Goal: Task Accomplishment & Management: Manage account settings

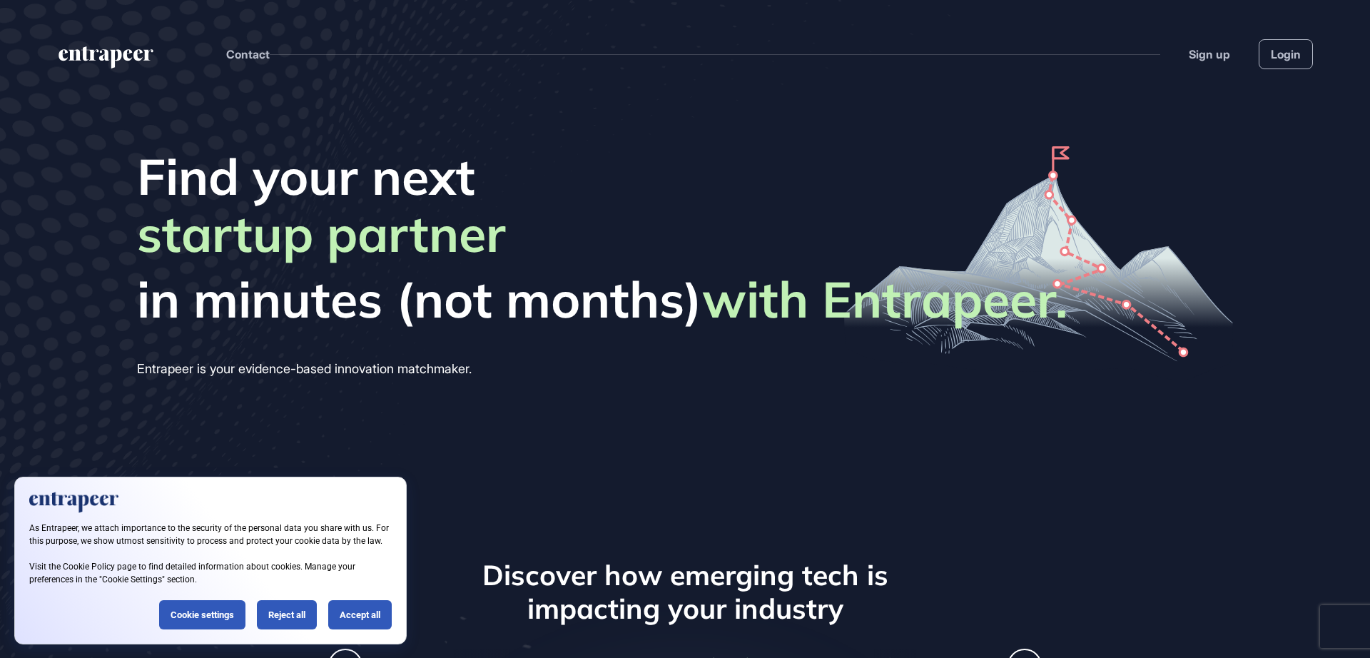
scroll to position [1, 1]
click at [1265, 49] on link "Login" at bounding box center [1286, 54] width 54 height 30
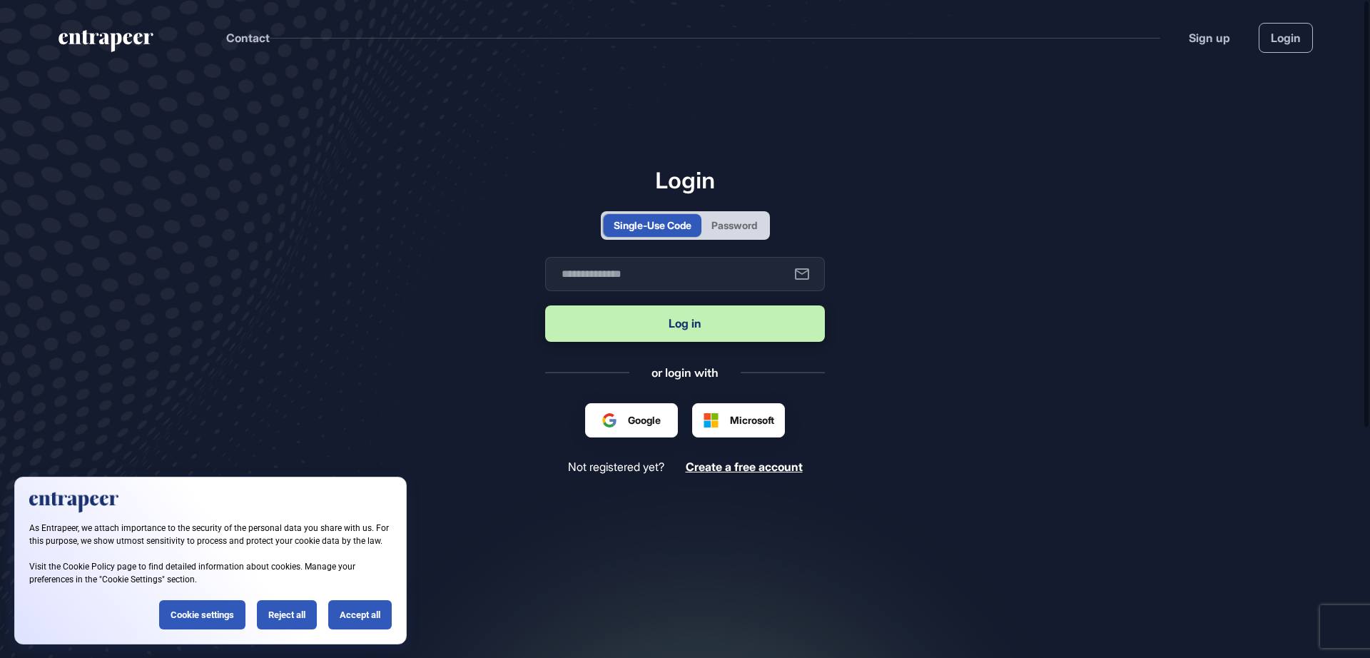
click at [726, 250] on div "Login Single-Use Code Password Business email Log in or login with Google Sign …" at bounding box center [685, 320] width 280 height 308
click at [728, 238] on div "Single-Use Code Password" at bounding box center [685, 225] width 169 height 29
click at [733, 228] on div "Password" at bounding box center [734, 225] width 46 height 15
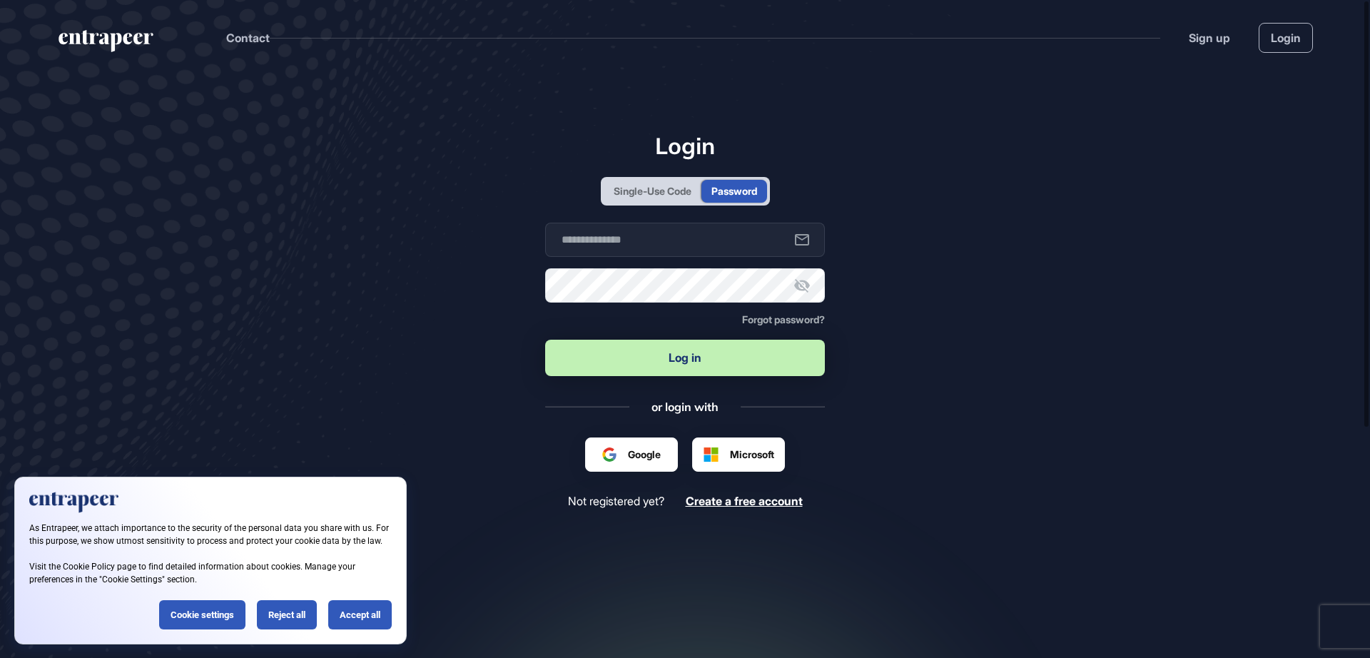
click at [666, 372] on button "Log in" at bounding box center [685, 358] width 280 height 36
type input "**********"
click at [667, 365] on button "Log in" at bounding box center [685, 358] width 280 height 36
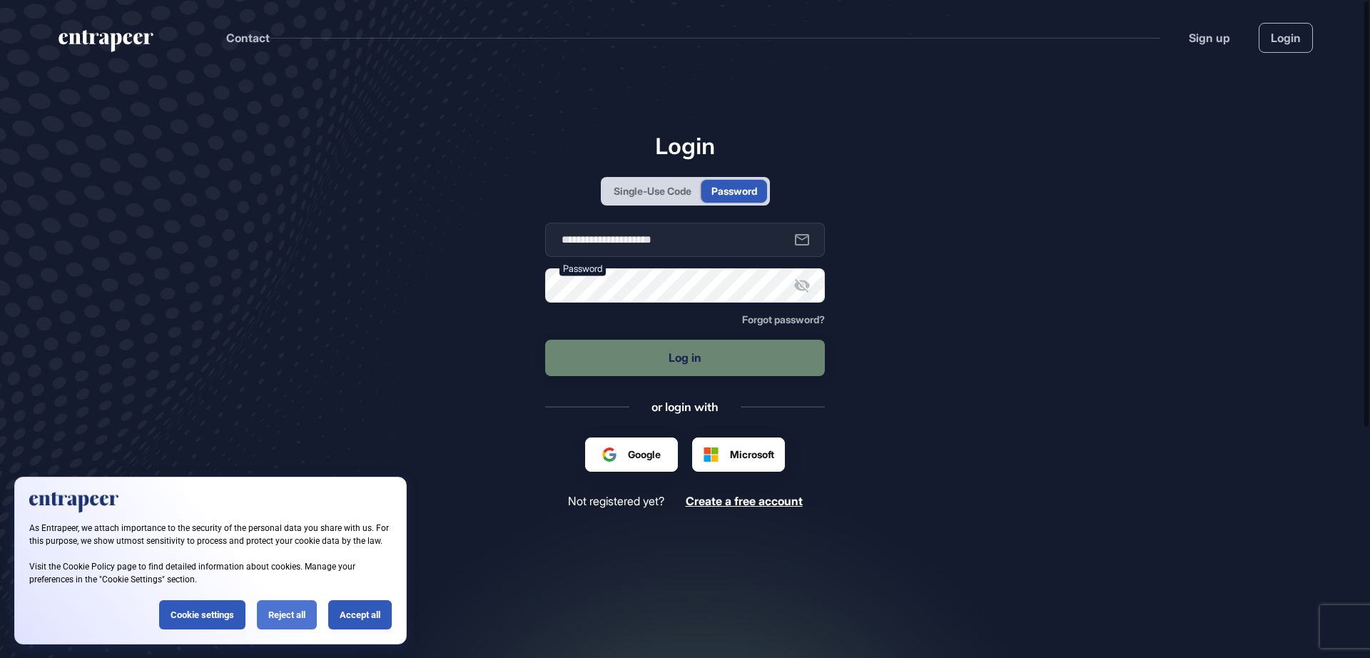
click at [298, 614] on div "Reject all" at bounding box center [287, 614] width 60 height 29
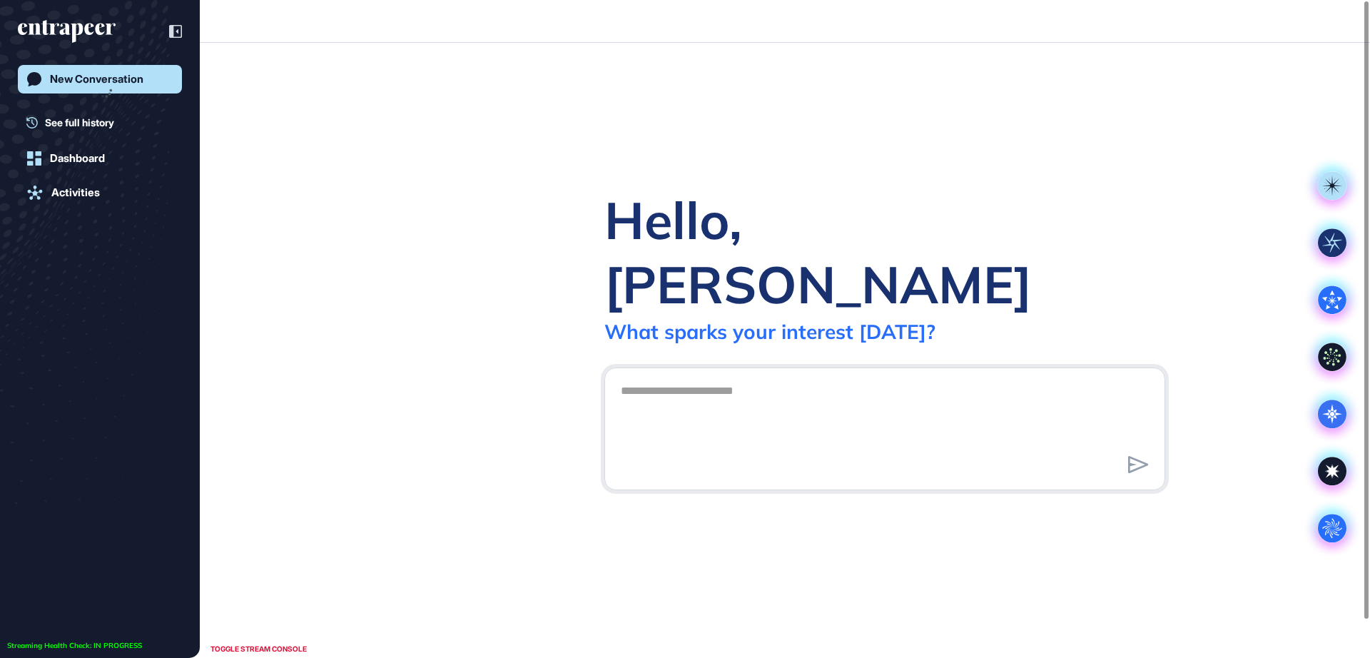
scroll to position [1, 1]
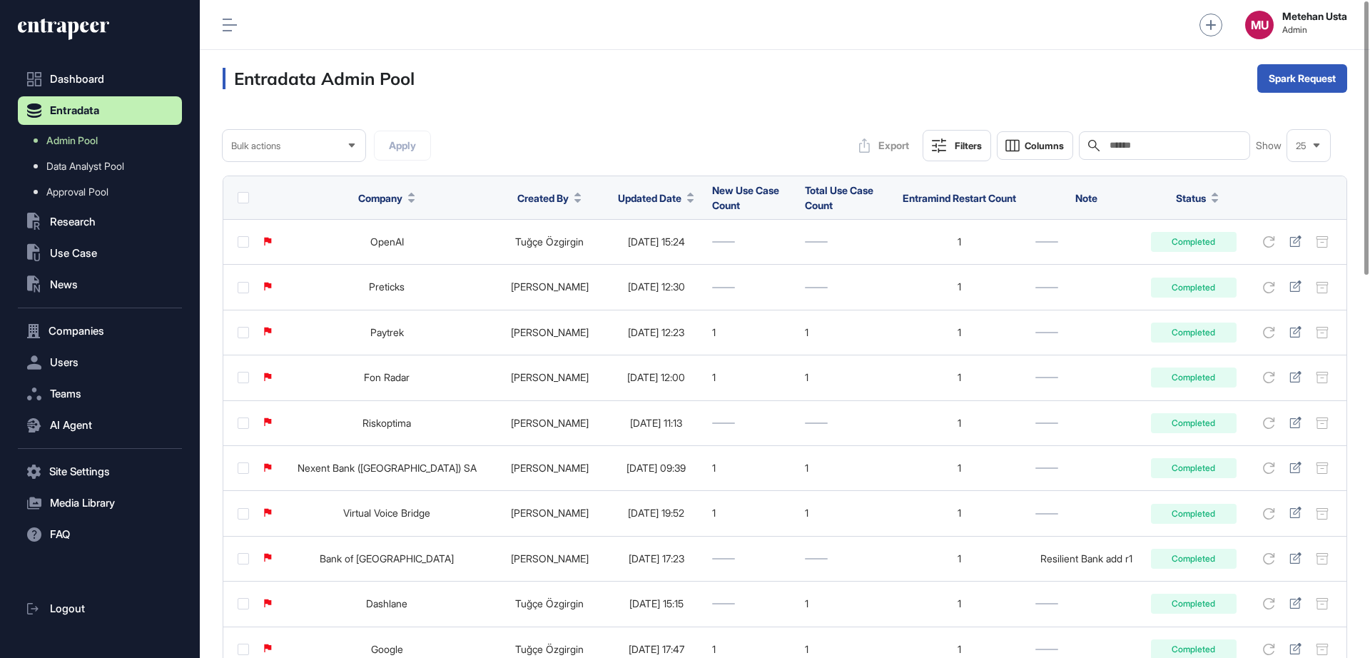
click at [618, 196] on span "Updated Date" at bounding box center [650, 198] width 64 height 15
click at [630, 260] on span "Sort Descending" at bounding box center [631, 258] width 57 height 12
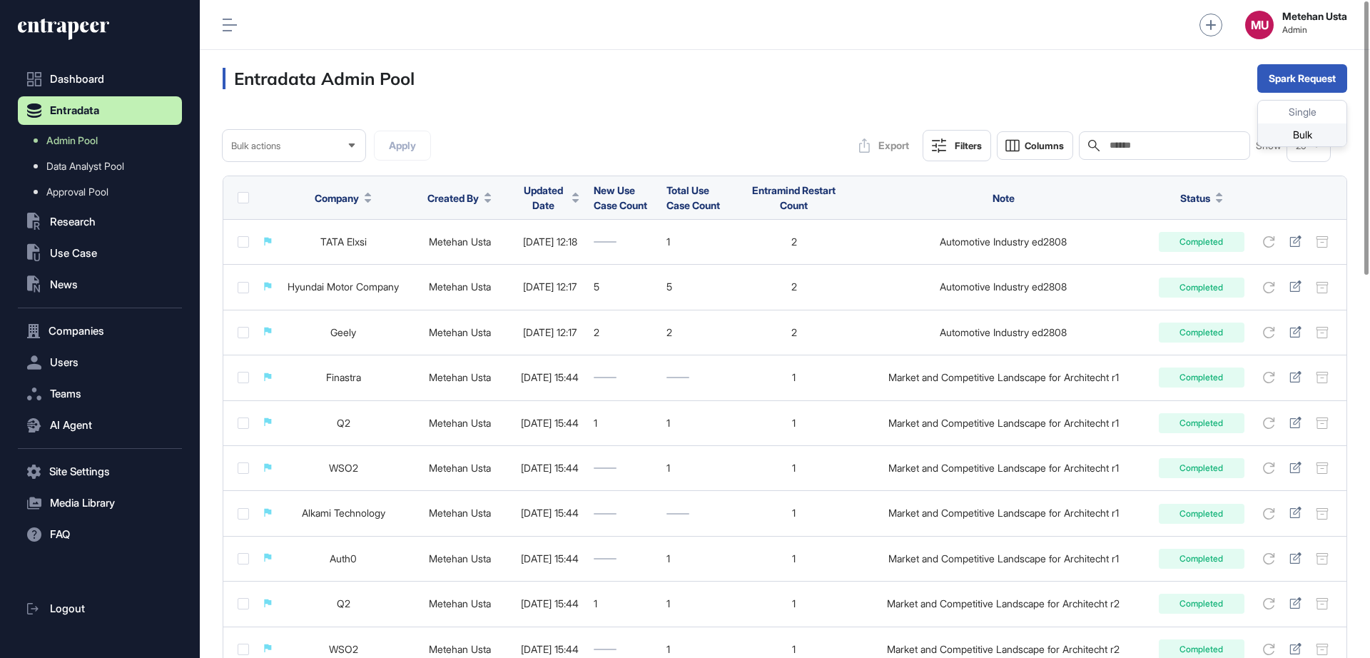
click at [1286, 128] on div "Bulk" at bounding box center [1302, 134] width 88 height 23
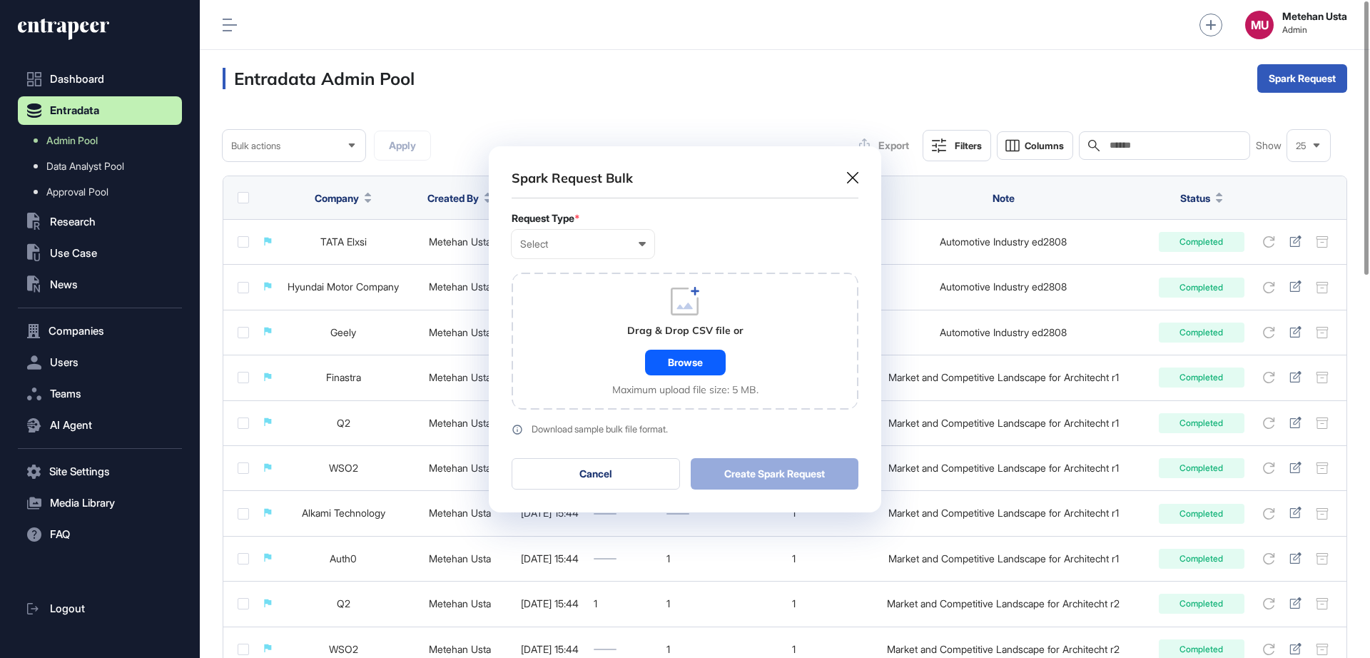
scroll to position [1, 6]
click at [568, 228] on div "Request Type * Select User Company Customer Request ID" at bounding box center [685, 236] width 347 height 46
click at [565, 247] on div "Select" at bounding box center [583, 243] width 126 height 11
click at [0, 0] on div "Company" at bounding box center [0, 0] width 0 height 0
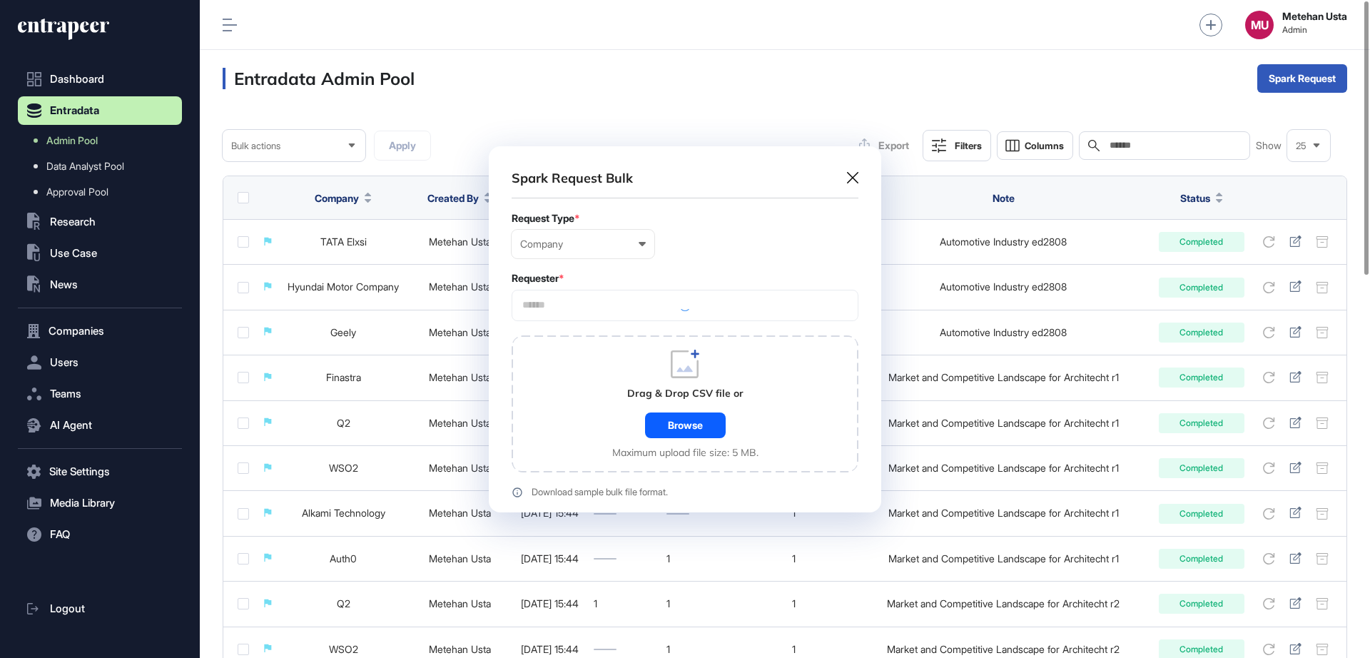
scroll to position [429, 392]
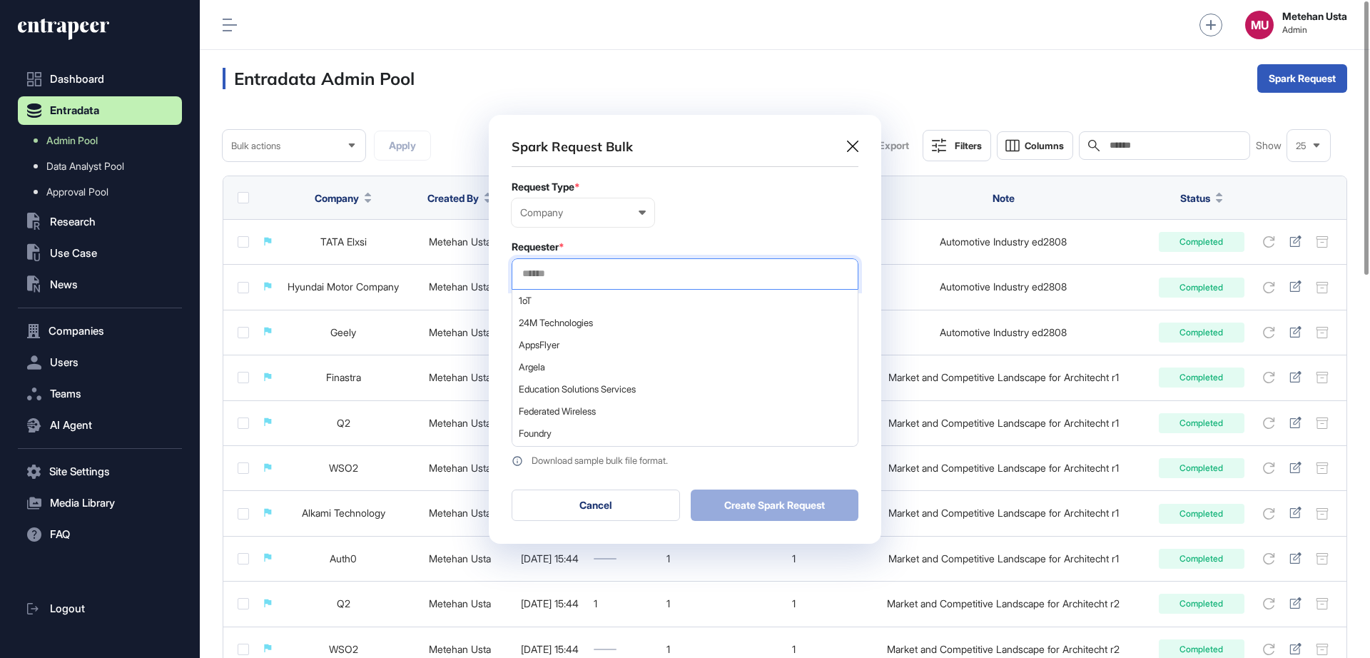
click at [607, 275] on input "text" at bounding box center [685, 274] width 328 height 12
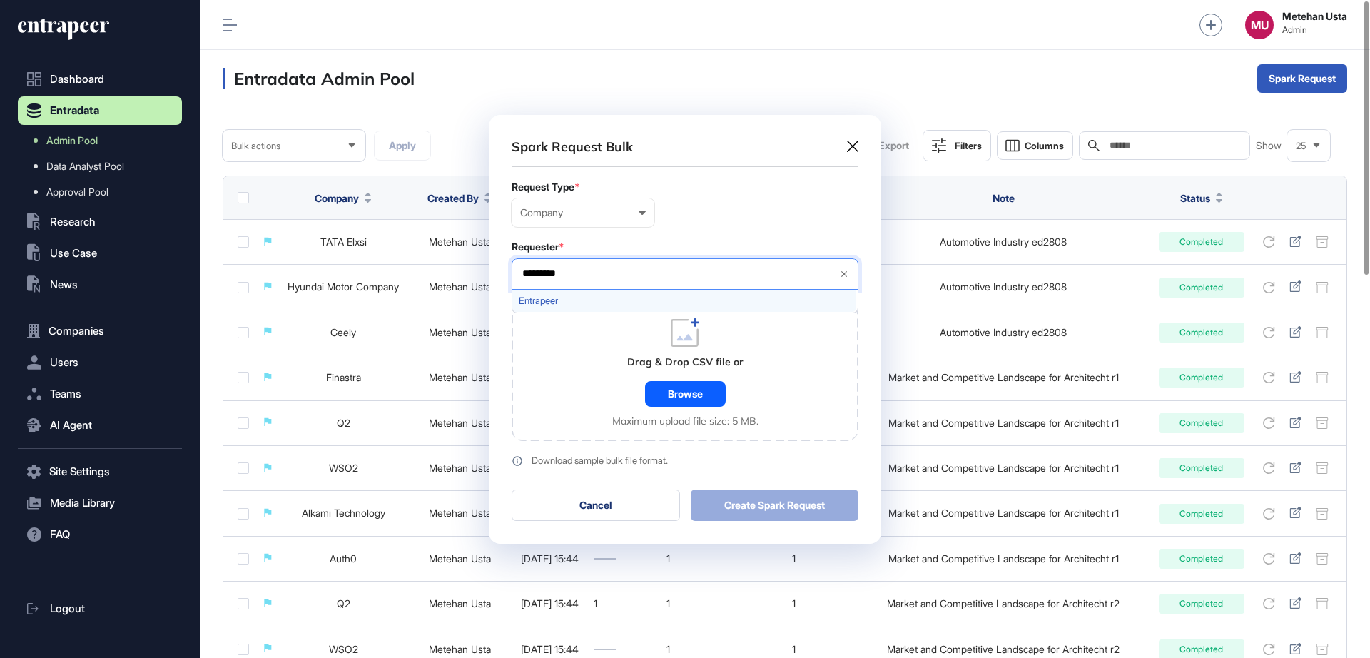
type input "*********"
click at [566, 305] on span "Entrapeer" at bounding box center [684, 300] width 331 height 11
click at [681, 254] on div "Requester * Entrapeer ********* Entrapeer" at bounding box center [685, 265] width 347 height 49
click at [689, 392] on div "Browse" at bounding box center [685, 394] width 81 height 26
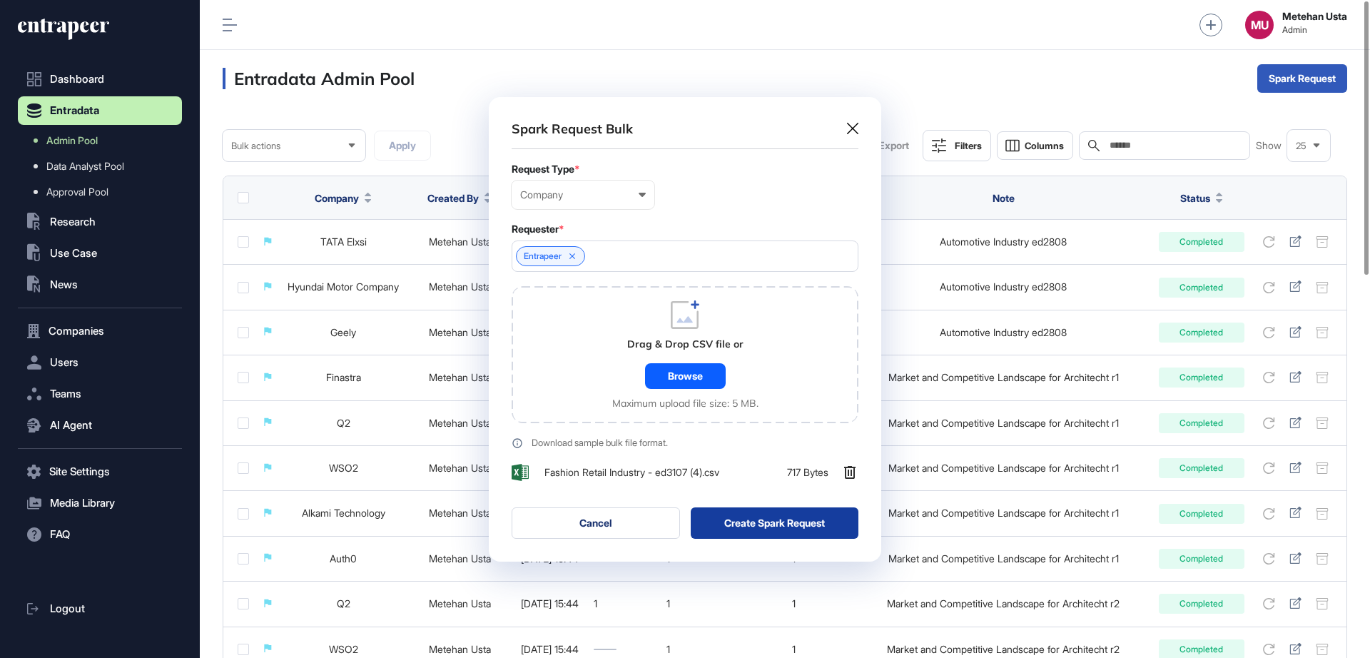
click at [766, 517] on button "Create Spark Request" at bounding box center [775, 522] width 168 height 31
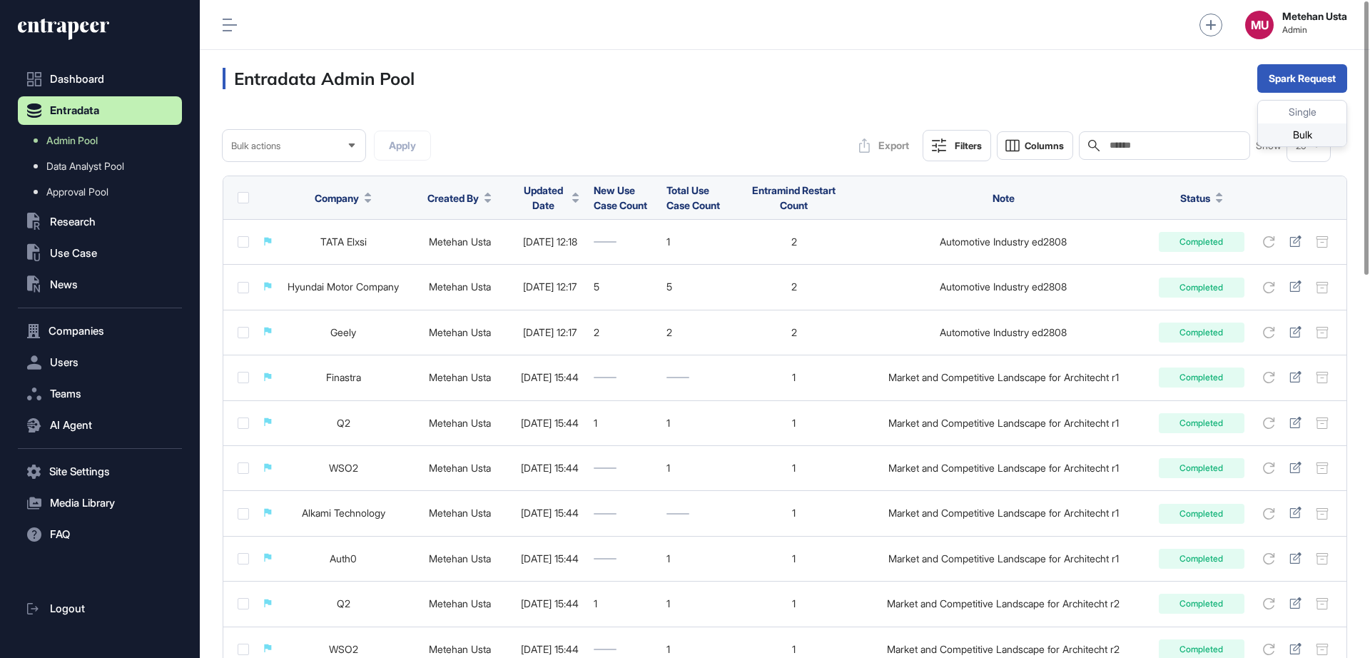
click at [1305, 131] on div "Bulk" at bounding box center [1302, 134] width 88 height 23
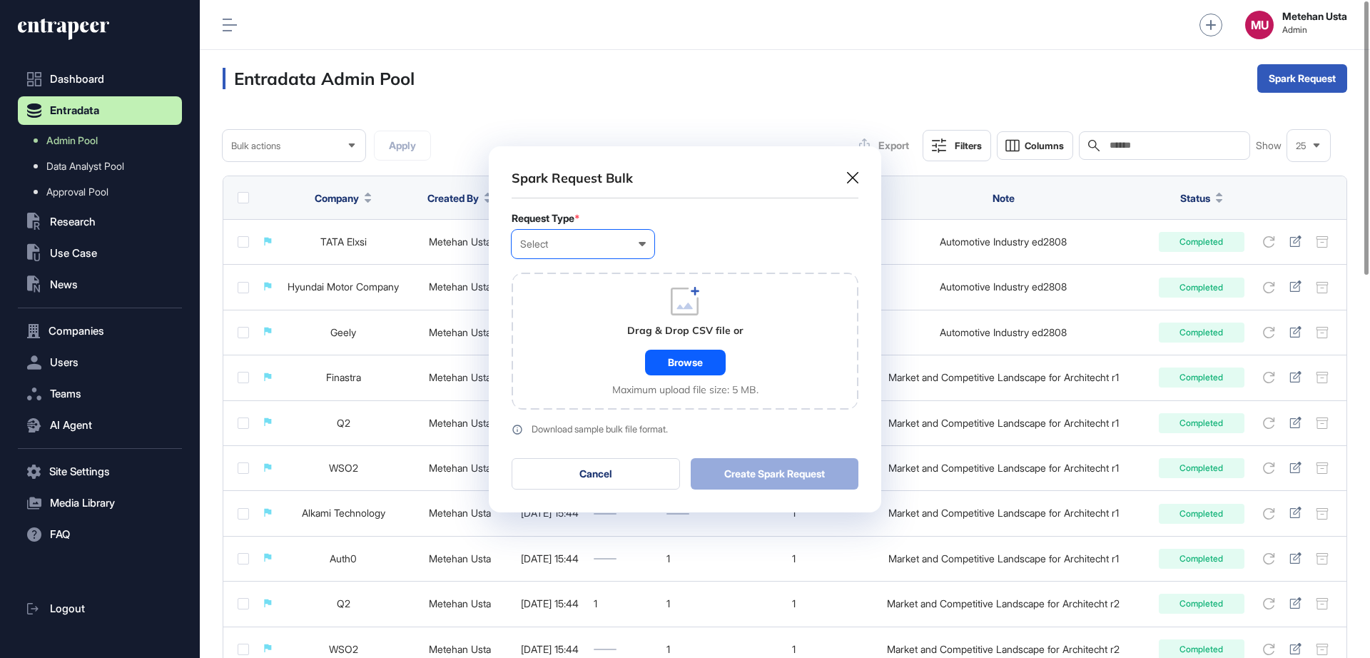
scroll to position [1, 6]
click at [561, 239] on div "Select" at bounding box center [583, 243] width 126 height 11
click at [0, 0] on div "Company" at bounding box center [0, 0] width 0 height 0
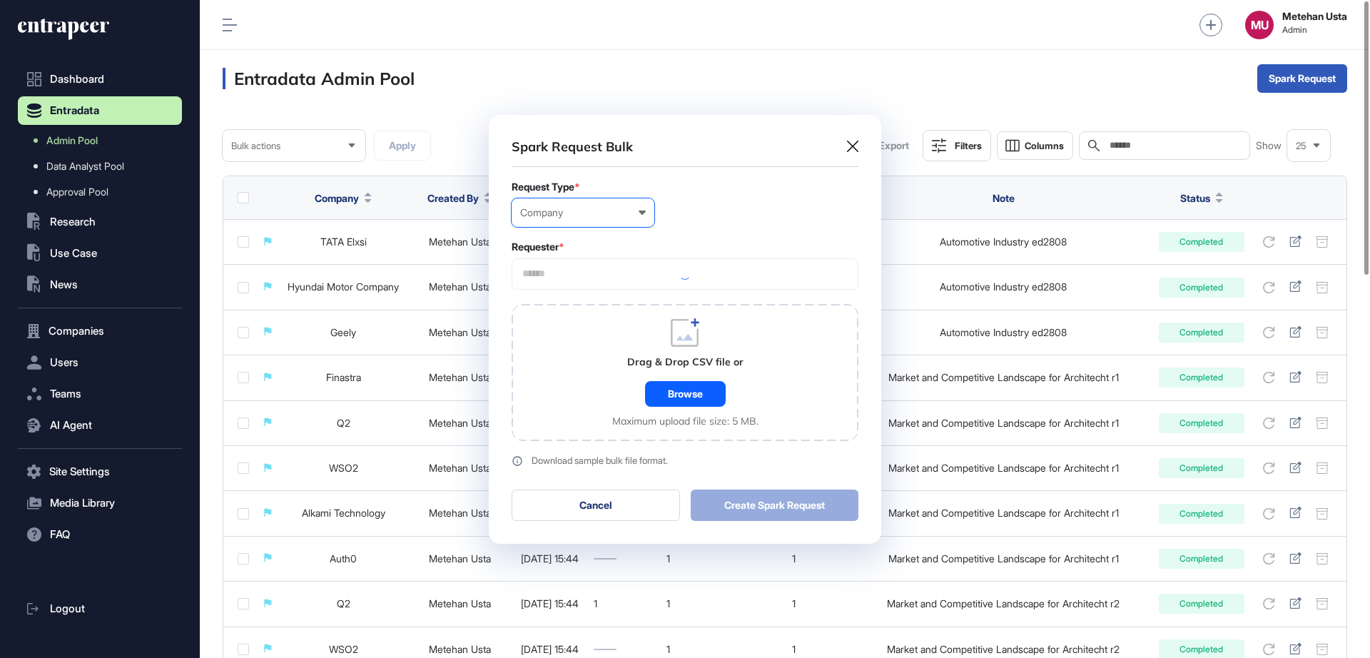
scroll to position [429, 392]
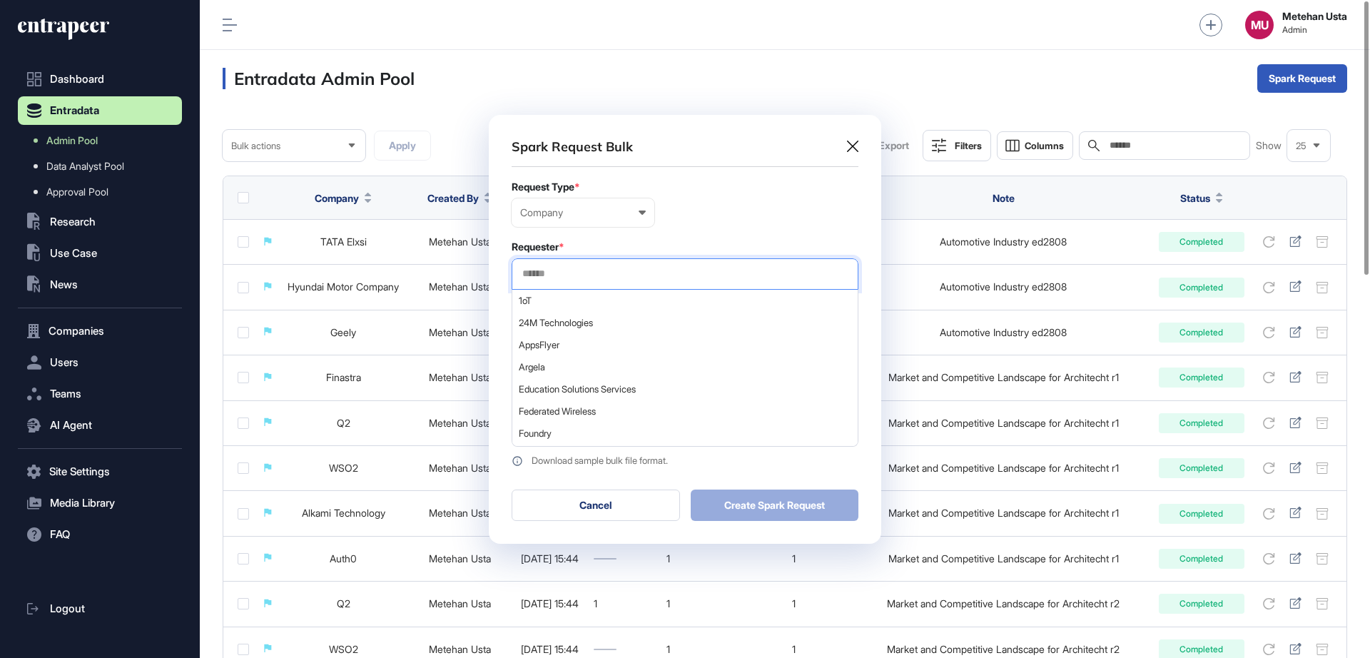
click at [608, 272] on input "text" at bounding box center [685, 274] width 328 height 12
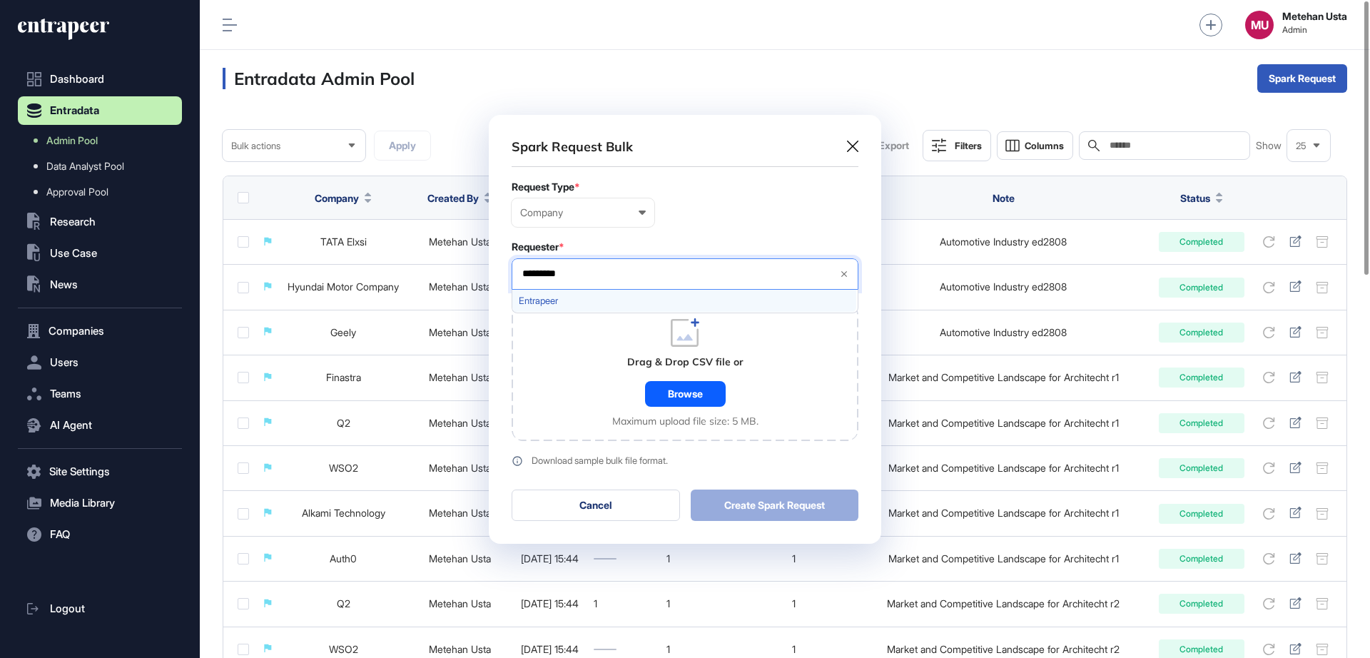
type input "*********"
click at [575, 305] on span "Entrapeer" at bounding box center [684, 300] width 331 height 11
click at [724, 234] on form "Request Type * Company User Company Customer Request ID Requester * Entrapeer *…" at bounding box center [685, 323] width 347 height 285
click at [689, 395] on div "Browse" at bounding box center [685, 394] width 81 height 26
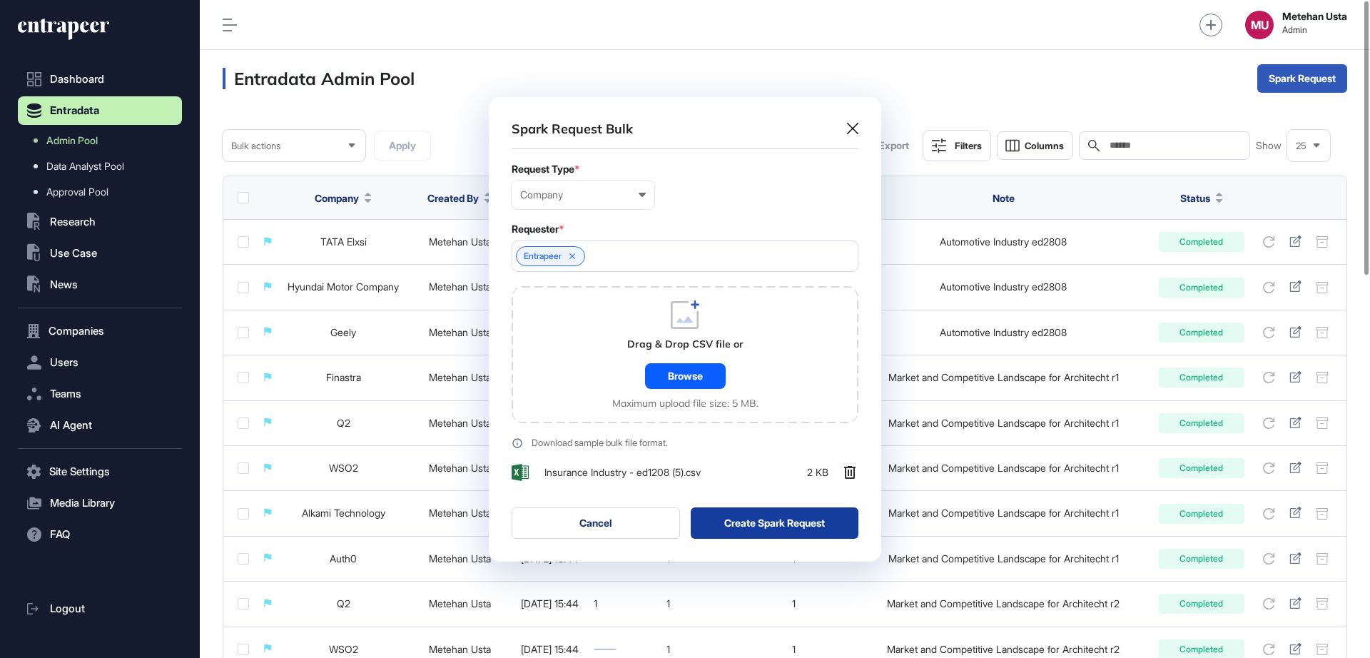
click at [751, 524] on button "Create Spark Request" at bounding box center [775, 522] width 168 height 31
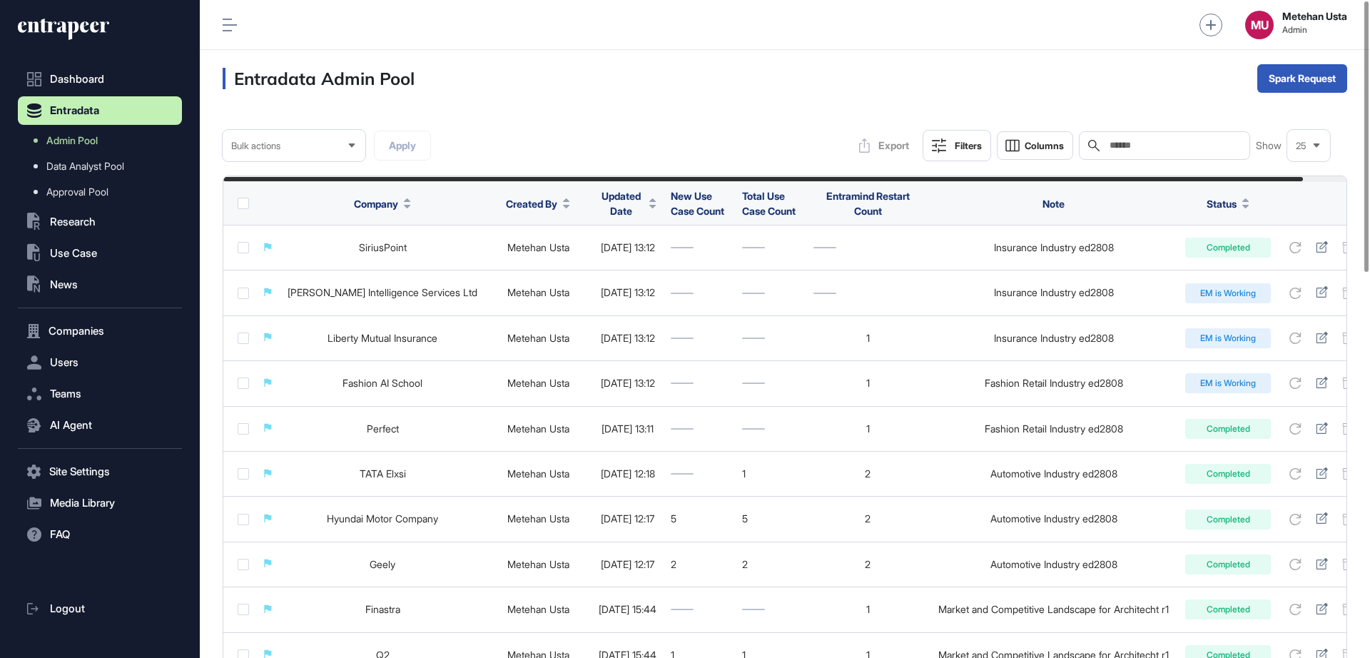
click at [639, 203] on span "Updated Date" at bounding box center [621, 203] width 45 height 30
click at [1284, 150] on div "Show 25" at bounding box center [1293, 145] width 74 height 29
click at [1291, 136] on div "25" at bounding box center [1308, 146] width 43 height 28
click at [1280, 74] on button "Spark Request" at bounding box center [1302, 78] width 90 height 29
click at [1284, 129] on div "Bulk" at bounding box center [1302, 134] width 88 height 23
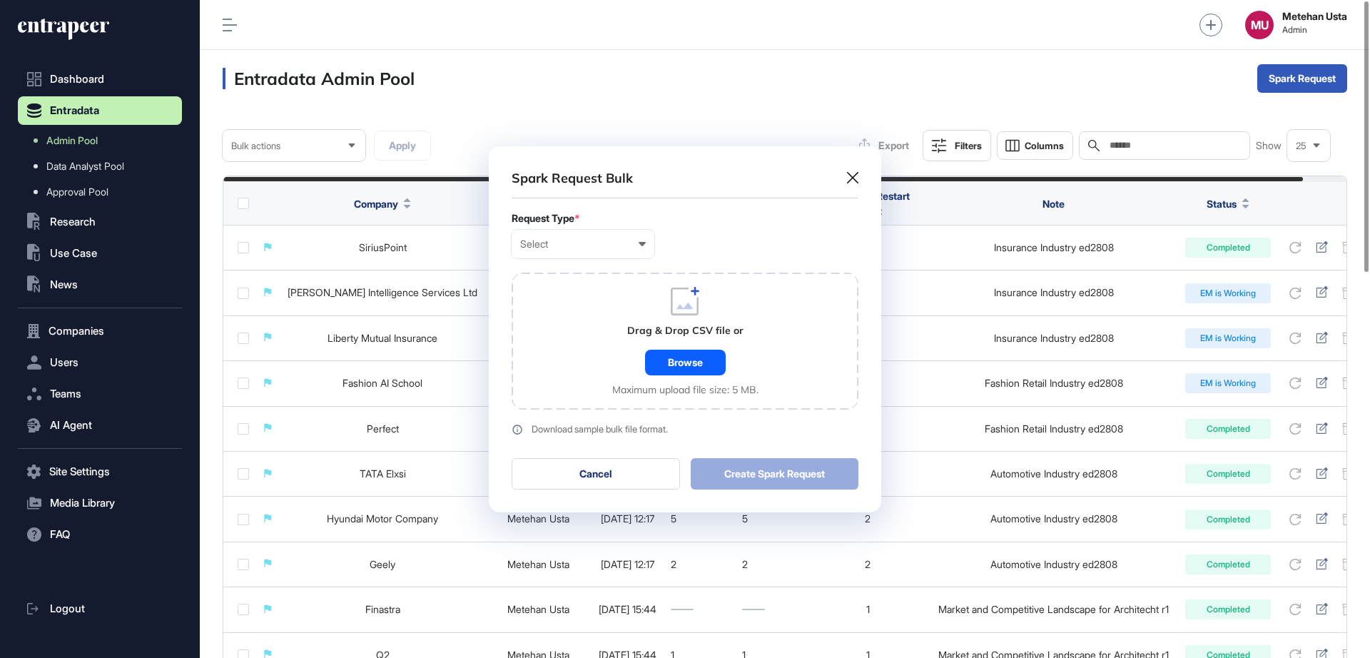
scroll to position [1, 6]
click at [594, 243] on div "Select" at bounding box center [583, 243] width 126 height 11
click at [0, 0] on div "Company" at bounding box center [0, 0] width 0 height 0
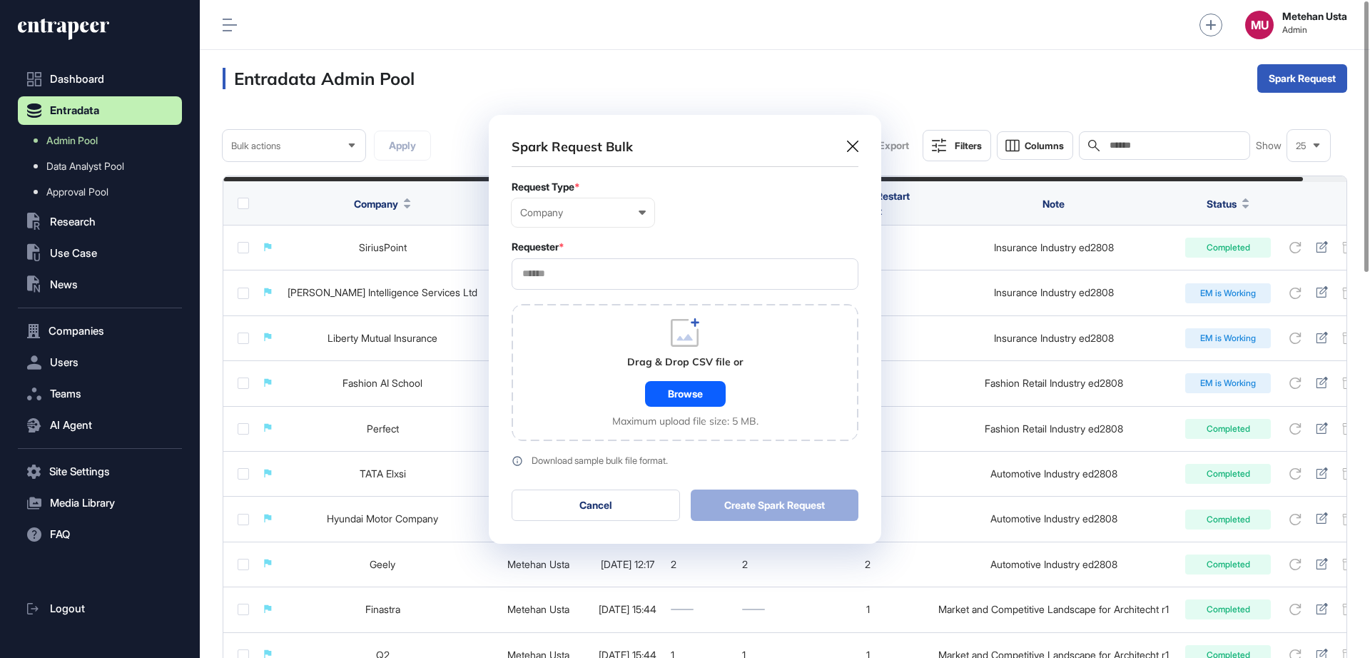
click at [587, 272] on input "text" at bounding box center [685, 274] width 328 height 12
type input "*********"
click at [570, 297] on span "Entrapeer" at bounding box center [684, 300] width 331 height 11
click at [680, 246] on div "Requester *" at bounding box center [685, 246] width 347 height 11
click at [688, 400] on div "Browse" at bounding box center [685, 394] width 81 height 26
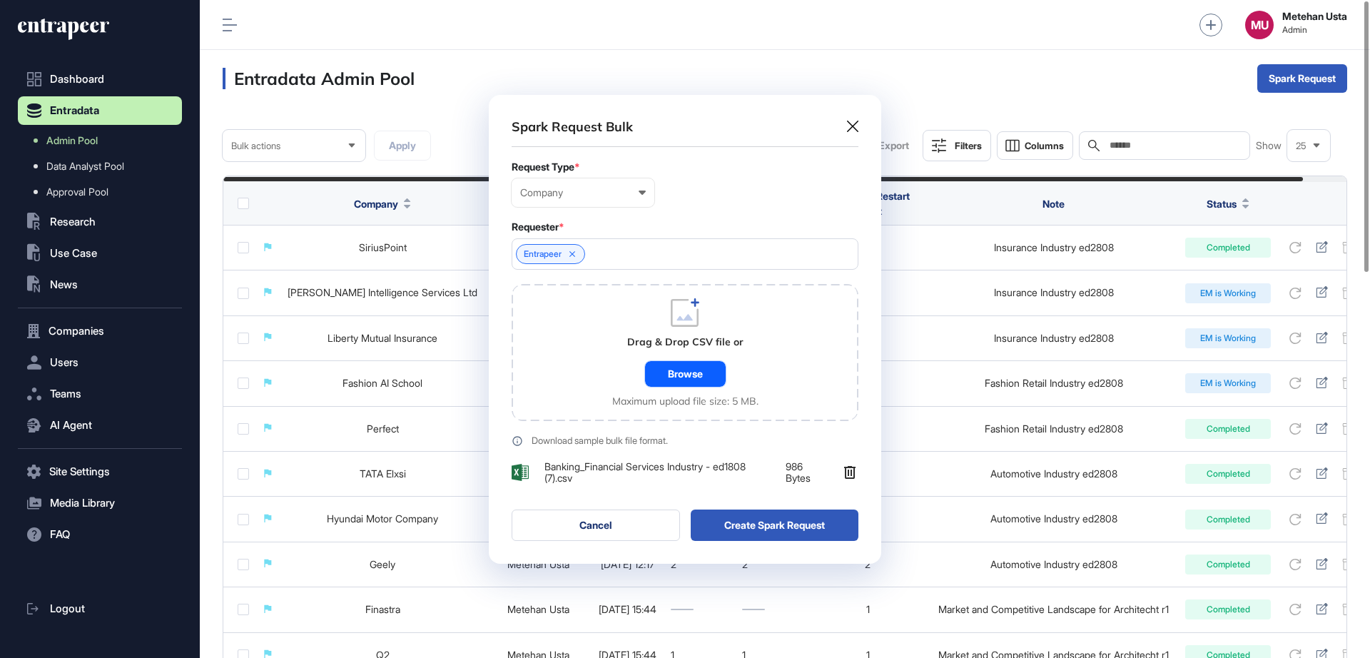
scroll to position [469, 392]
click at [753, 516] on button "Create Spark Request" at bounding box center [775, 524] width 168 height 31
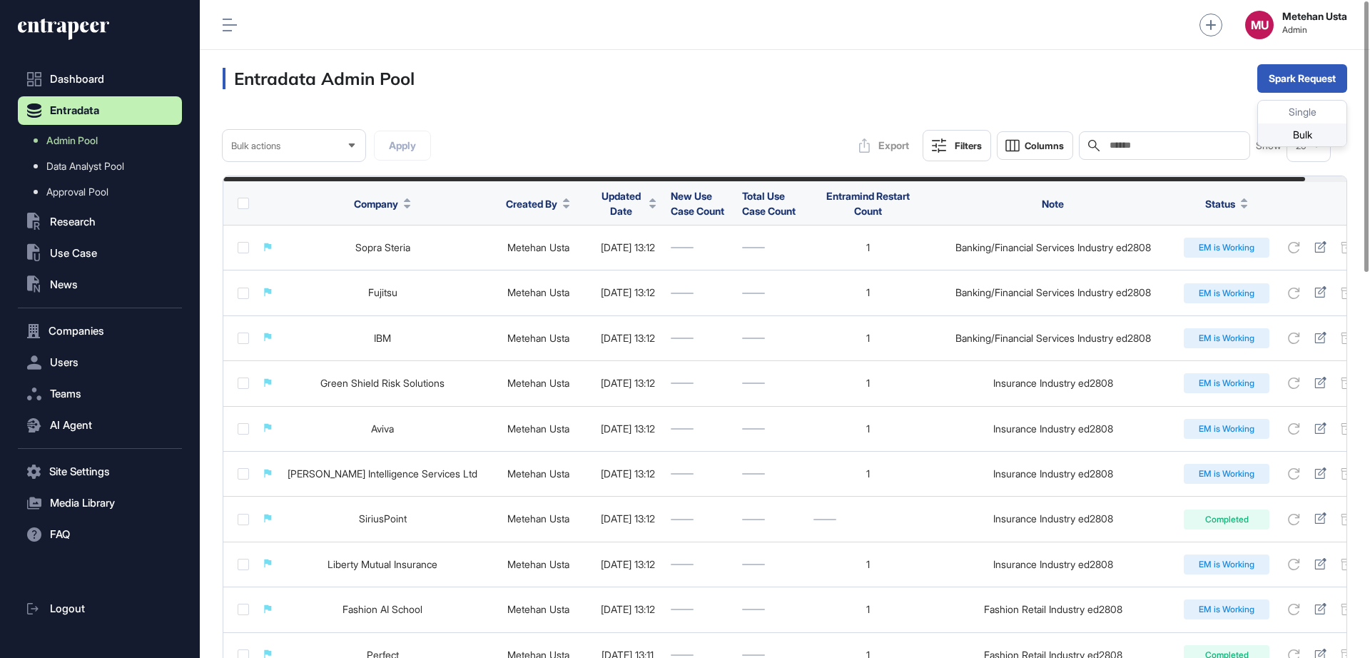
click at [1286, 126] on div "Bulk" at bounding box center [1302, 134] width 88 height 23
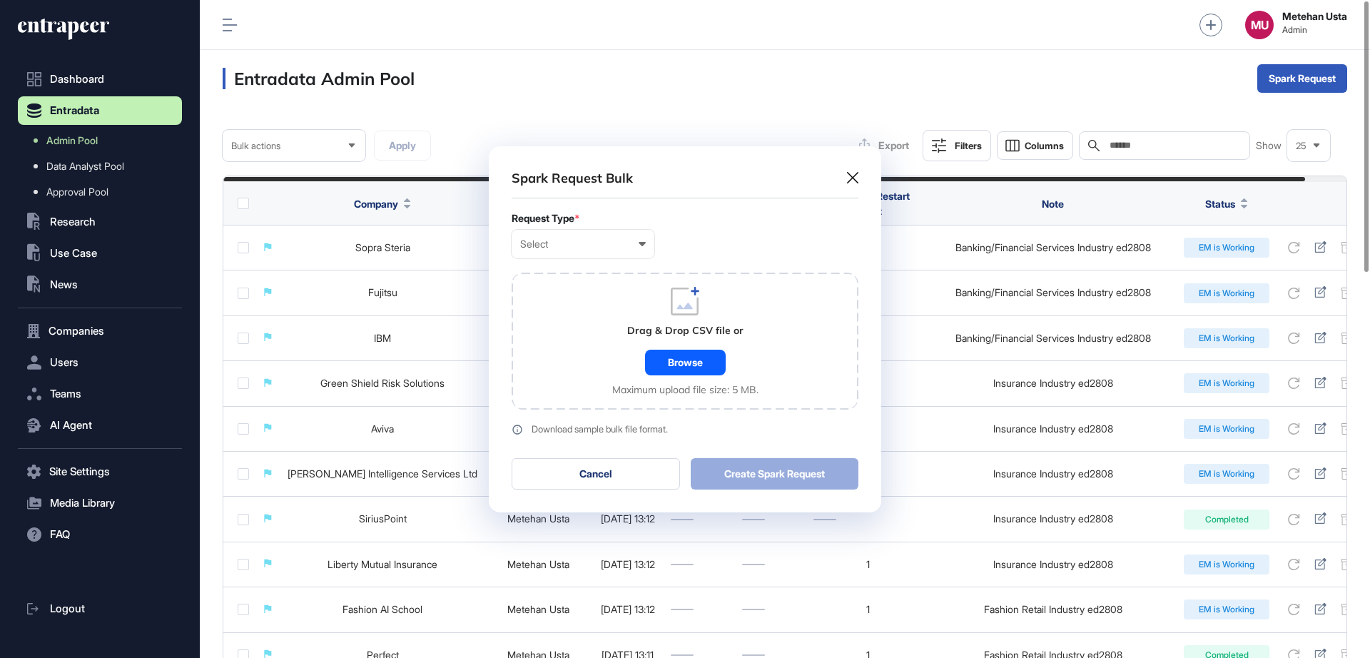
scroll to position [1, 6]
click at [547, 235] on div "Select User Company Customer Request ID" at bounding box center [583, 244] width 143 height 29
click at [0, 0] on div "Company" at bounding box center [0, 0] width 0 height 0
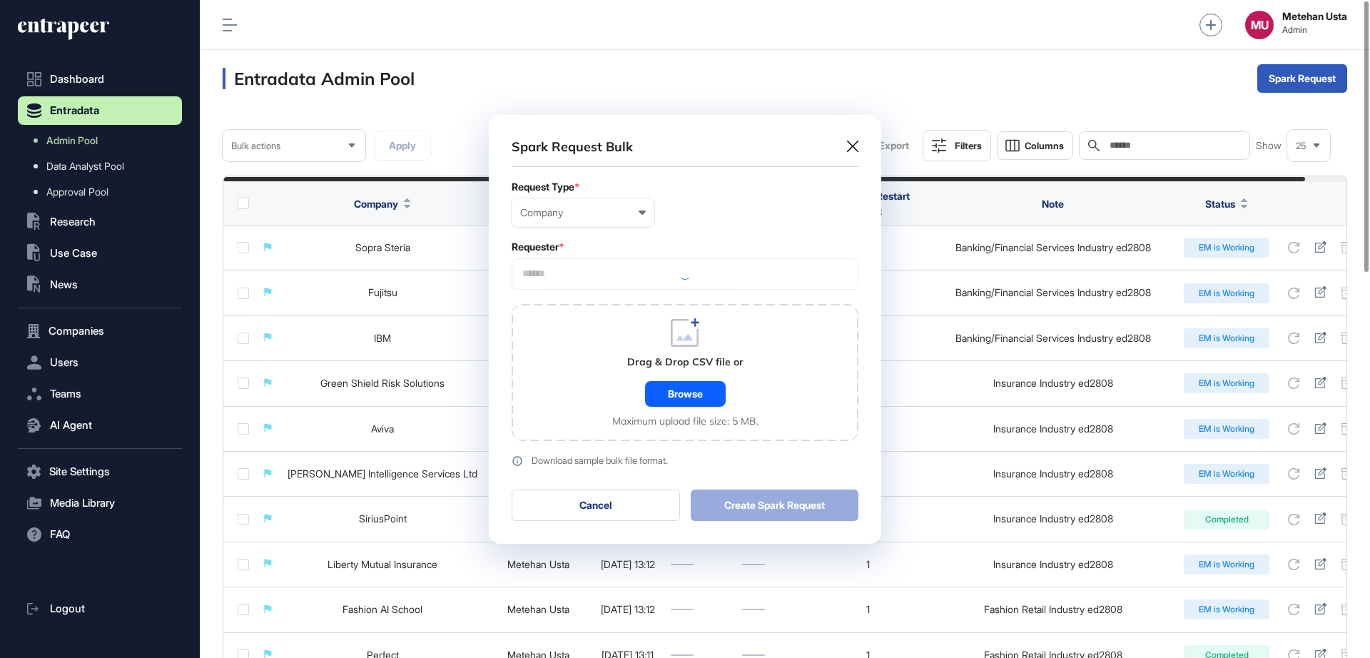
scroll to position [429, 392]
click at [581, 277] on input "text" at bounding box center [685, 274] width 328 height 12
type input "*********"
click at [555, 299] on span "Entrapeer" at bounding box center [684, 300] width 331 height 11
click at [691, 237] on form "Request Type * Company User Company Customer Request ID Requester * Entrapeer *…" at bounding box center [685, 323] width 347 height 285
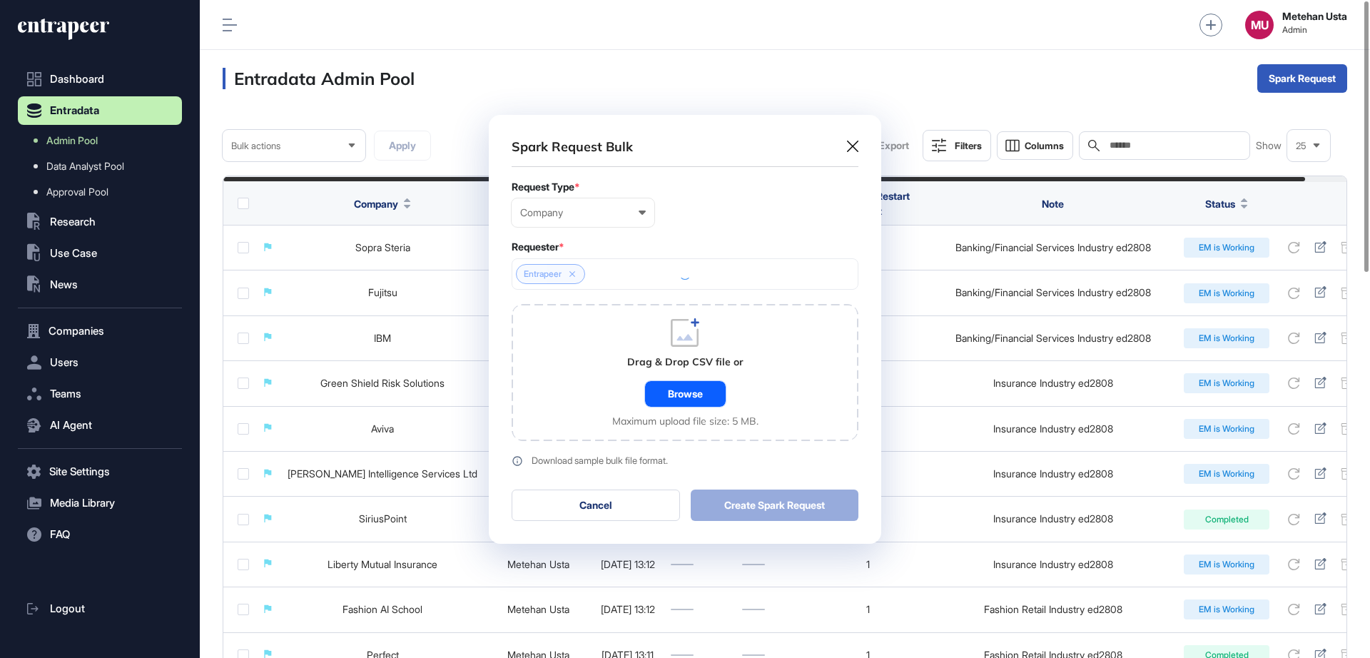
click at [677, 386] on div "Browse" at bounding box center [685, 394] width 81 height 26
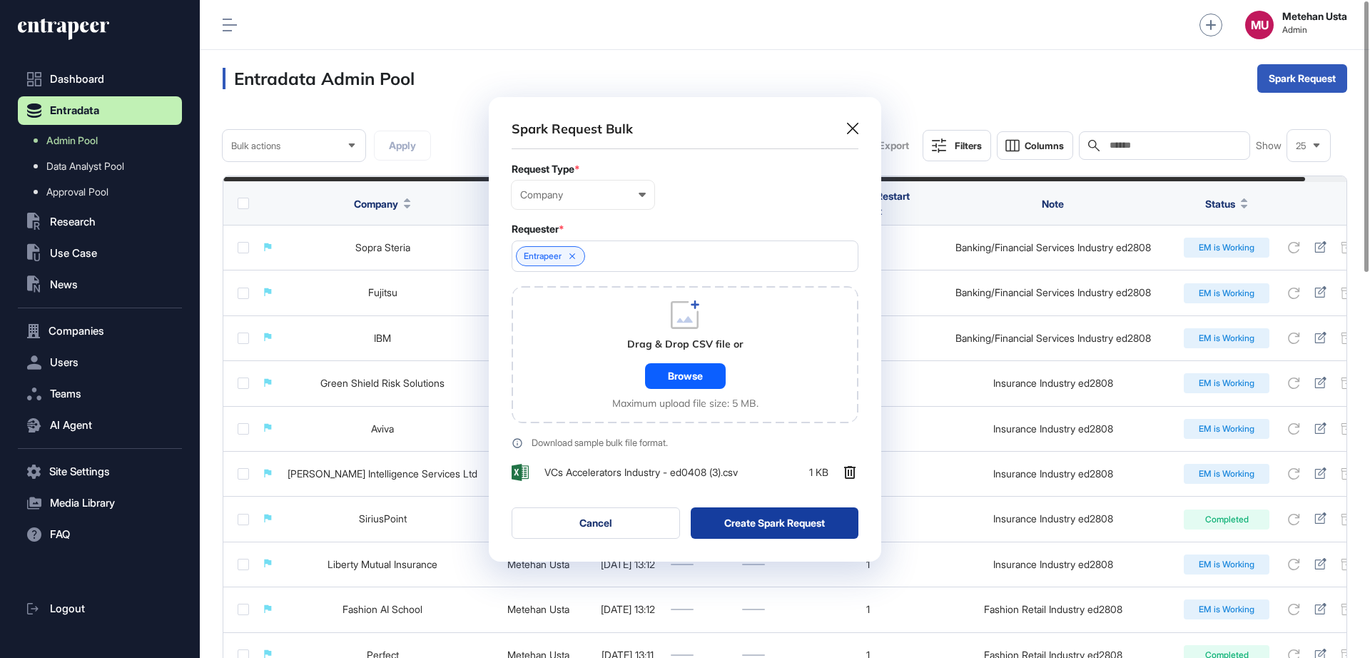
click at [744, 527] on button "Create Spark Request" at bounding box center [775, 522] width 168 height 31
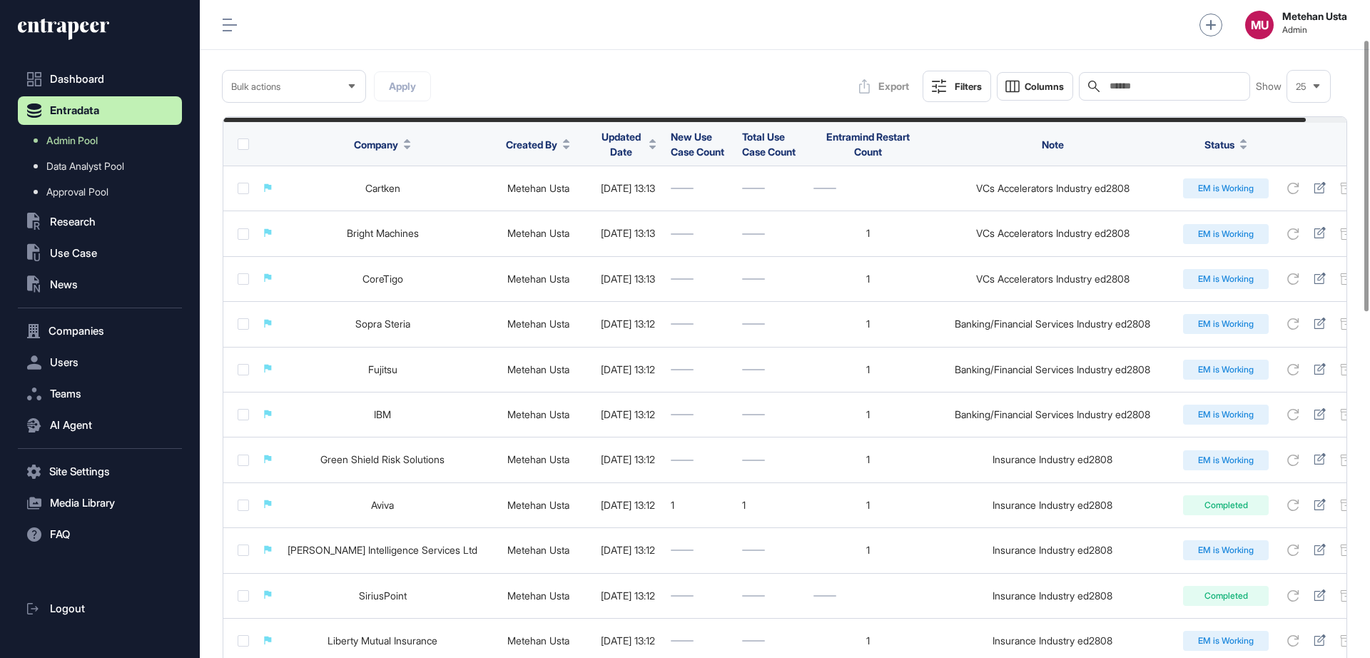
scroll to position [0, 0]
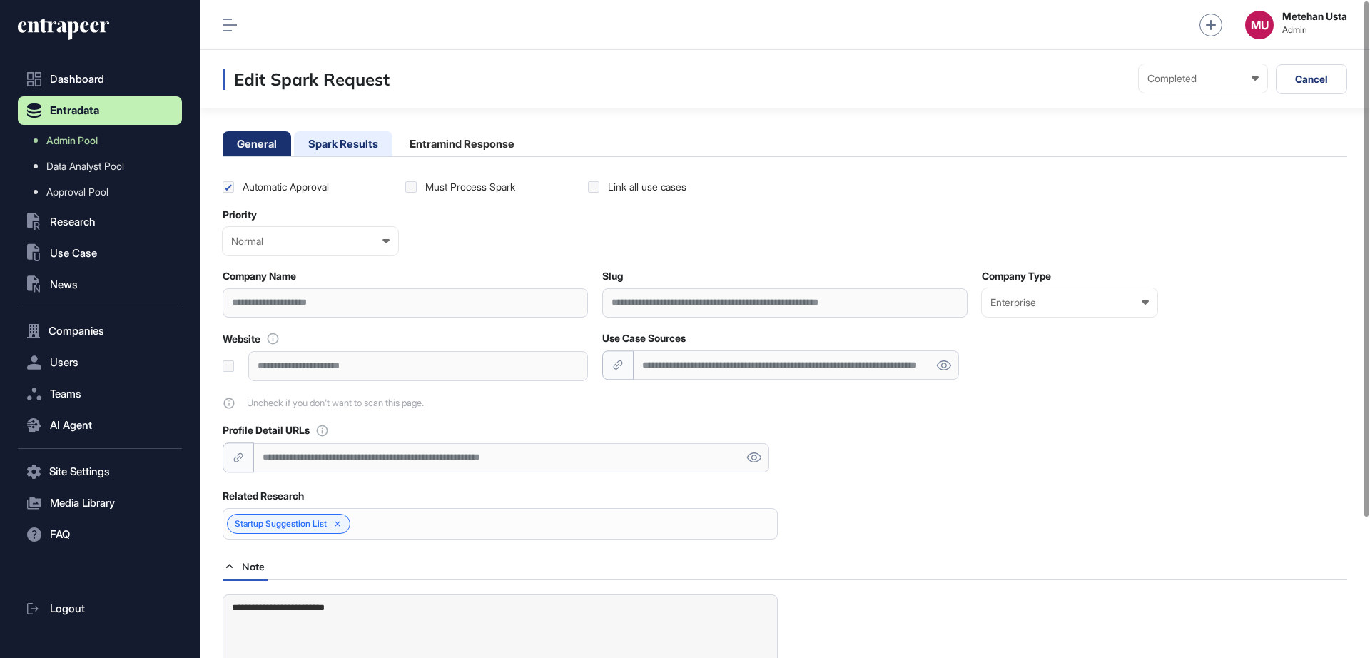
click at [367, 148] on li "Spark Results" at bounding box center [343, 143] width 98 height 25
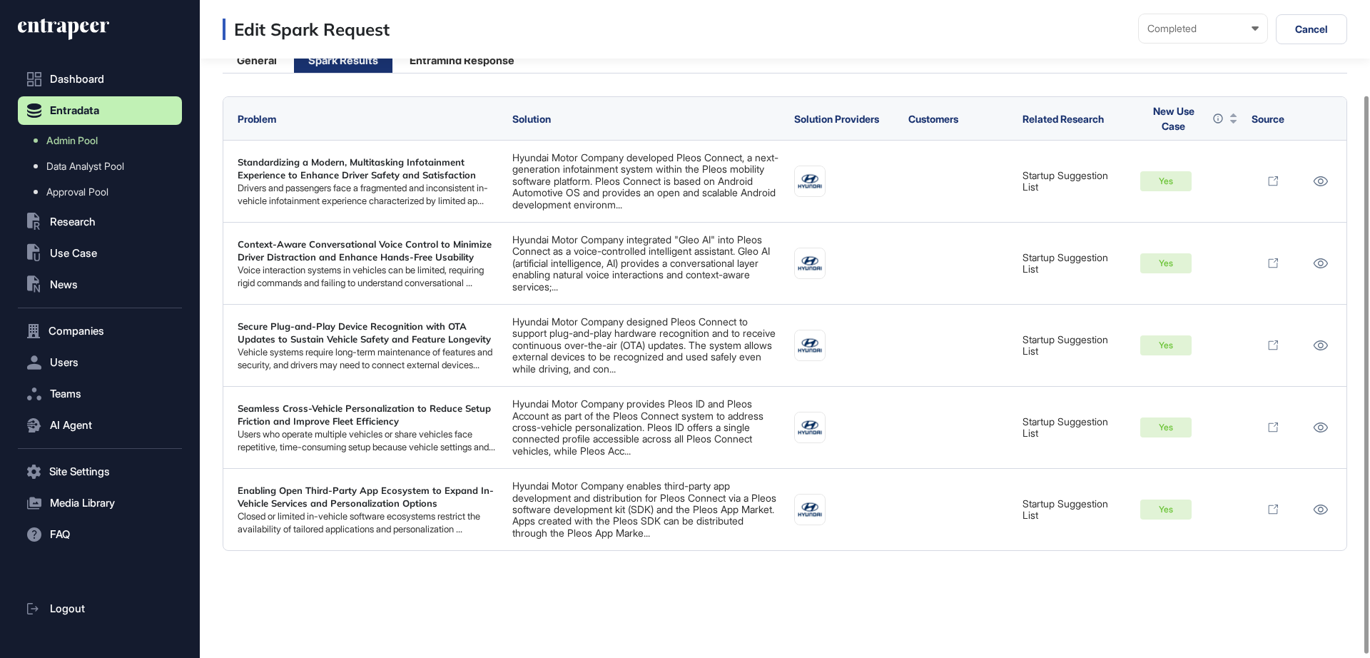
scroll to position [116, 0]
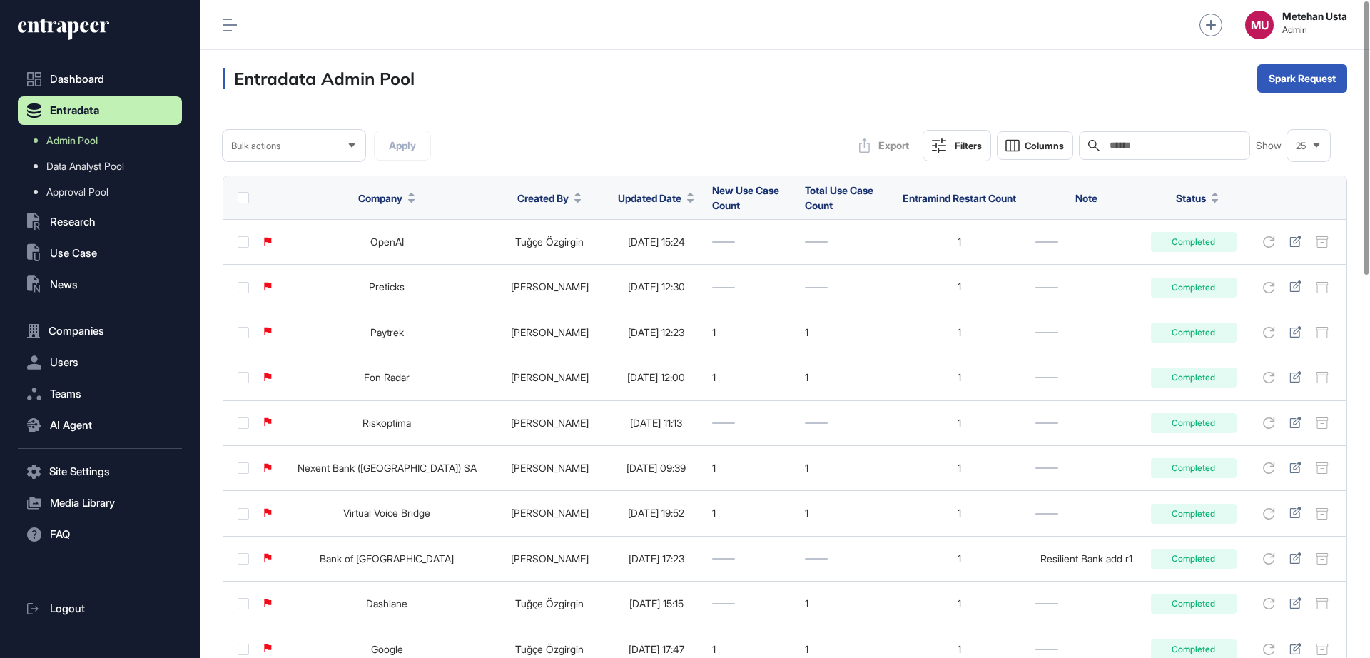
click at [618, 198] on span "Updated Date" at bounding box center [650, 198] width 64 height 15
click at [635, 257] on span "Sort Descending" at bounding box center [631, 258] width 57 height 12
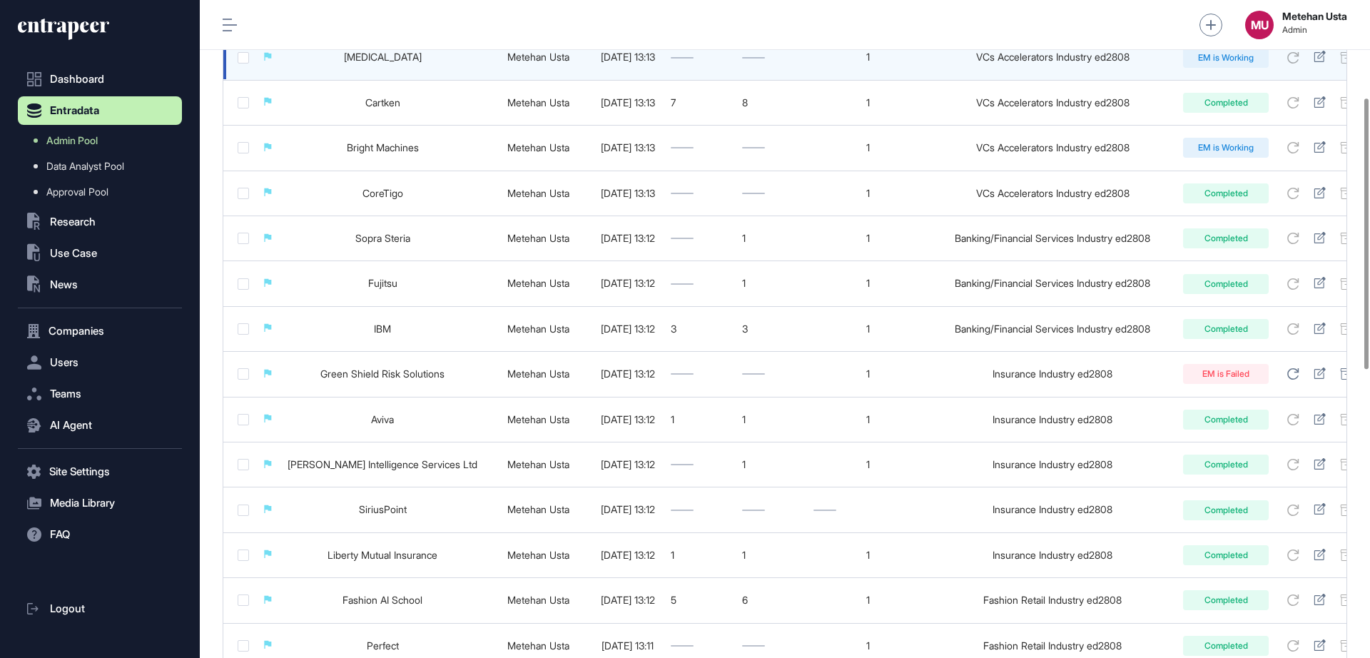
scroll to position [237, 0]
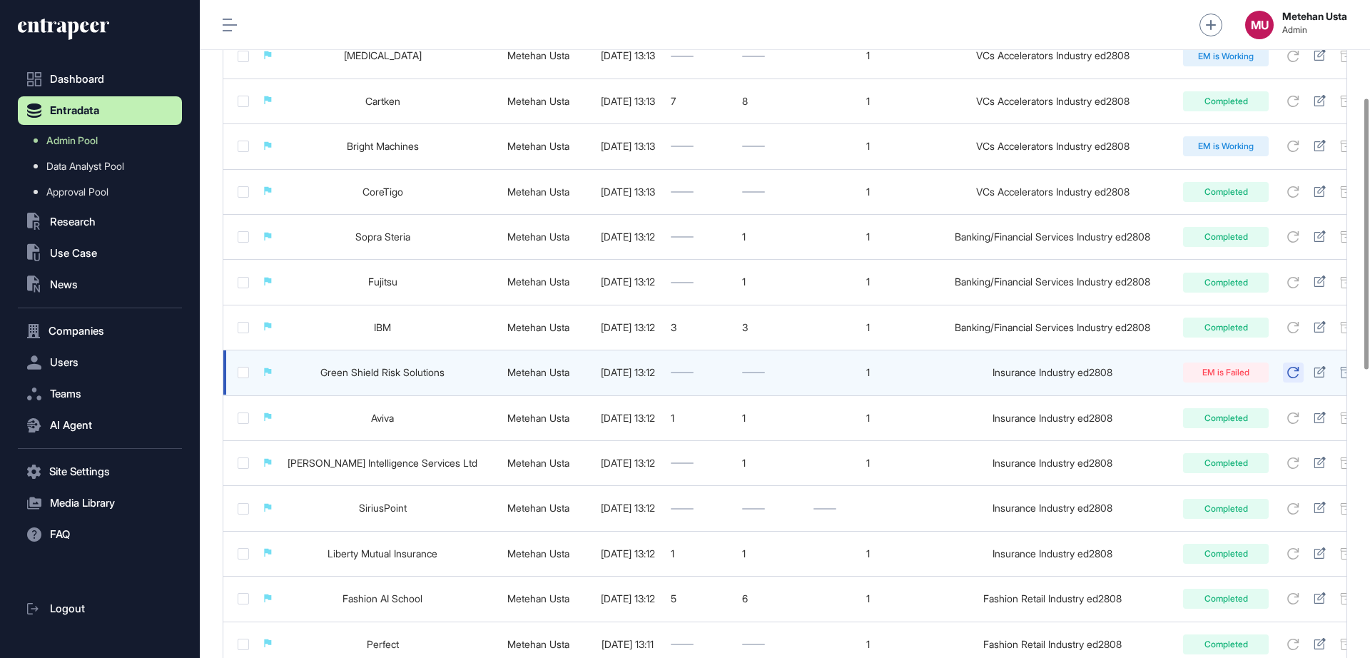
click at [1304, 370] on button at bounding box center [1293, 372] width 21 height 20
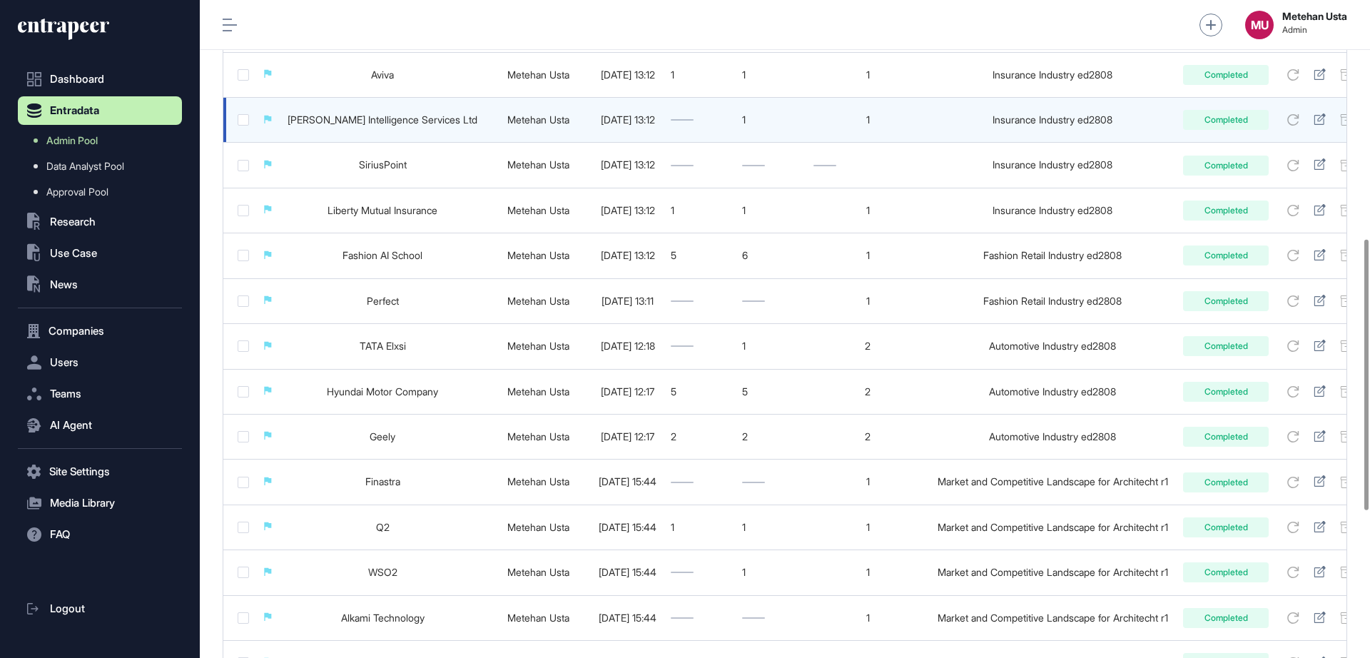
scroll to position [0, 0]
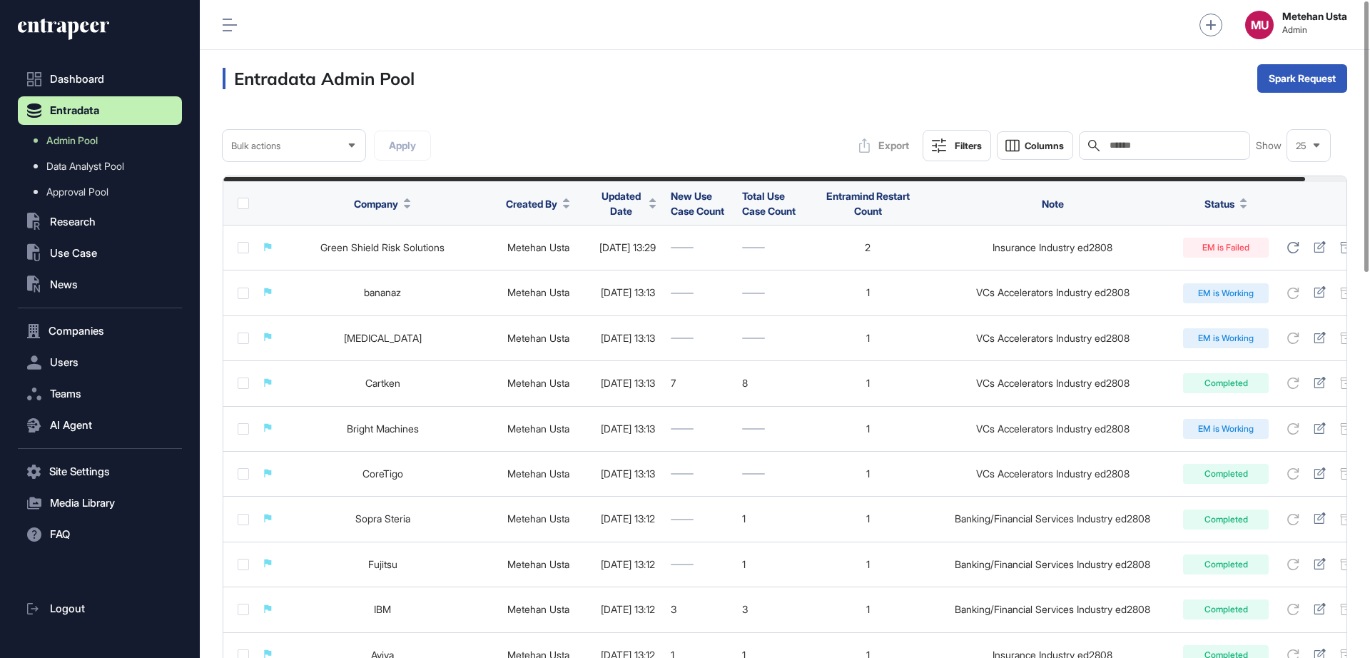
click at [928, 151] on button "Filters" at bounding box center [957, 145] width 68 height 31
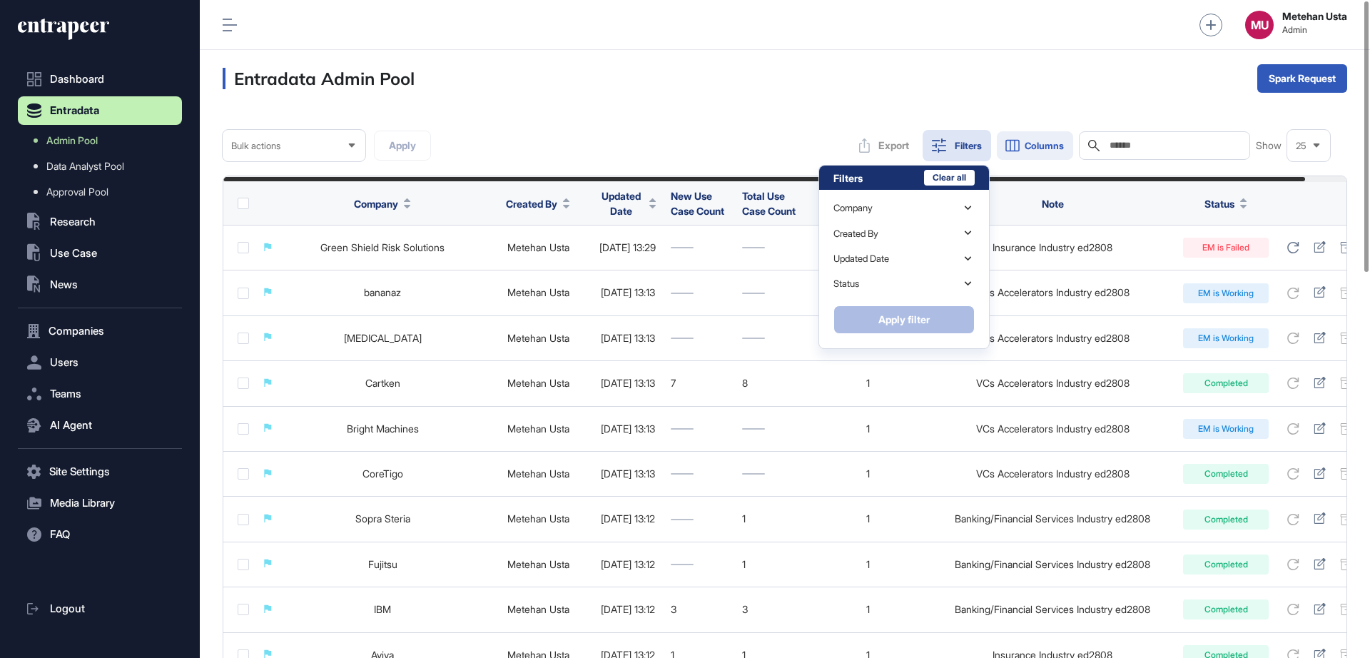
click at [1012, 137] on icon at bounding box center [1012, 145] width 17 height 17
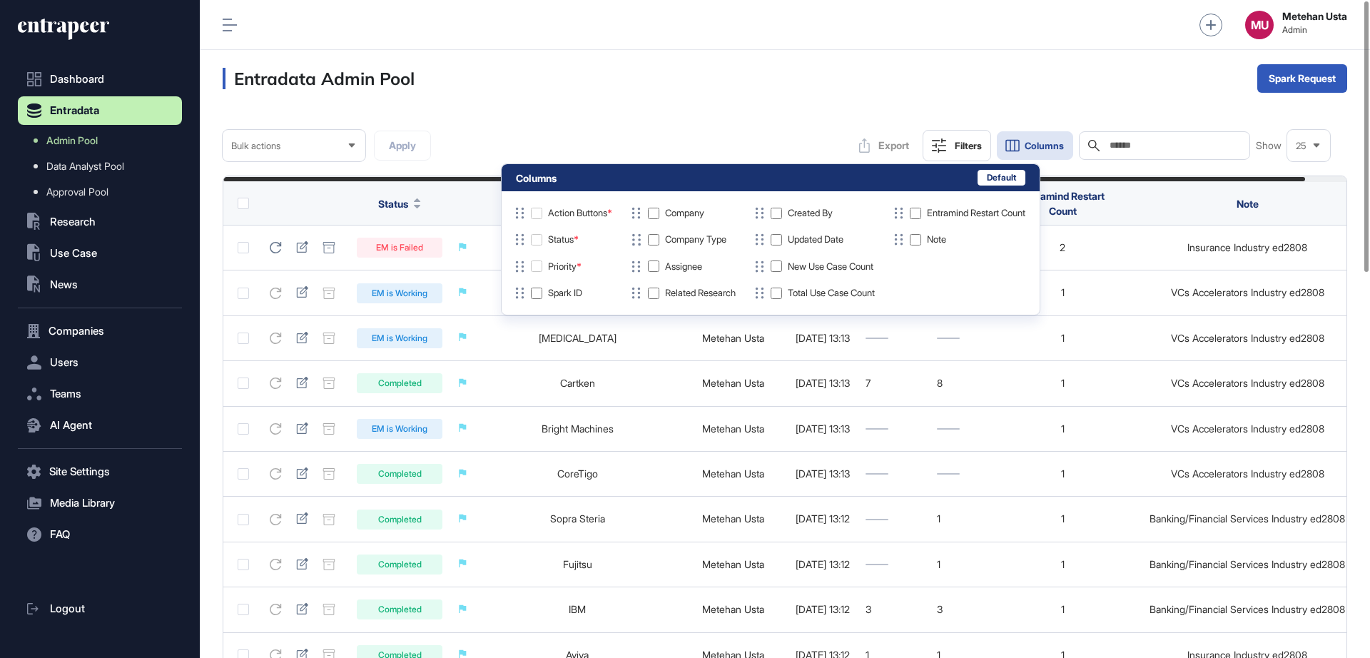
click at [725, 53] on div "Entradata Admin Pool Spark Request" at bounding box center [785, 78] width 1170 height 57
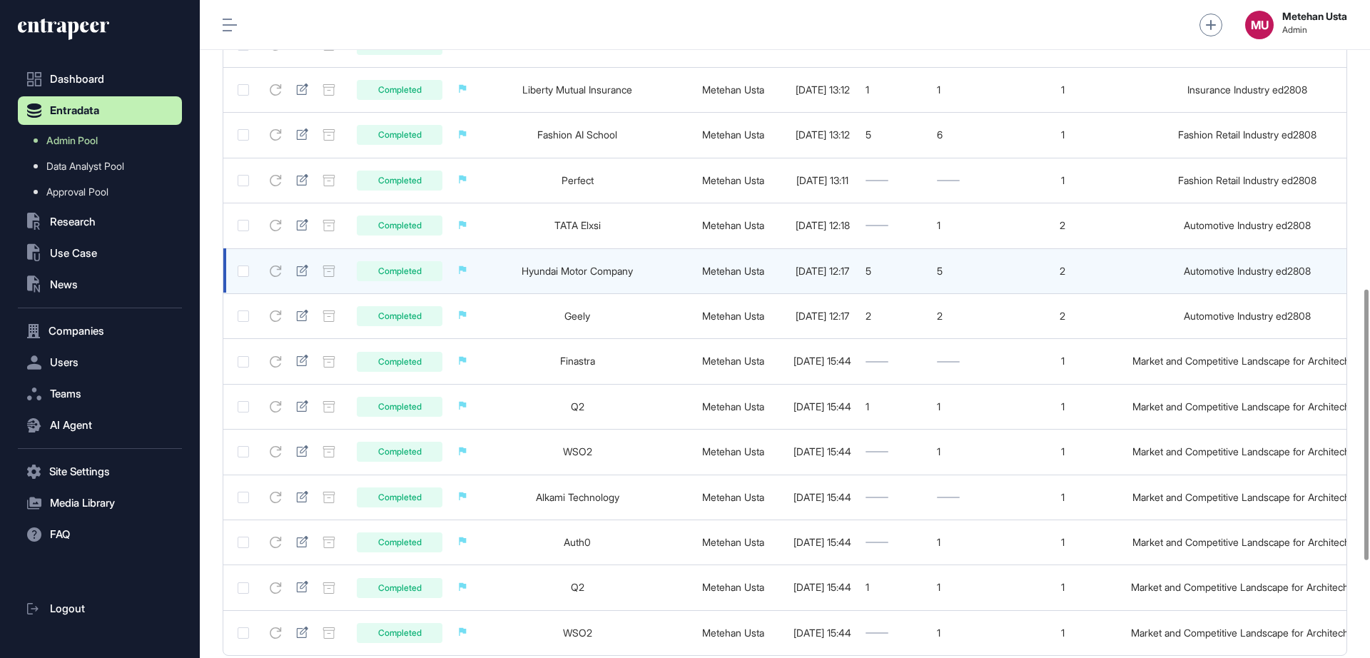
scroll to position [700, 0]
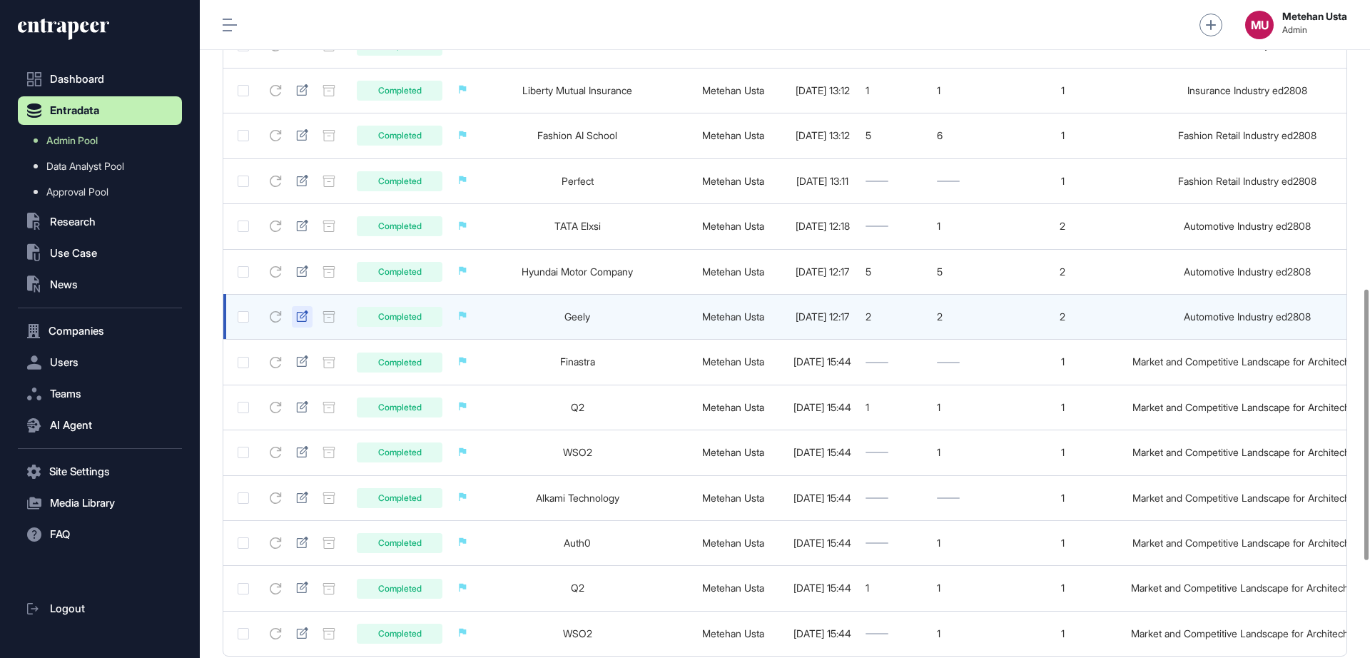
drag, startPoint x: 308, startPoint y: 319, endPoint x: 300, endPoint y: 318, distance: 8.7
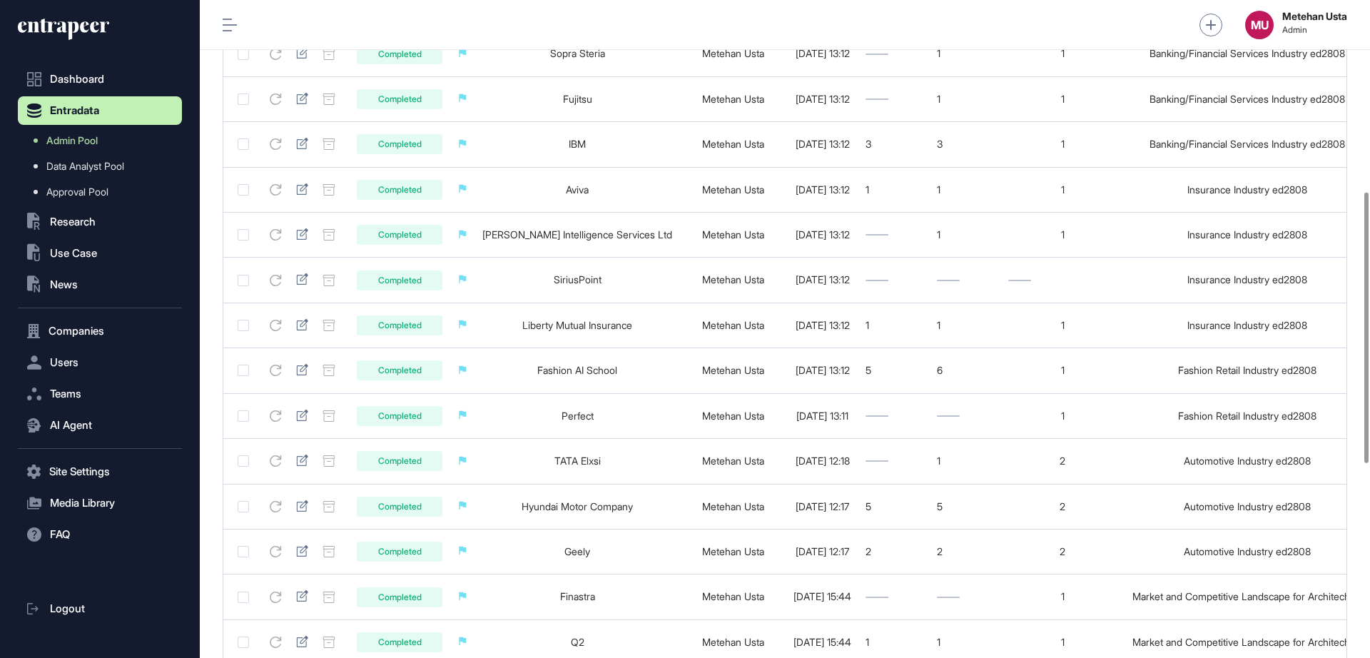
scroll to position [464, 0]
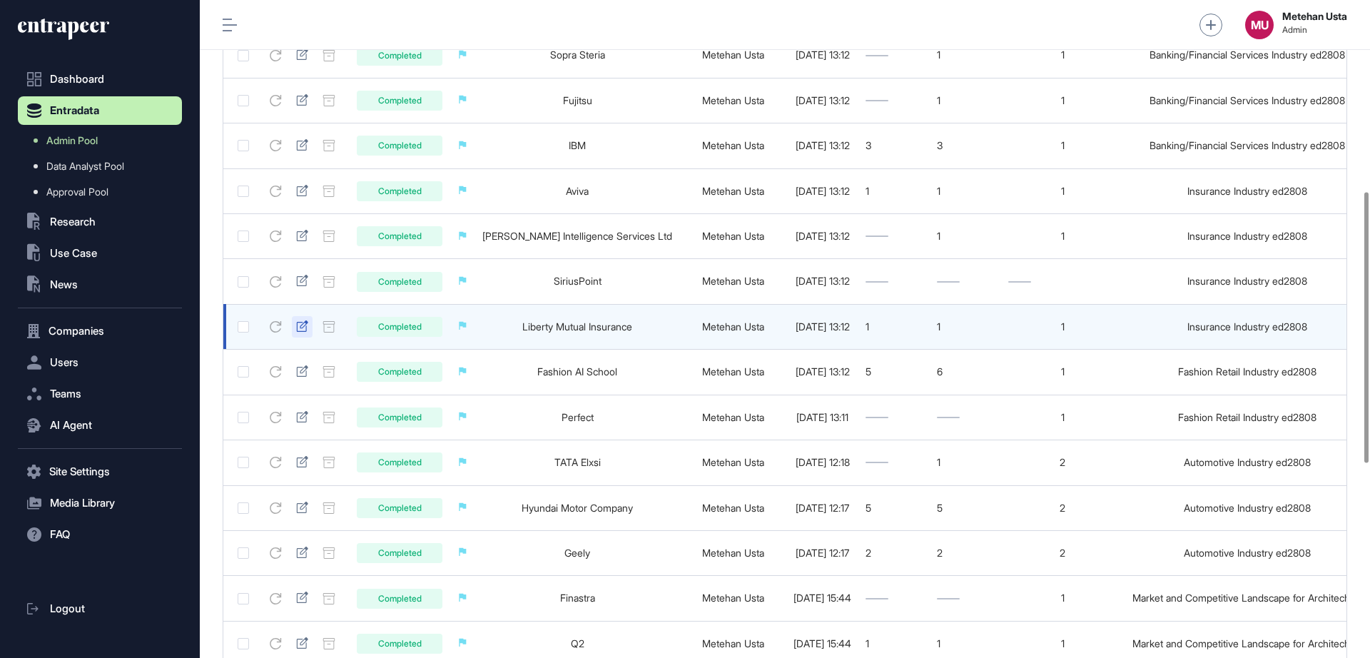
drag, startPoint x: 310, startPoint y: 325, endPoint x: 298, endPoint y: 327, distance: 13.0
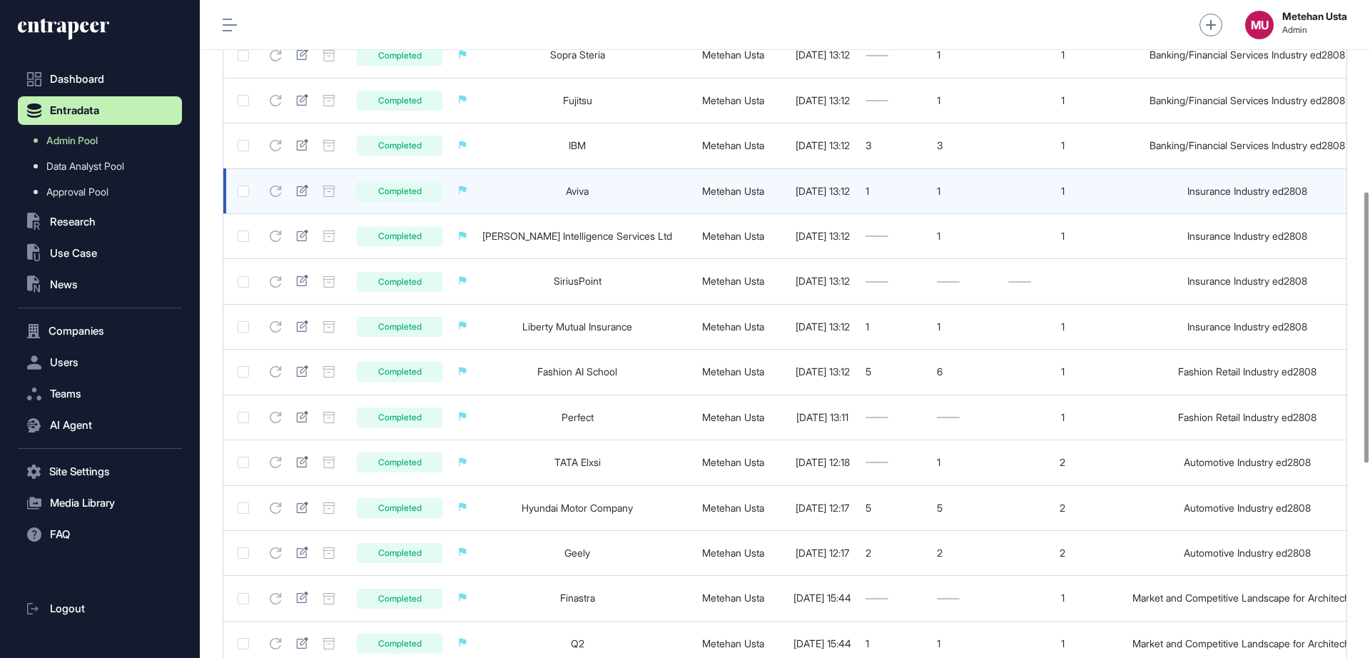
scroll to position [0, 0]
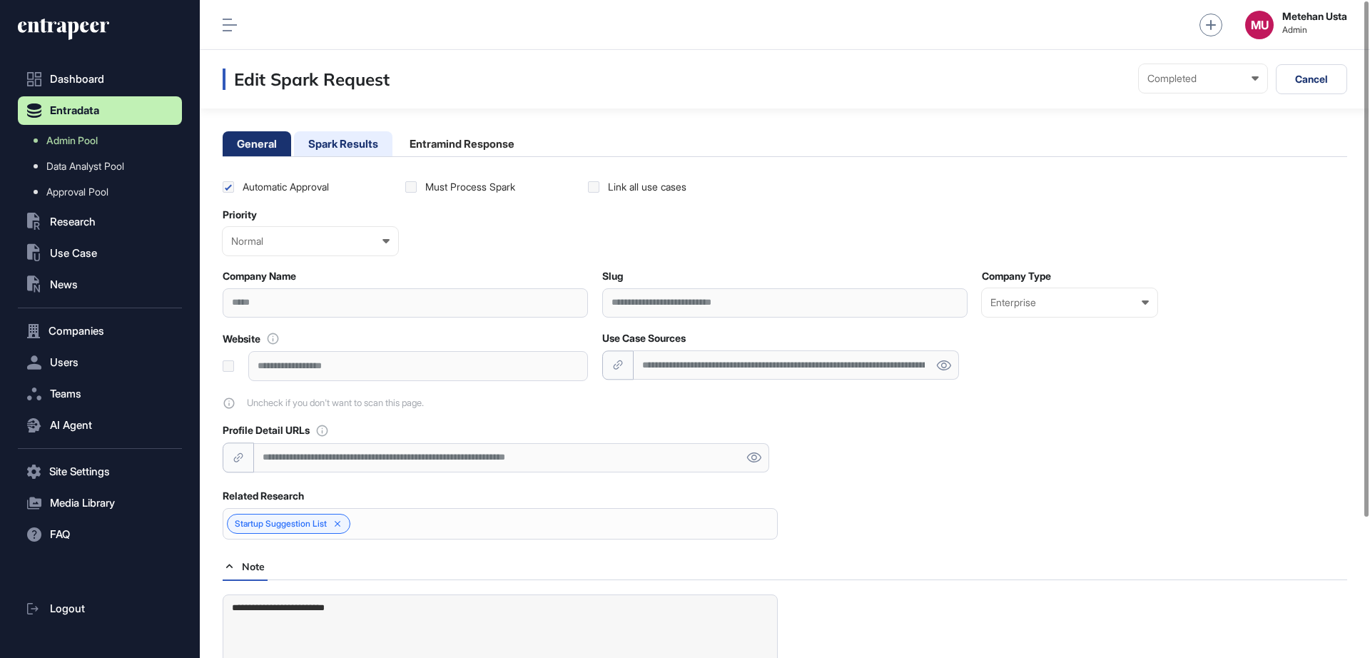
click at [340, 149] on li "Spark Results" at bounding box center [343, 143] width 98 height 25
click at [315, 138] on li "Spark Results" at bounding box center [343, 143] width 98 height 25
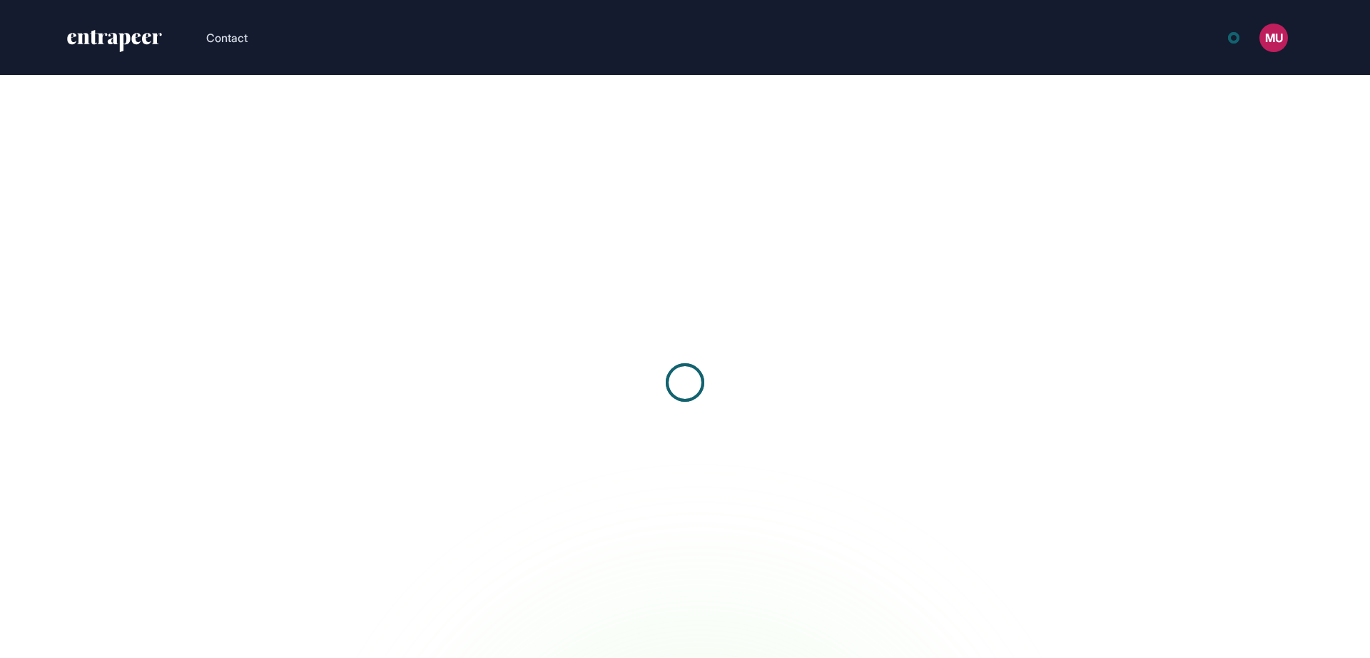
scroll to position [1, 1]
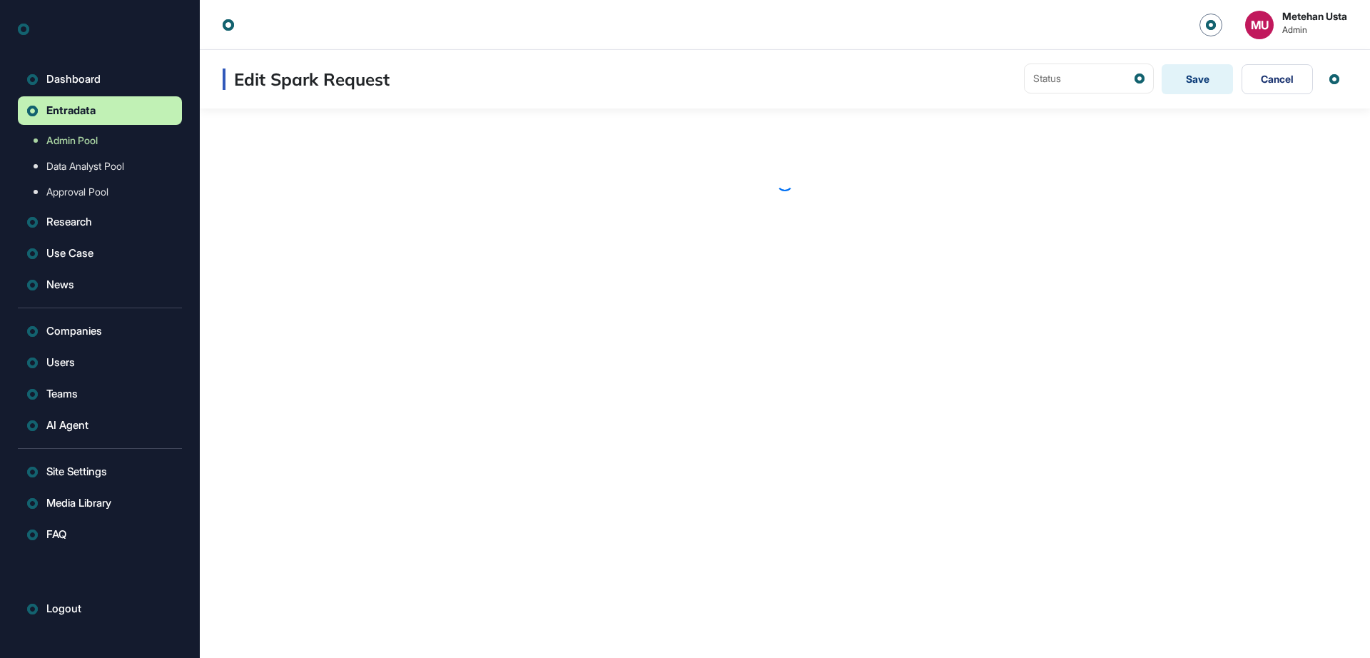
scroll to position [1, 1]
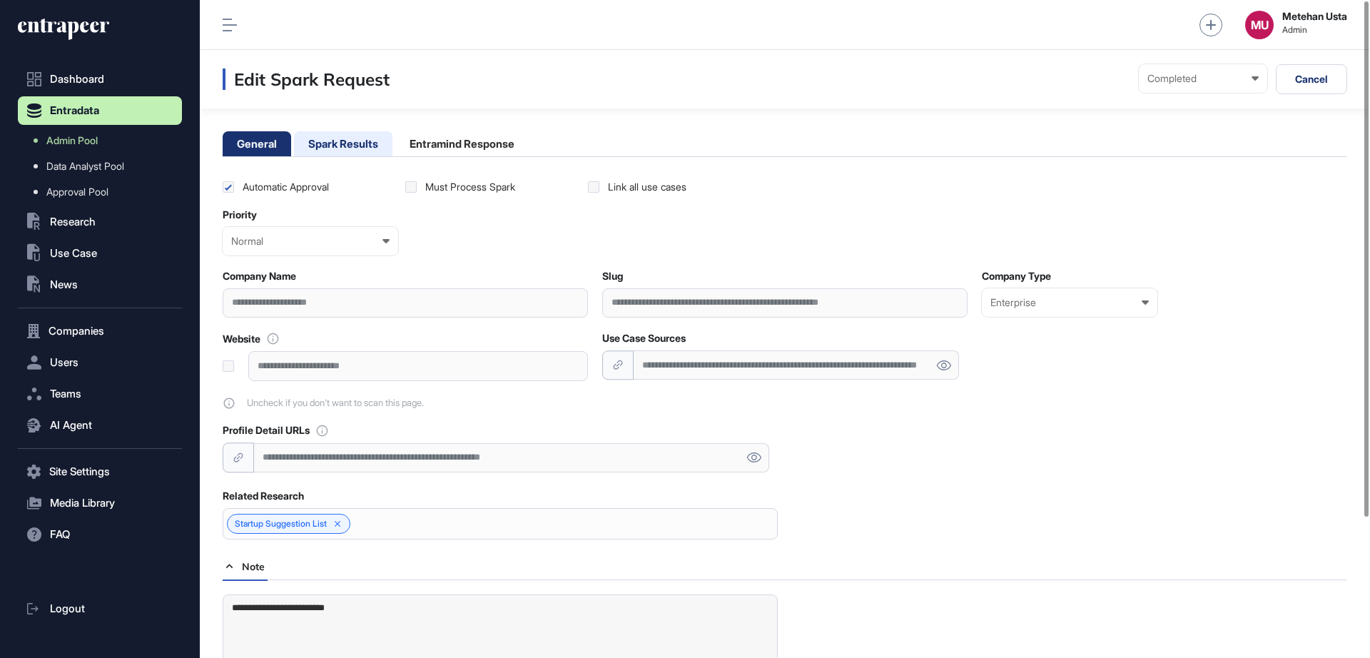
click at [332, 148] on li "Spark Results" at bounding box center [343, 143] width 98 height 25
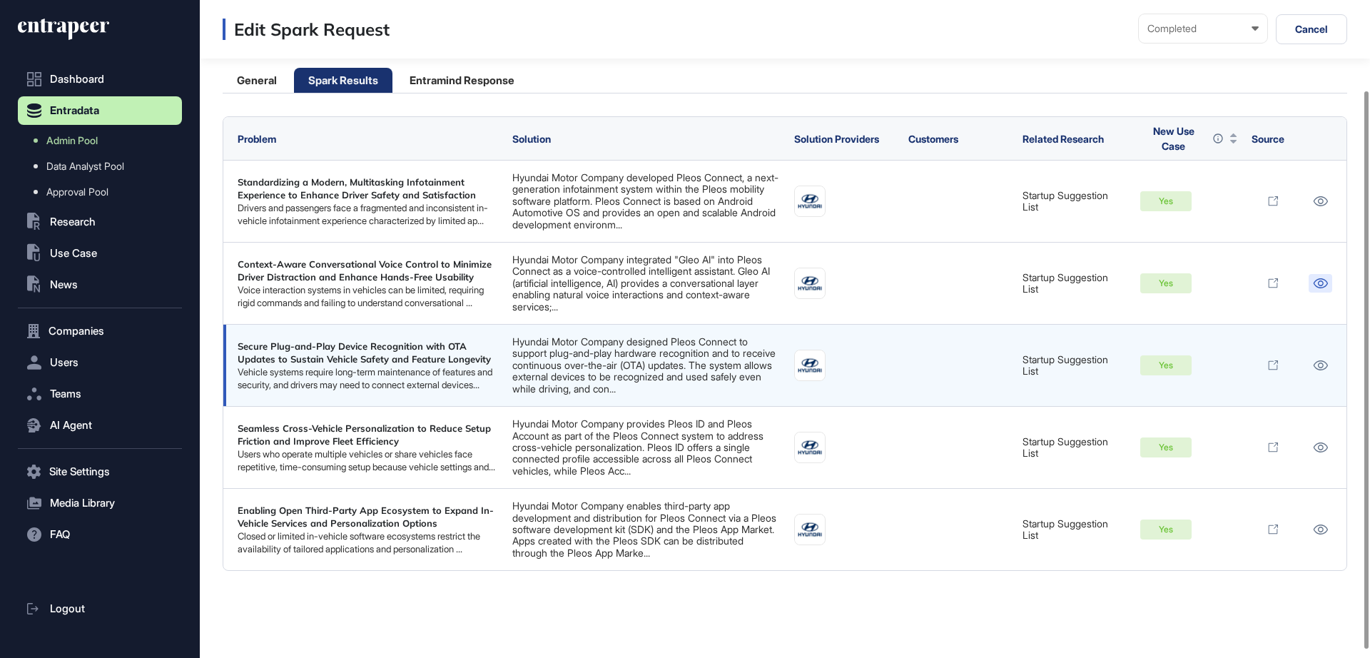
scroll to position [116, 0]
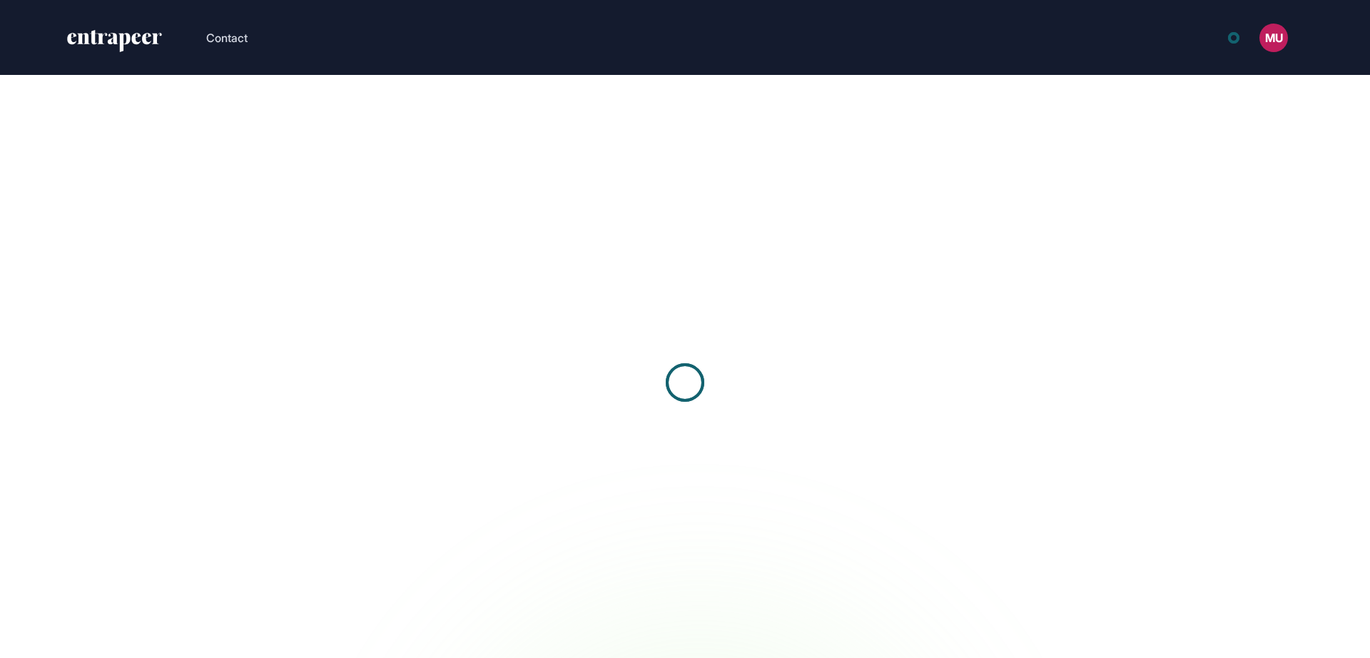
scroll to position [1, 1]
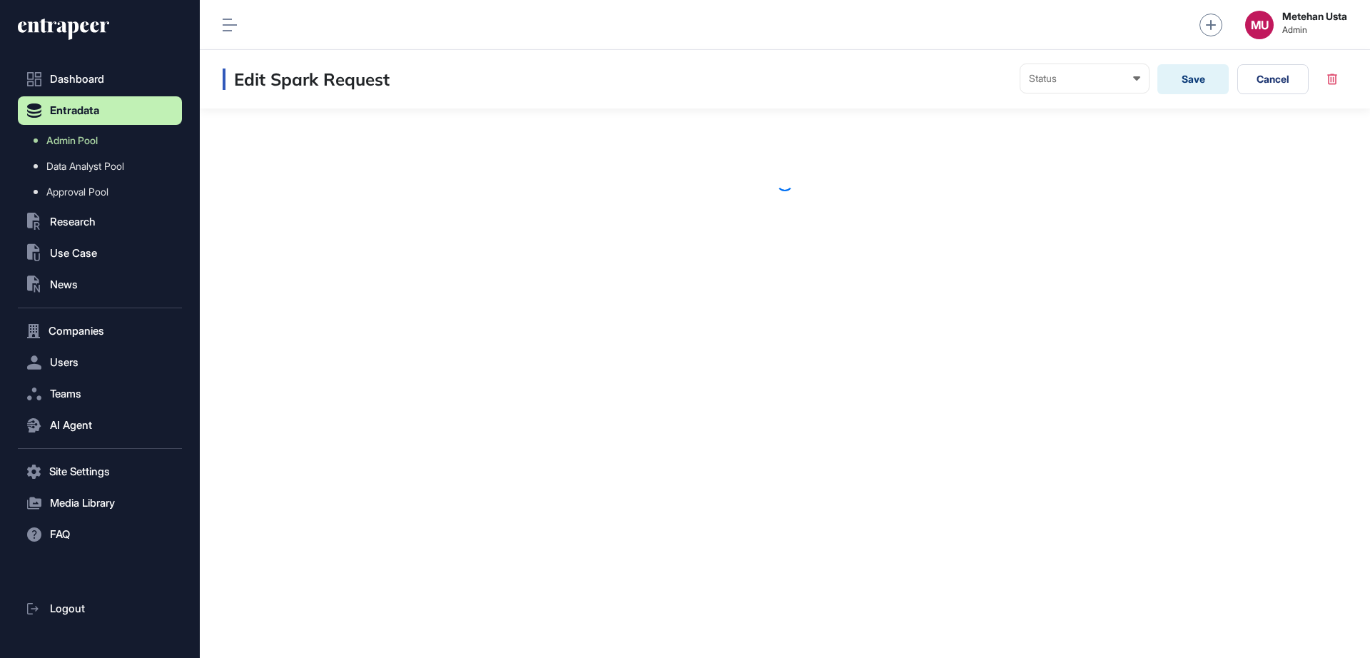
scroll to position [1, 1]
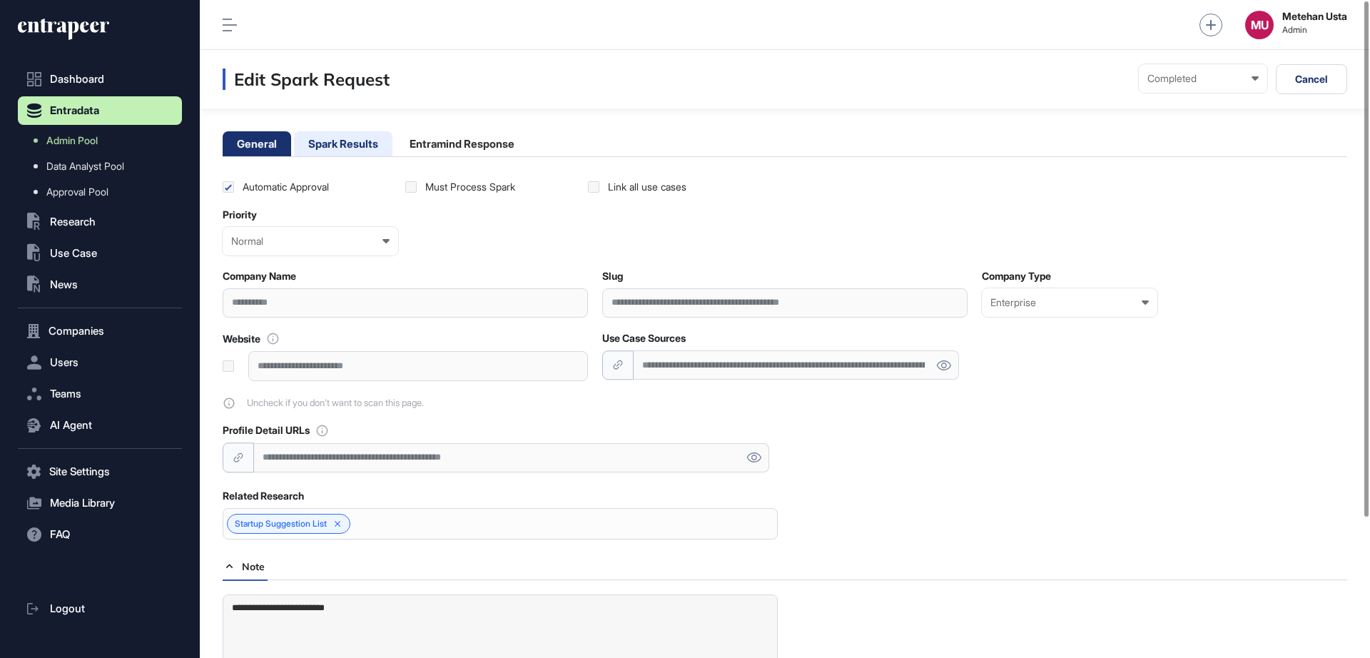
click at [333, 152] on li "Spark Results" at bounding box center [343, 143] width 98 height 25
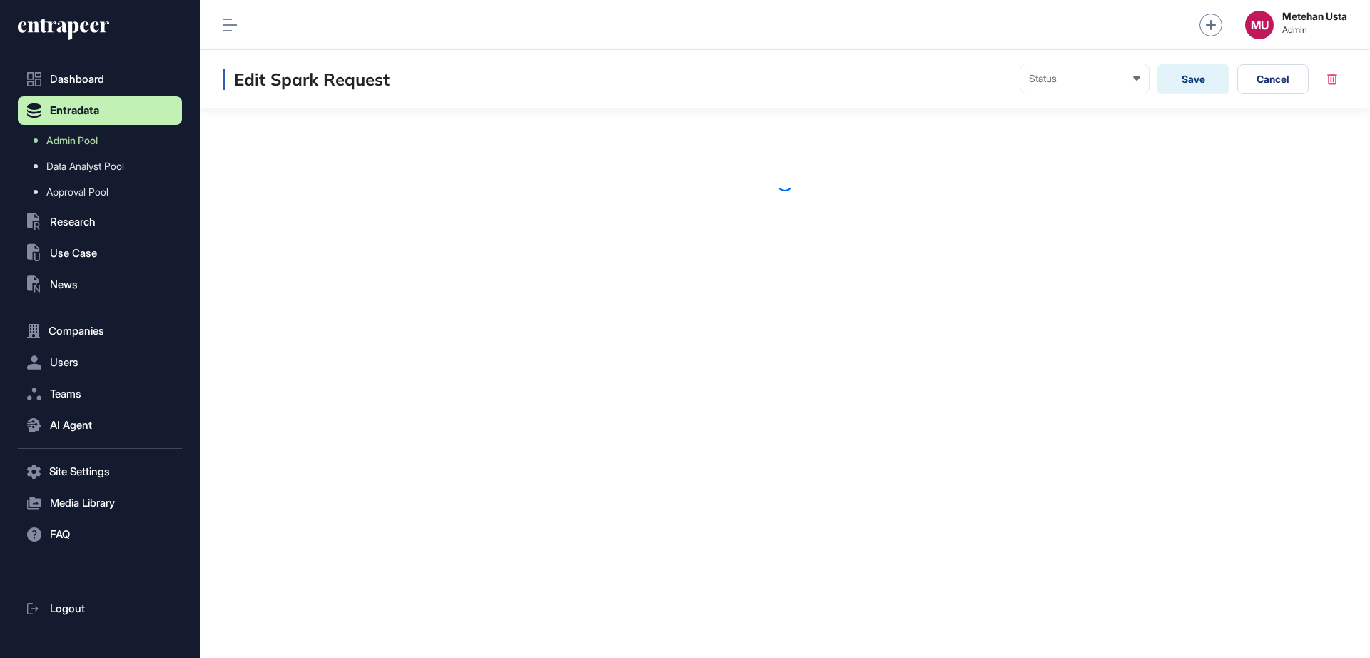
scroll to position [1, 1]
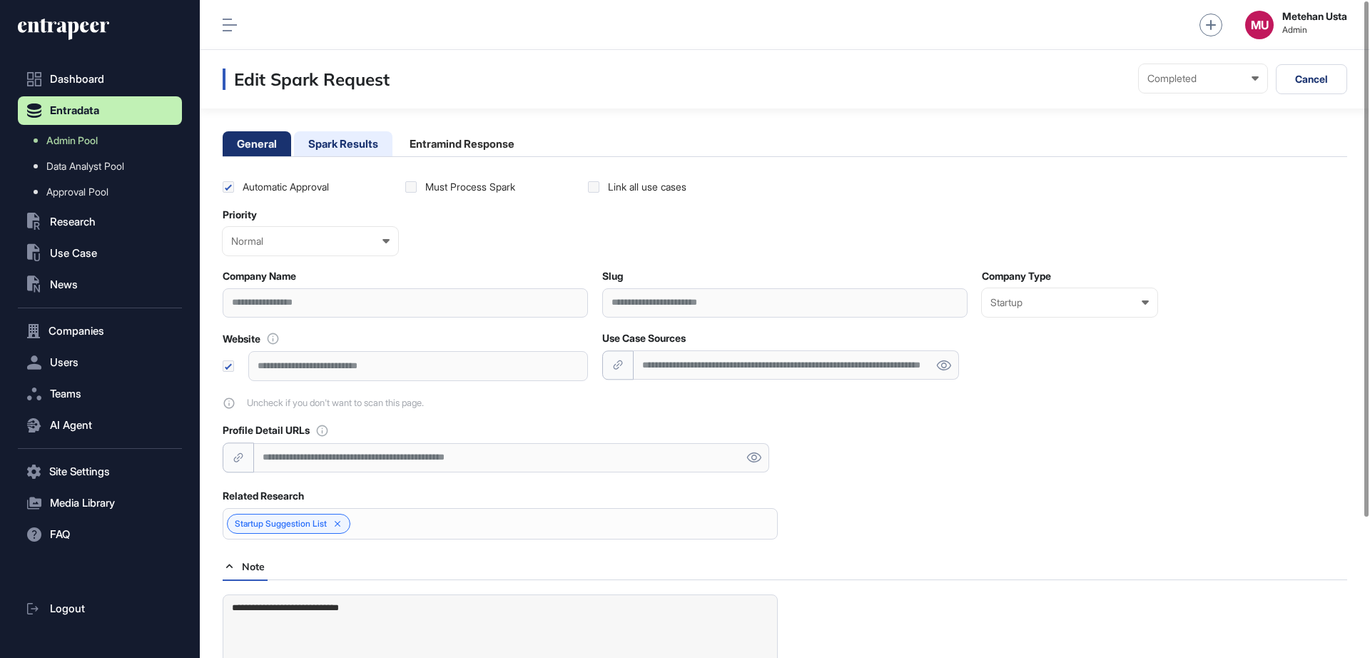
click at [359, 147] on li "Spark Results" at bounding box center [343, 143] width 98 height 25
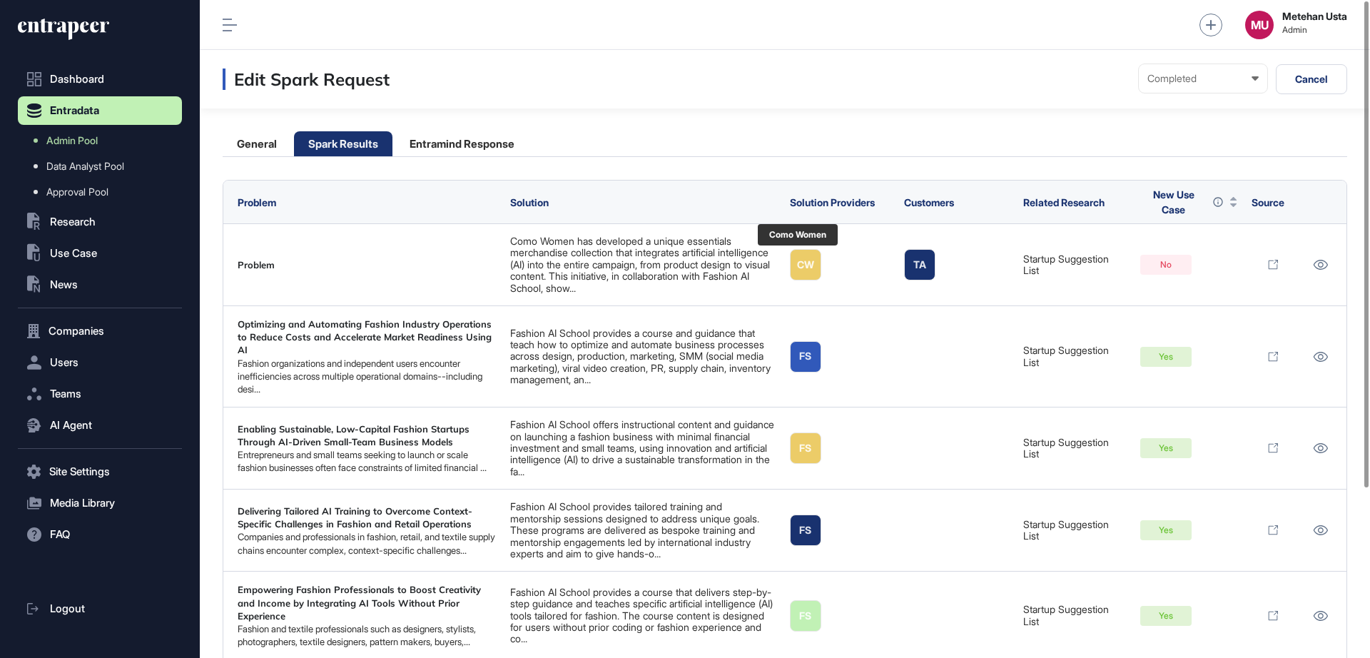
drag, startPoint x: 800, startPoint y: 260, endPoint x: 778, endPoint y: 12, distance: 248.5
click at [818, 59] on div "Edit Spark Request Completed Ready In progress Completed EM is Working EM is no…" at bounding box center [785, 79] width 1170 height 59
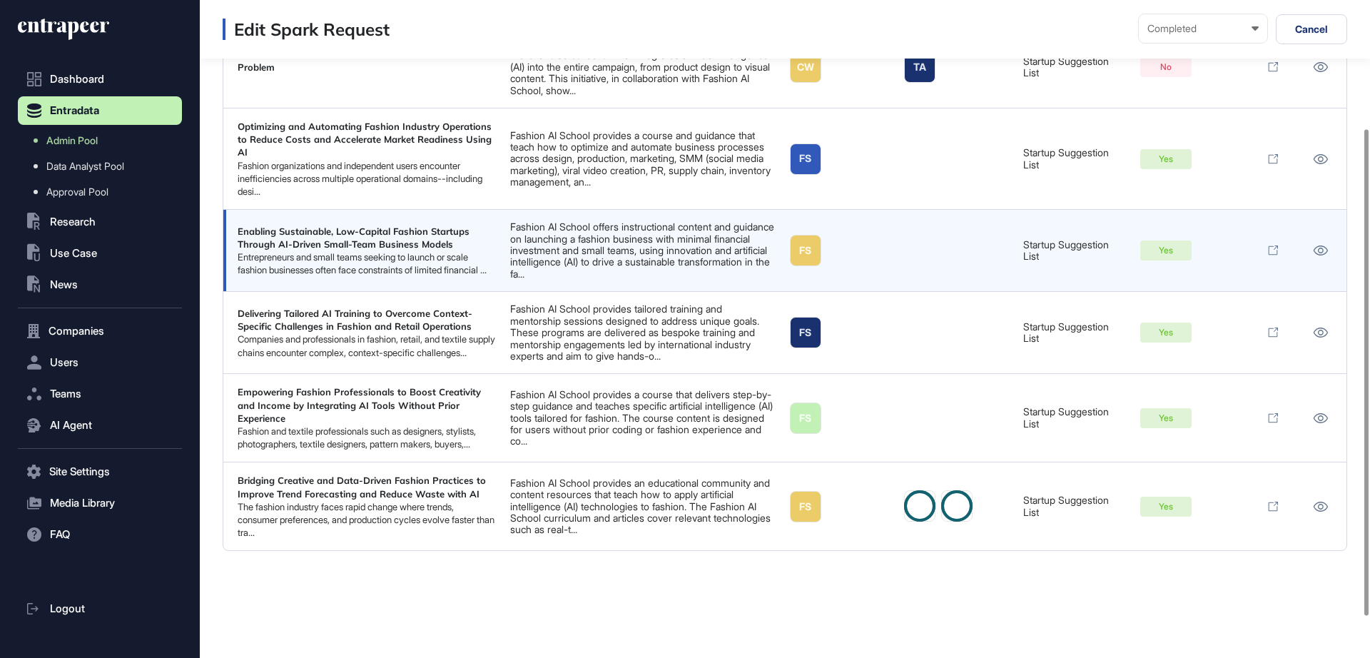
scroll to position [229, 0]
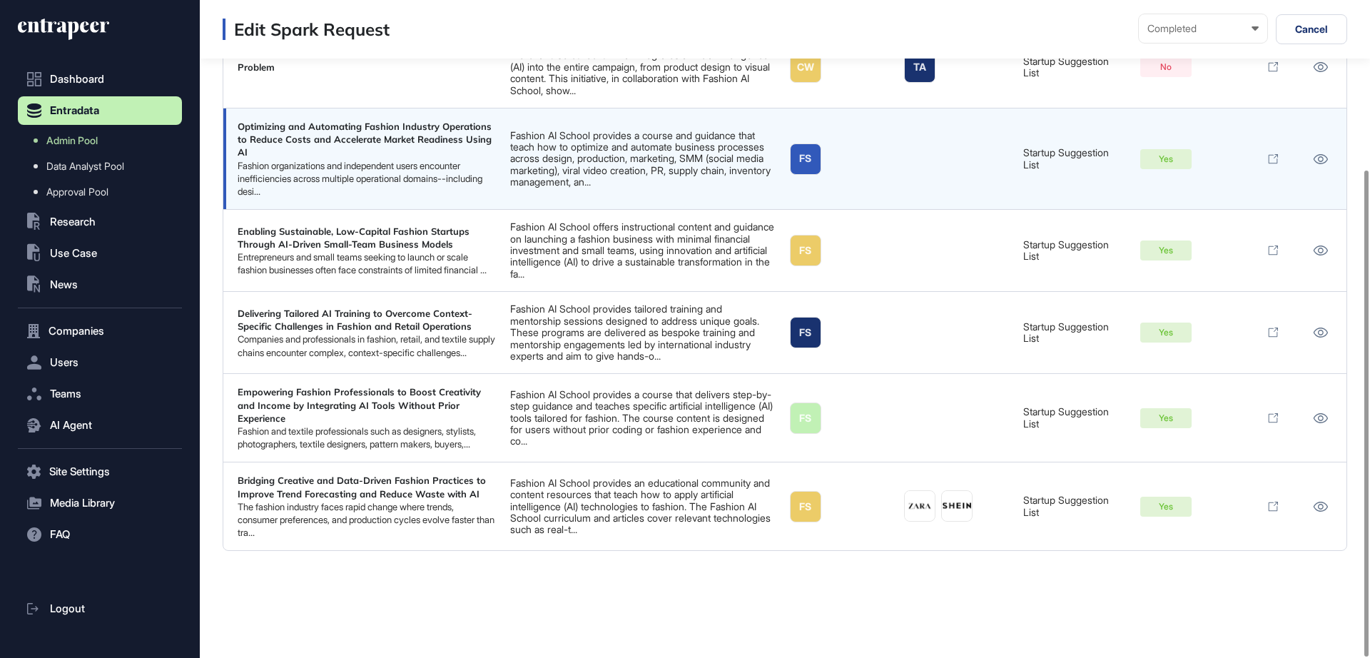
drag, startPoint x: 1322, startPoint y: 505, endPoint x: 1205, endPoint y: 95, distance: 426.6
click at [1205, 108] on td "Yes" at bounding box center [1188, 158] width 111 height 101
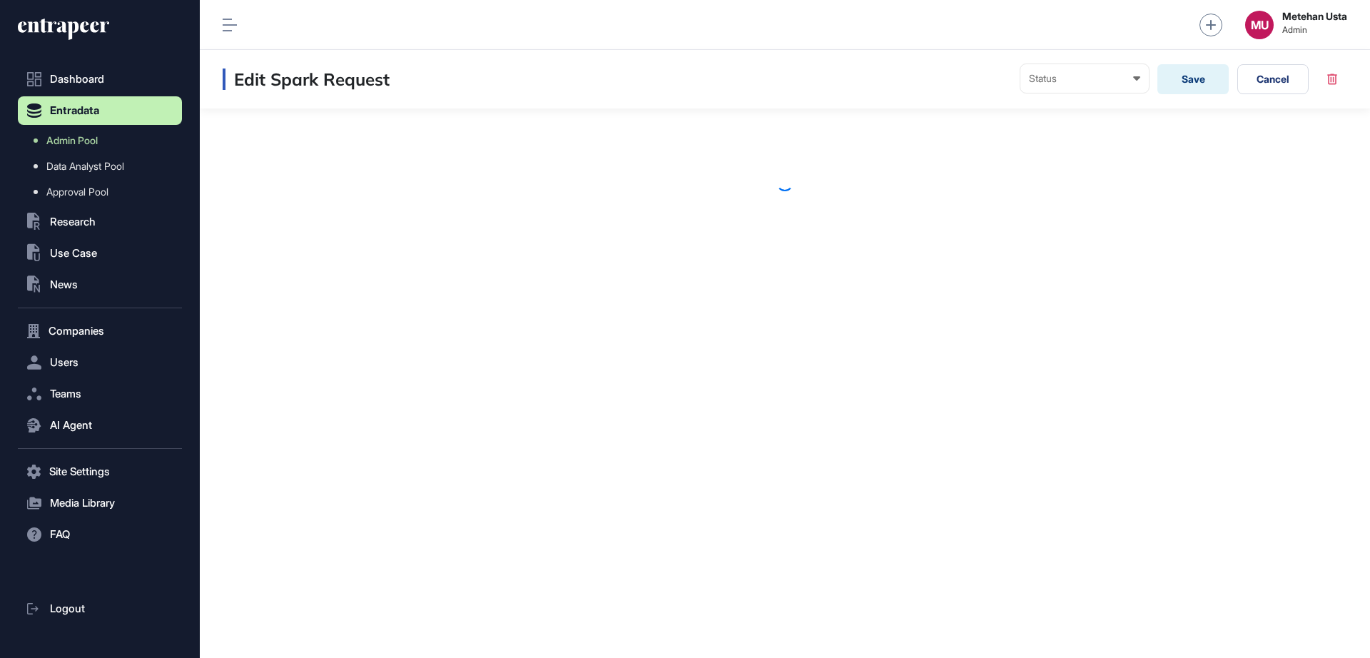
scroll to position [1, 1]
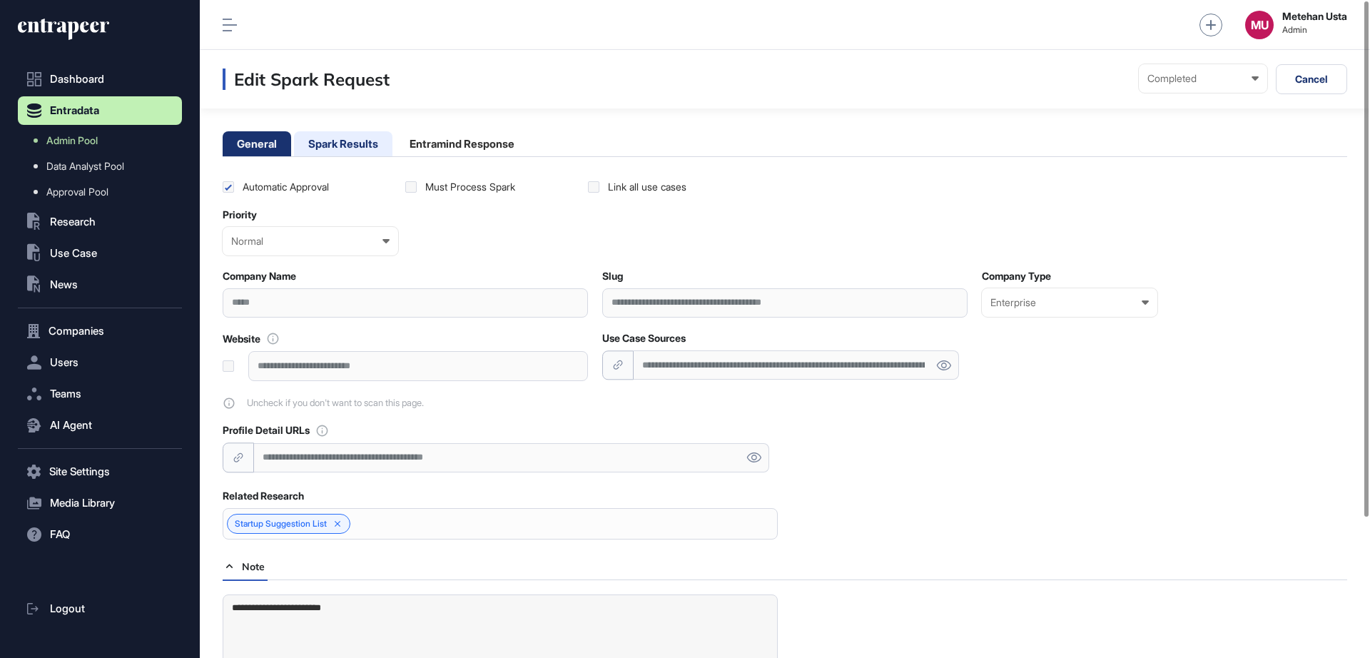
click at [359, 144] on li "Spark Results" at bounding box center [343, 143] width 98 height 25
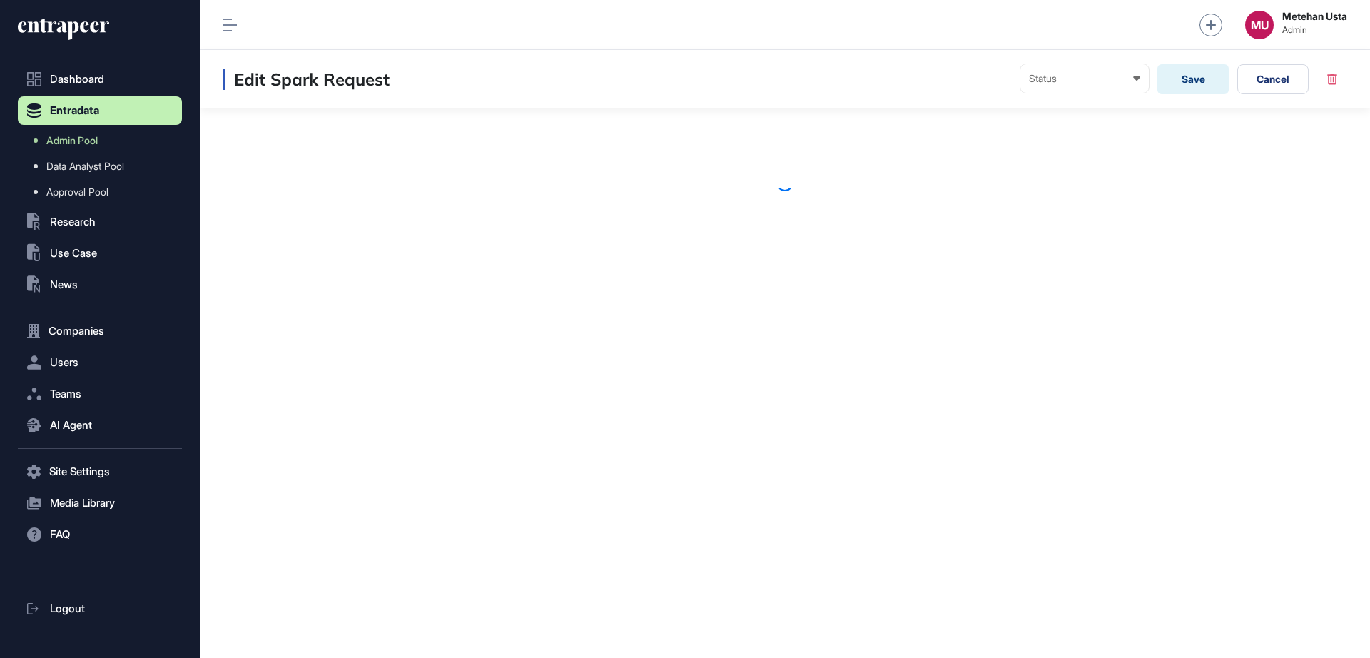
scroll to position [1, 1]
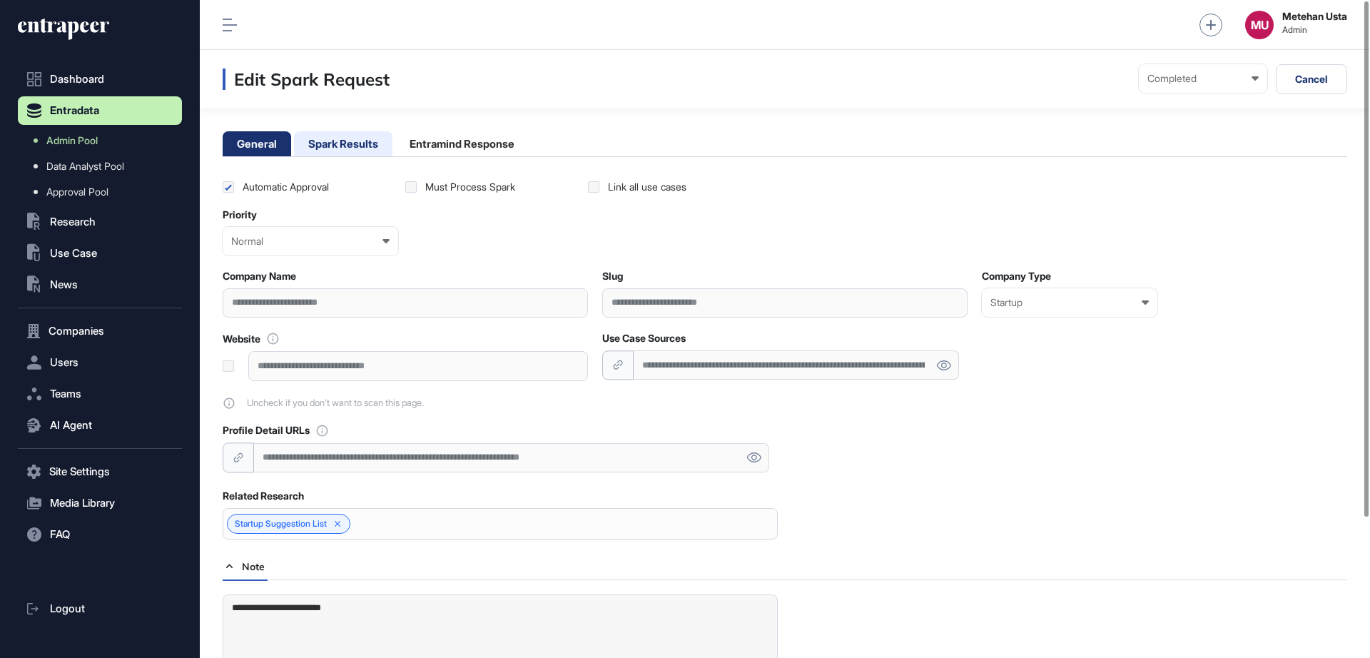
click at [356, 138] on li "Spark Results" at bounding box center [343, 143] width 98 height 25
click at [351, 143] on li "Spark Results" at bounding box center [343, 143] width 98 height 25
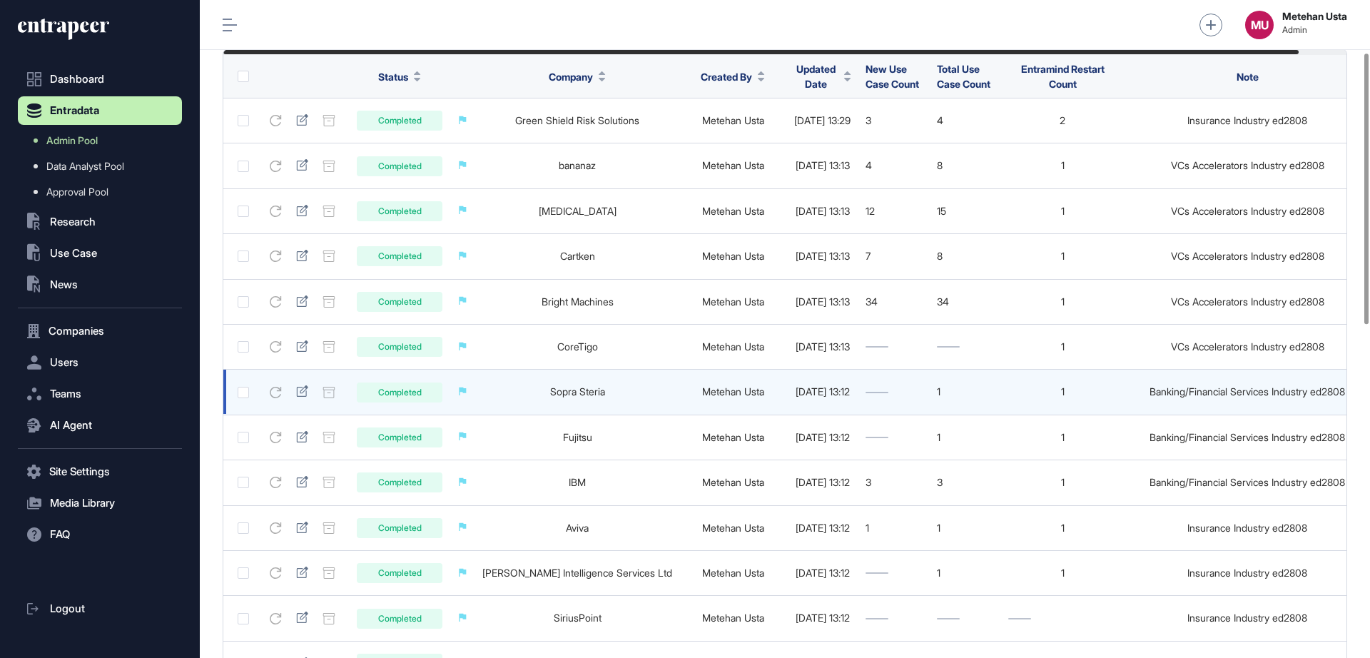
scroll to position [126, 0]
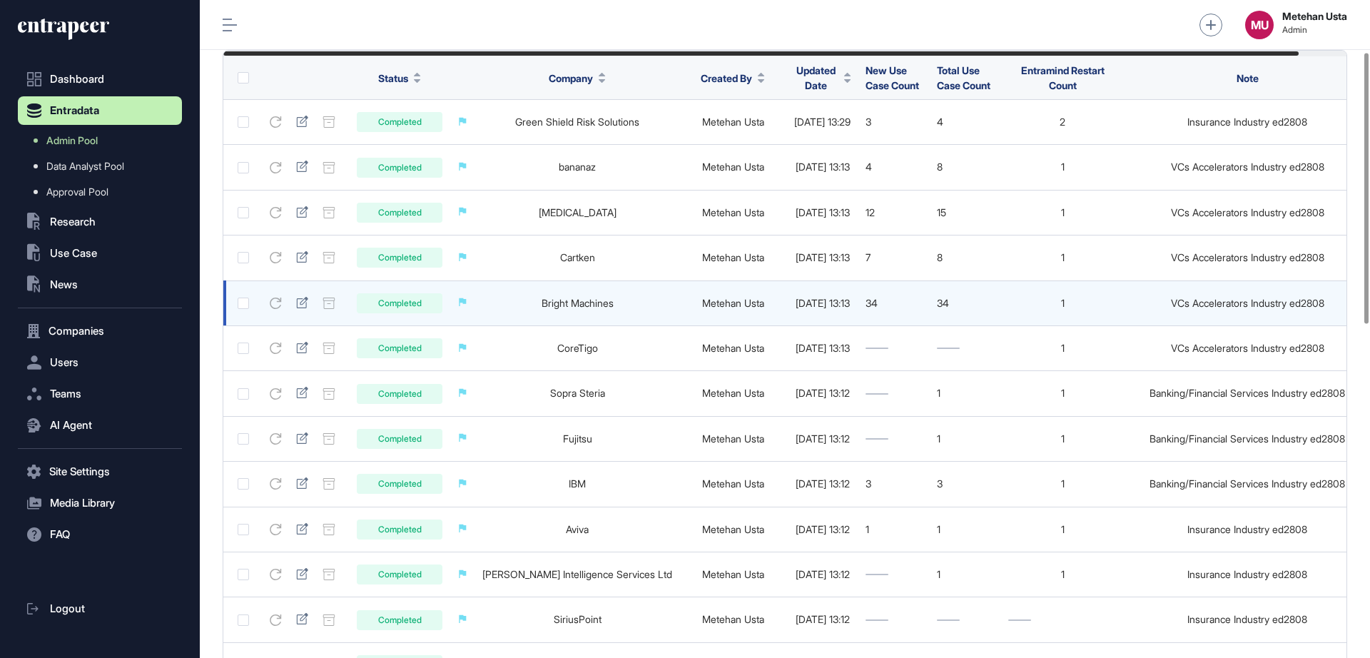
click at [563, 306] on link "Bright Machines" at bounding box center [578, 303] width 72 height 12
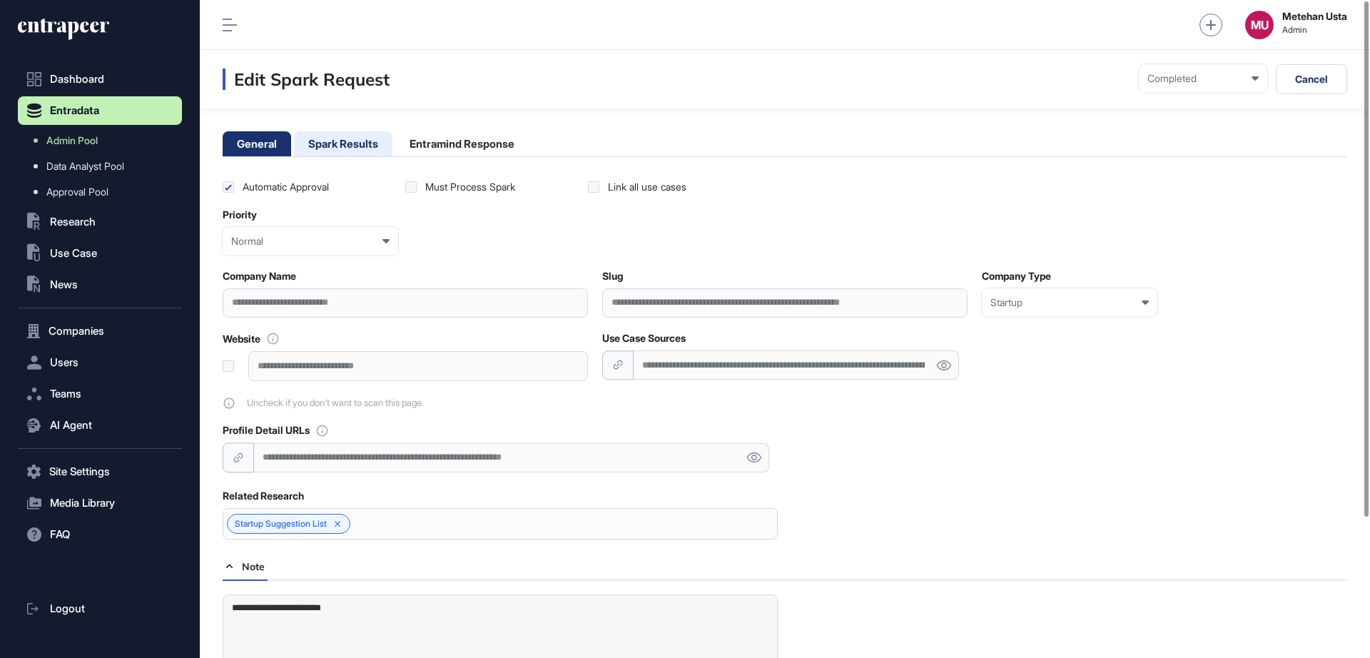
click at [321, 136] on li "Spark Results" at bounding box center [343, 143] width 98 height 25
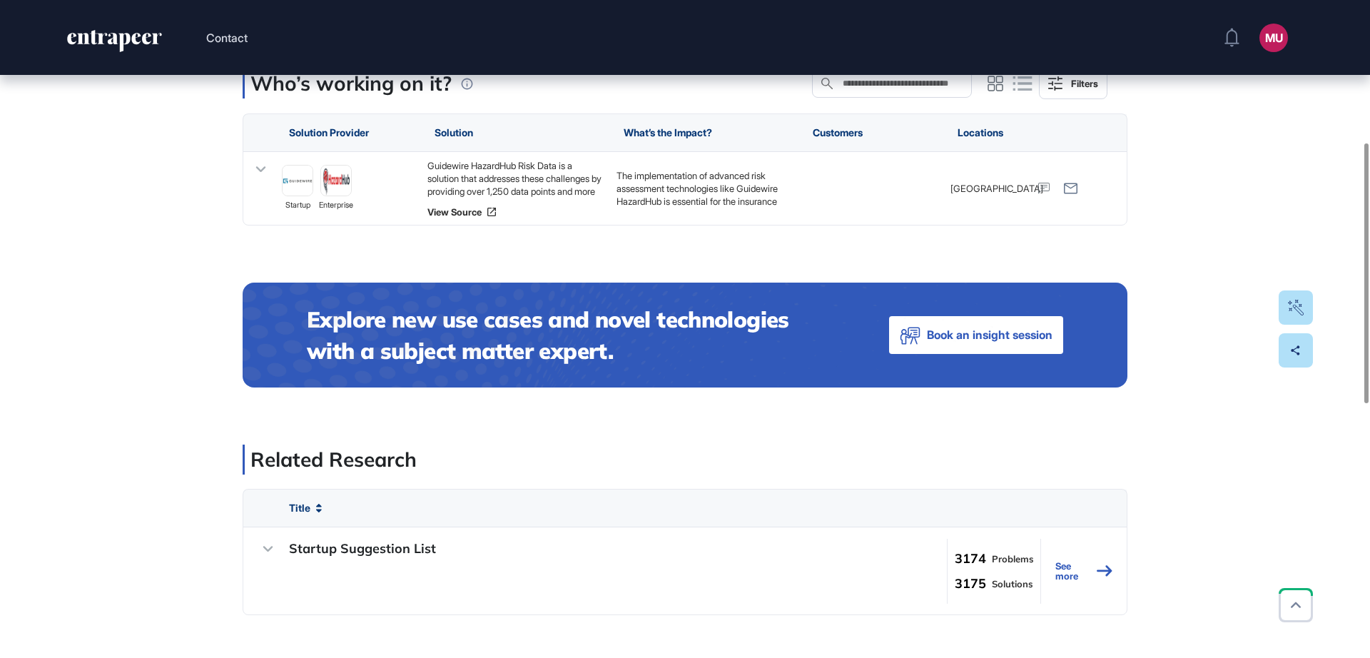
scroll to position [357, 0]
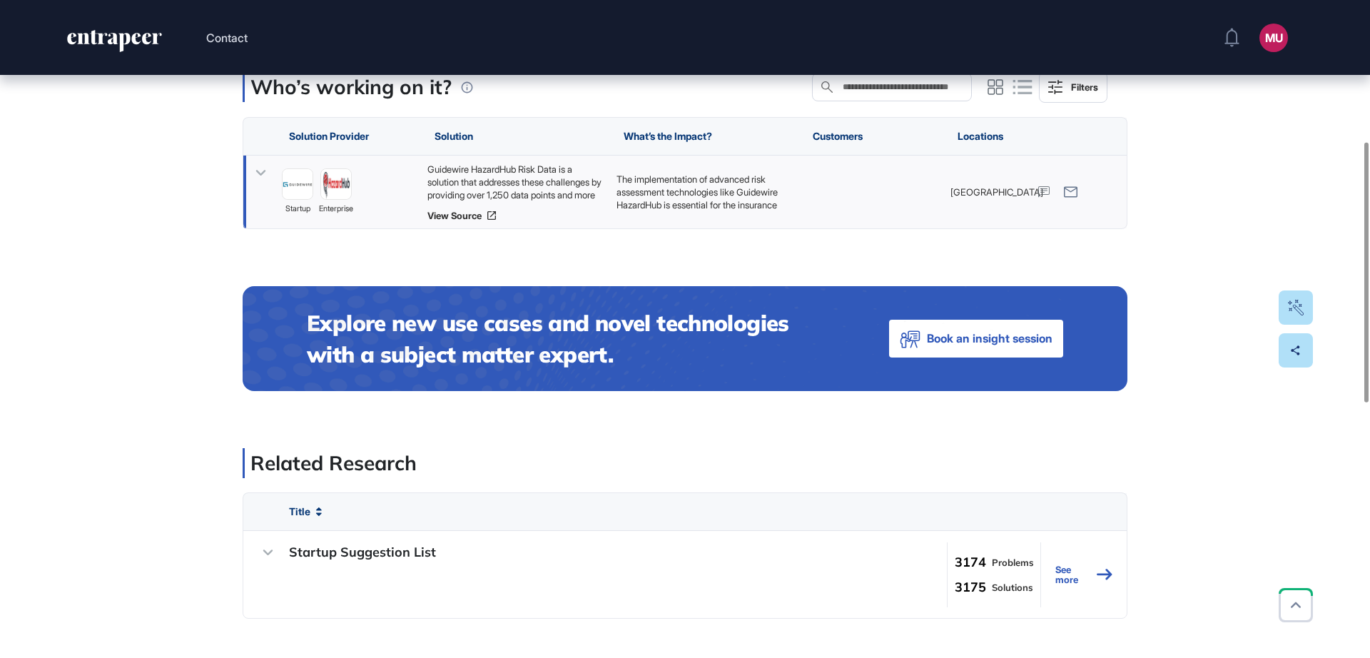
click at [260, 175] on icon at bounding box center [261, 174] width 10 height 6
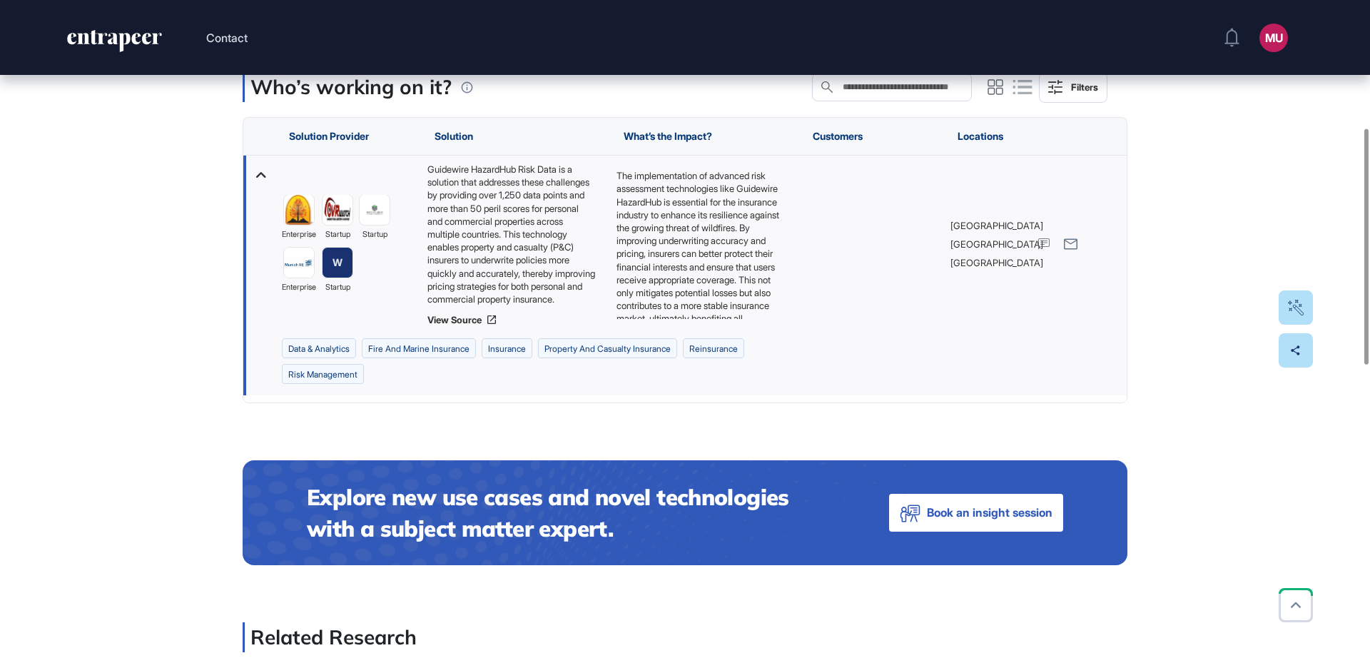
scroll to position [158, 0]
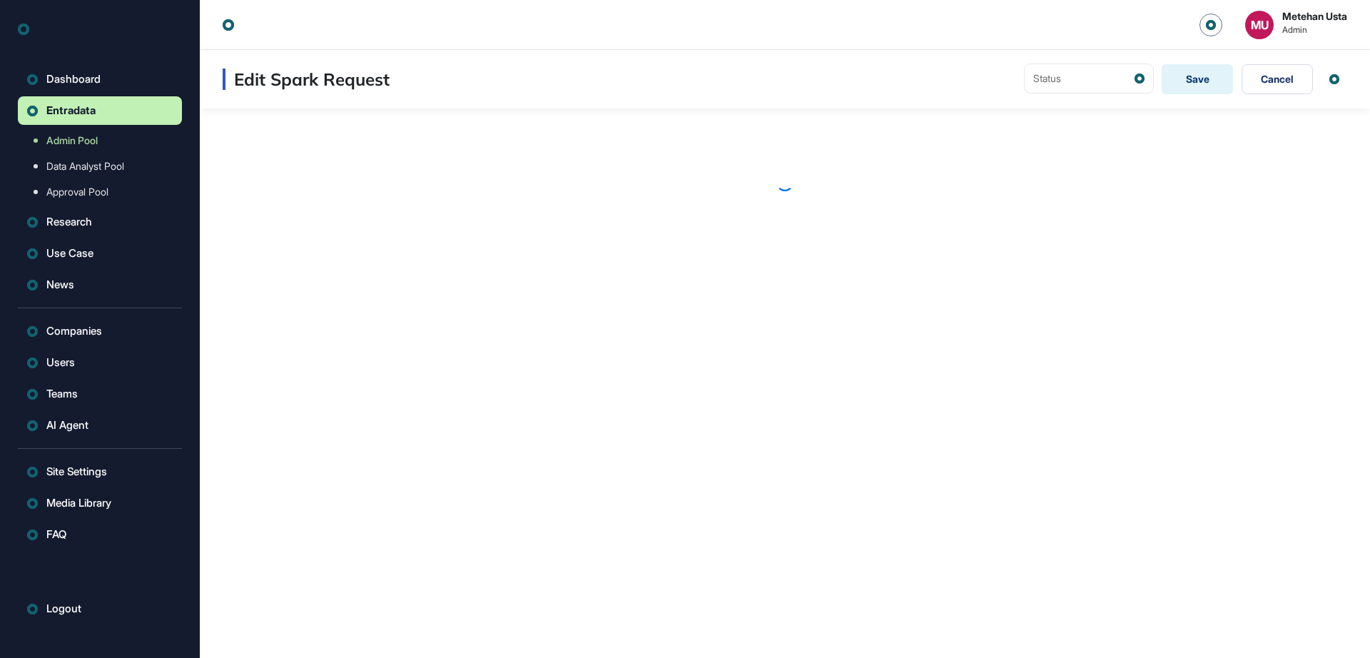
scroll to position [1, 1]
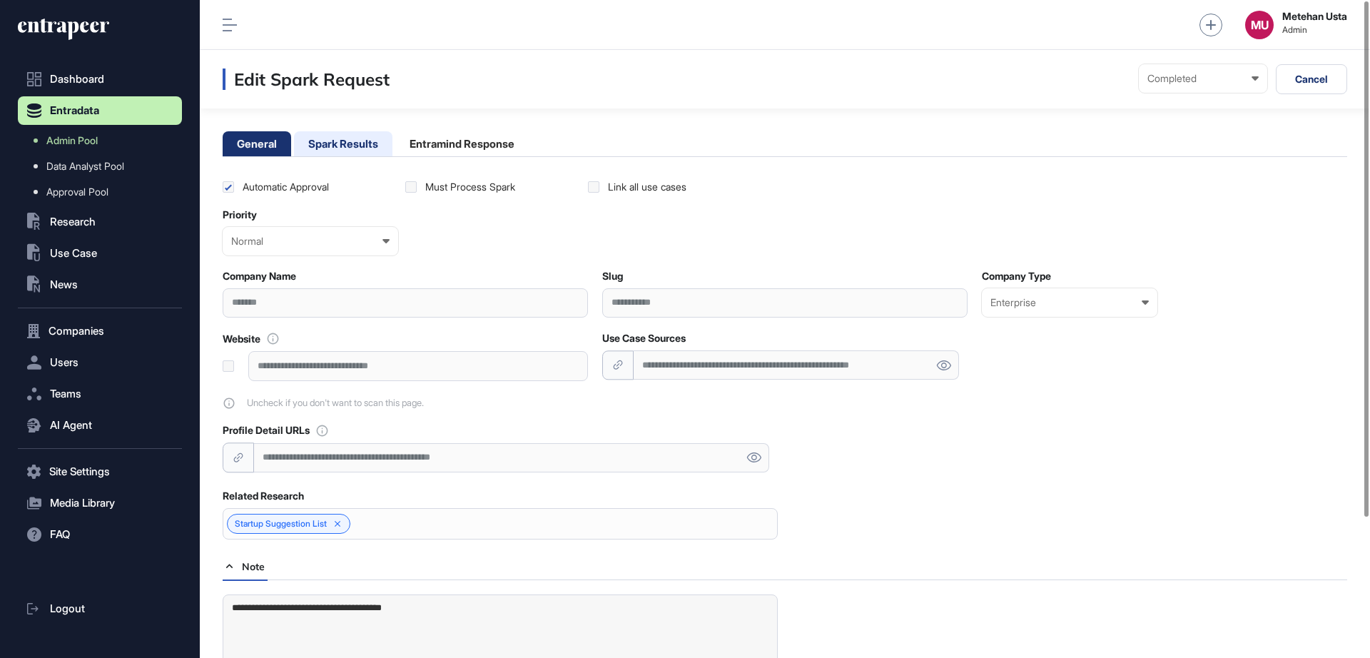
click at [332, 148] on li "Spark Results" at bounding box center [343, 143] width 98 height 25
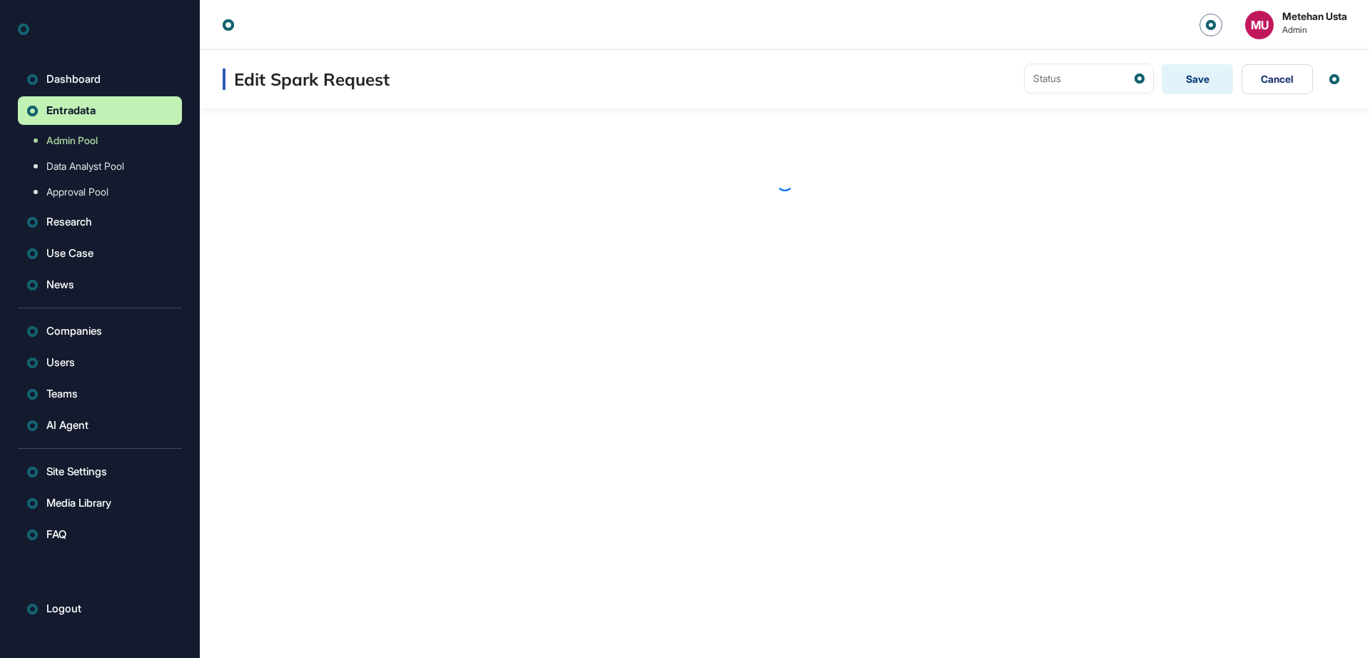
scroll to position [1, 1]
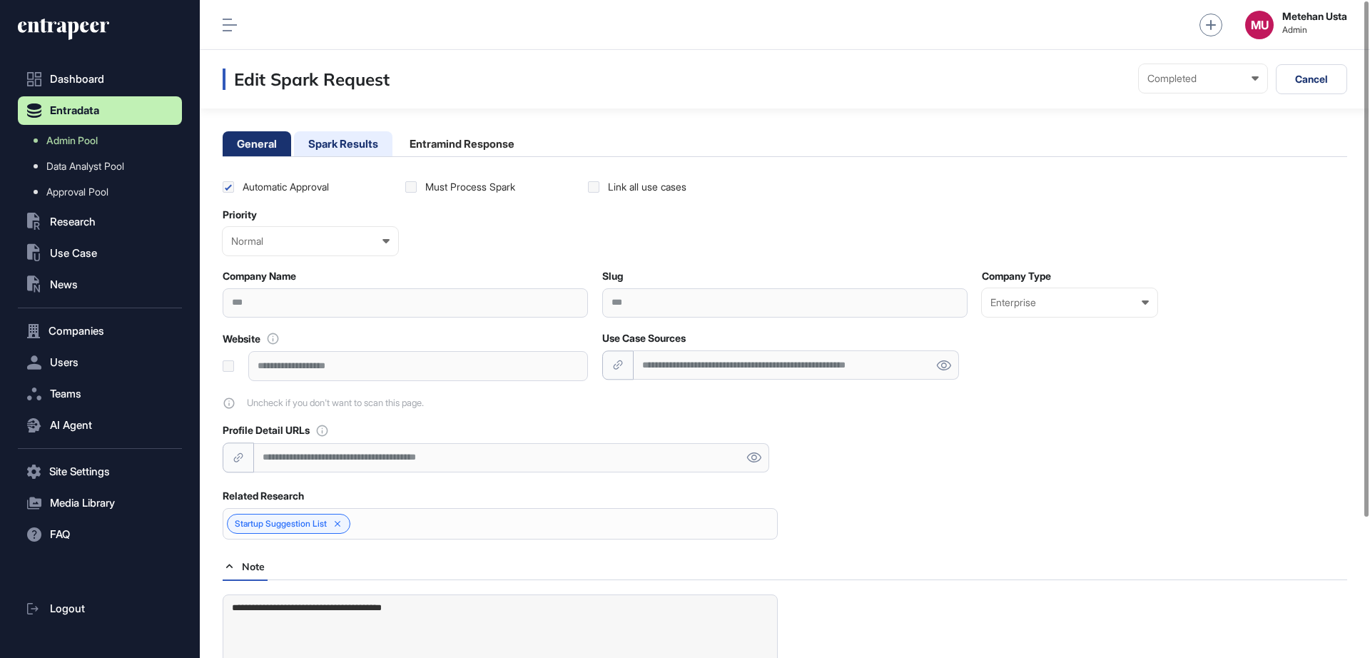
click at [330, 149] on li "Spark Results" at bounding box center [343, 143] width 98 height 25
click at [342, 142] on li "Spark Results" at bounding box center [343, 143] width 98 height 25
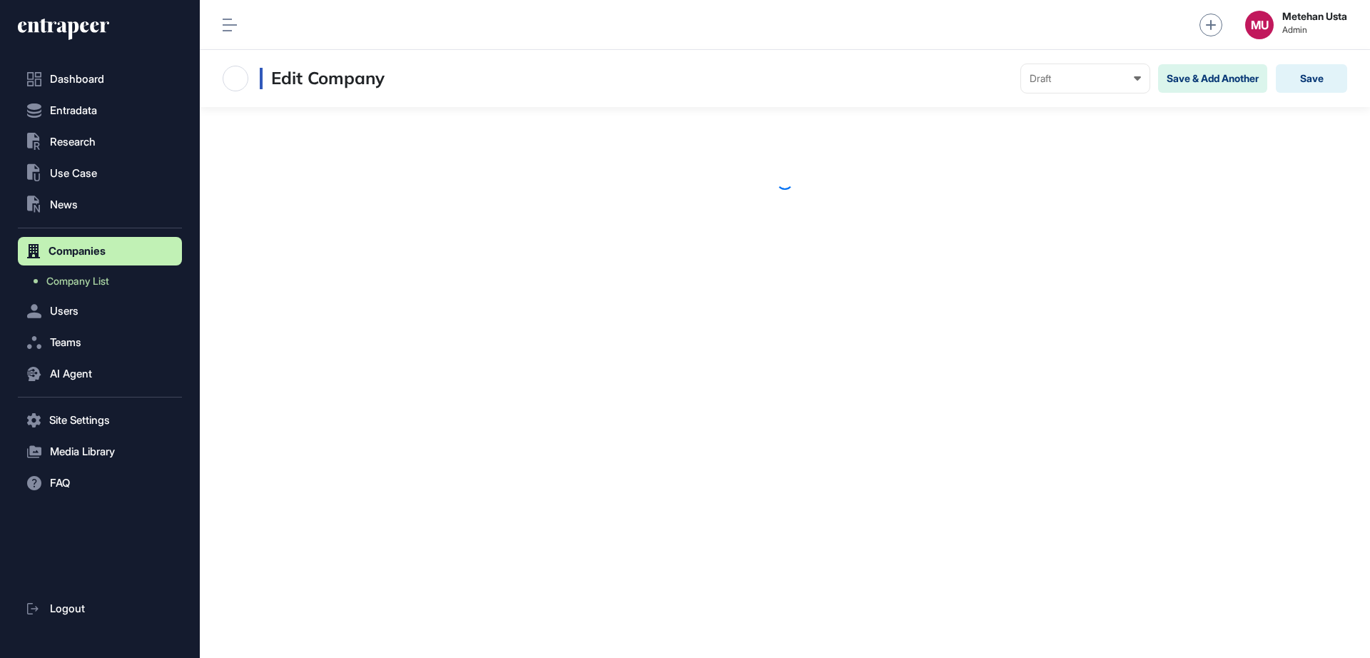
scroll to position [1, 1]
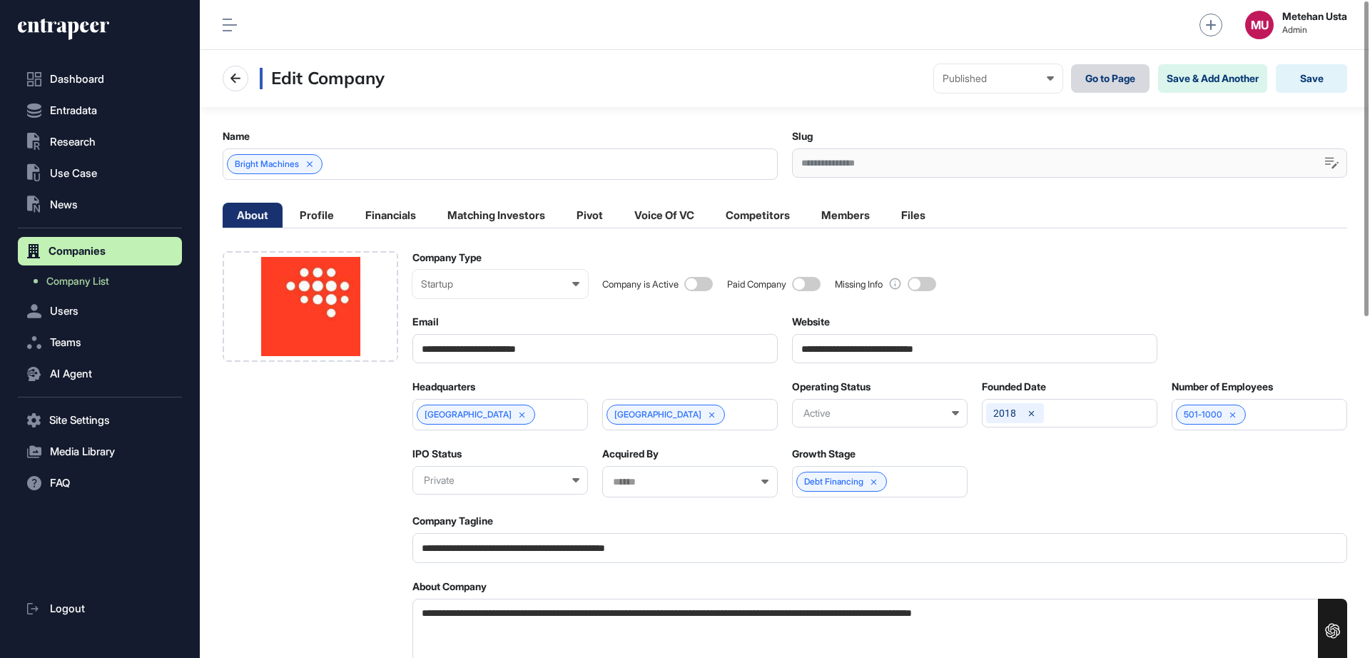
click at [1075, 78] on link "Go to Page" at bounding box center [1110, 78] width 78 height 29
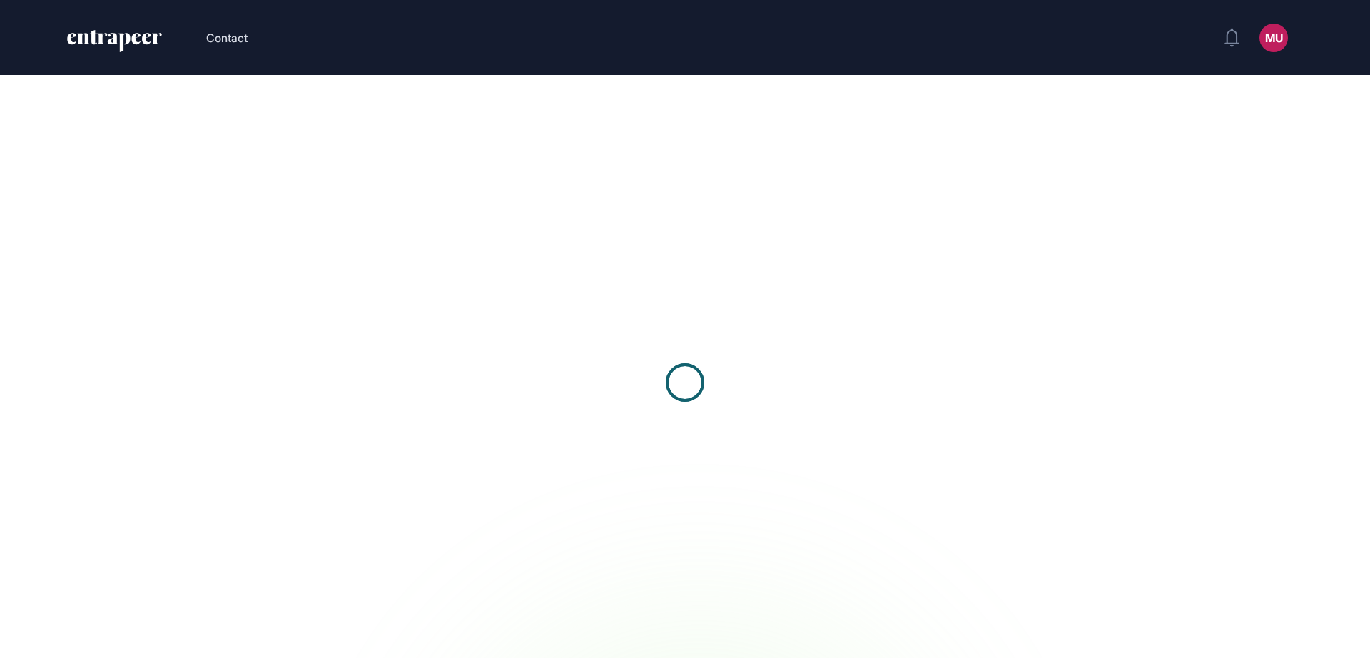
scroll to position [1, 1]
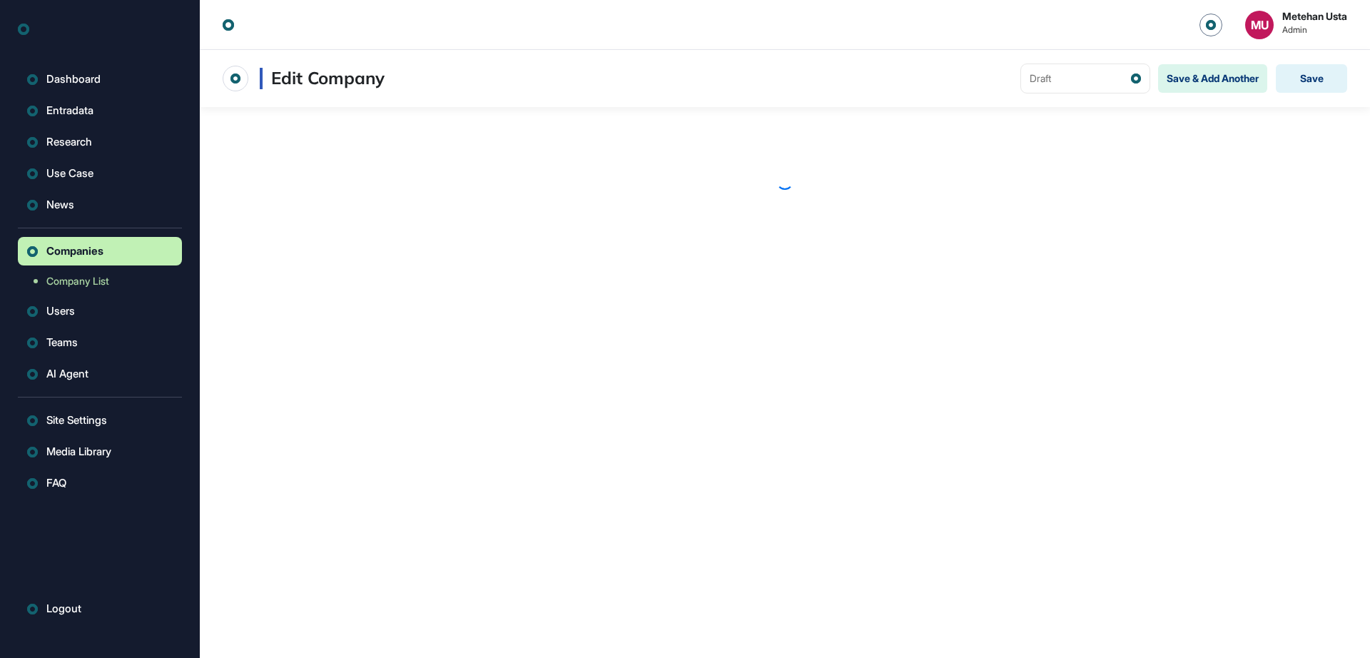
scroll to position [1, 1]
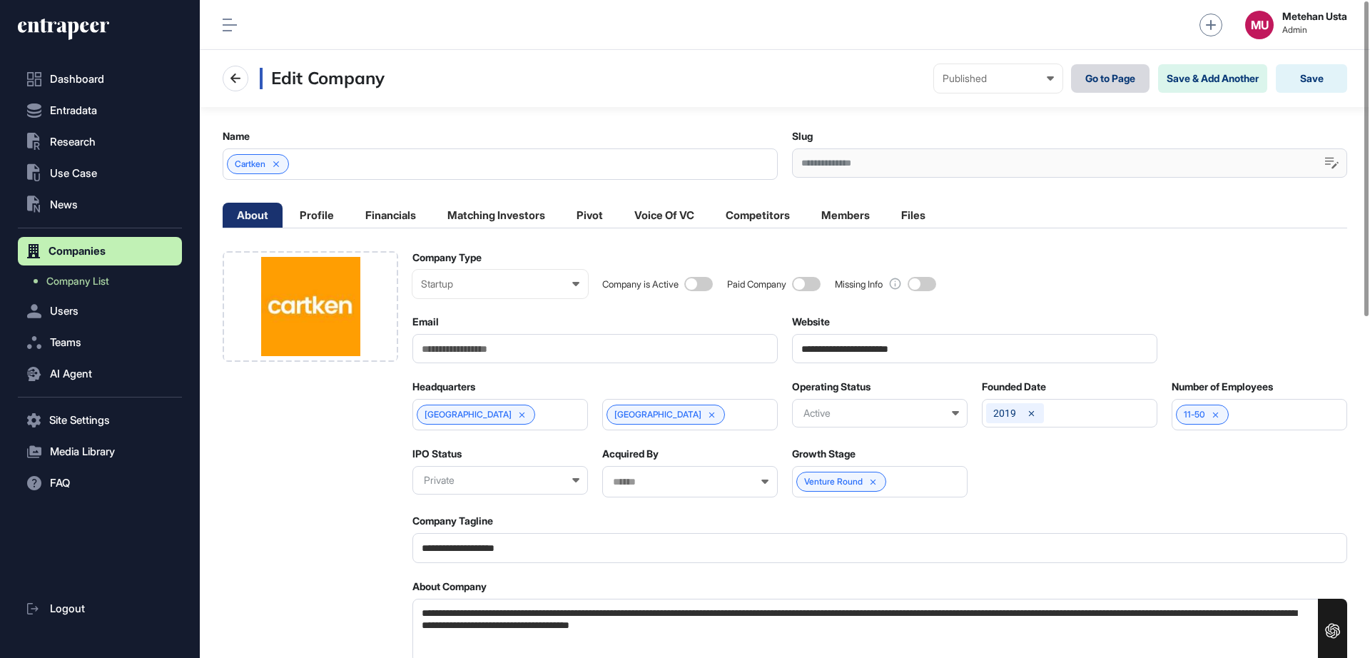
click at [1083, 81] on link "Go to Page" at bounding box center [1110, 78] width 78 height 29
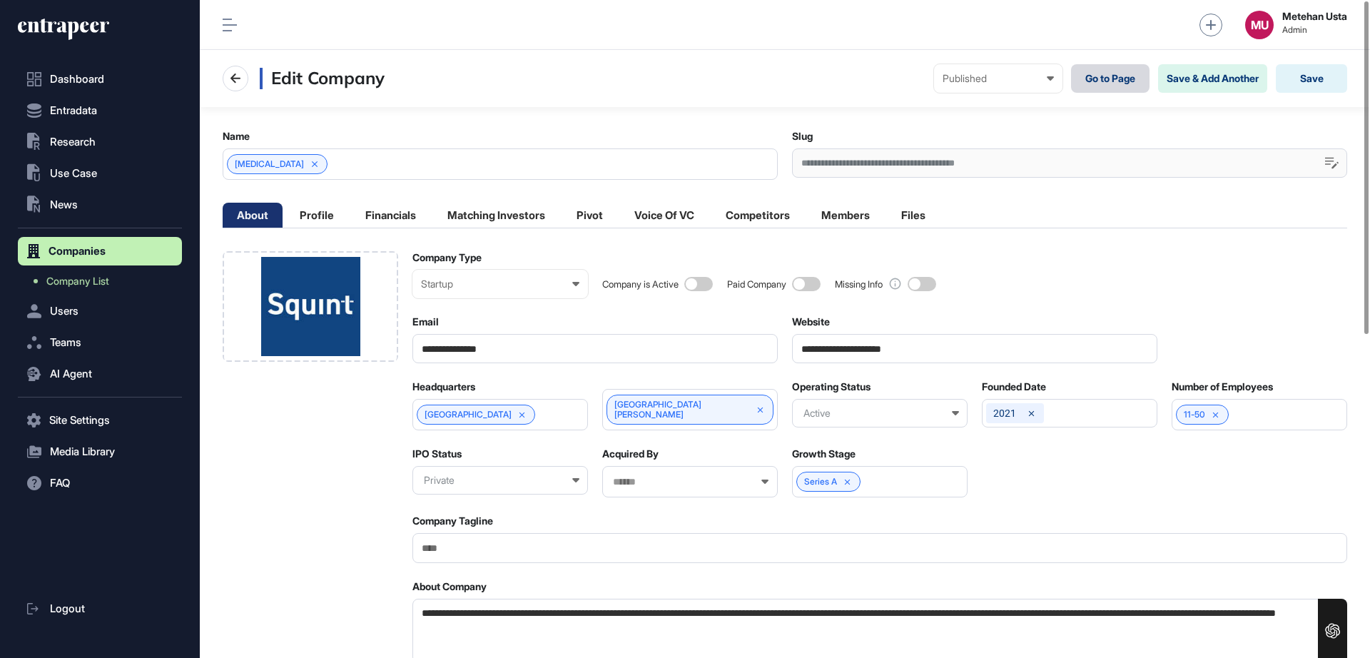
click at [1077, 75] on link "Go to Page" at bounding box center [1110, 78] width 78 height 29
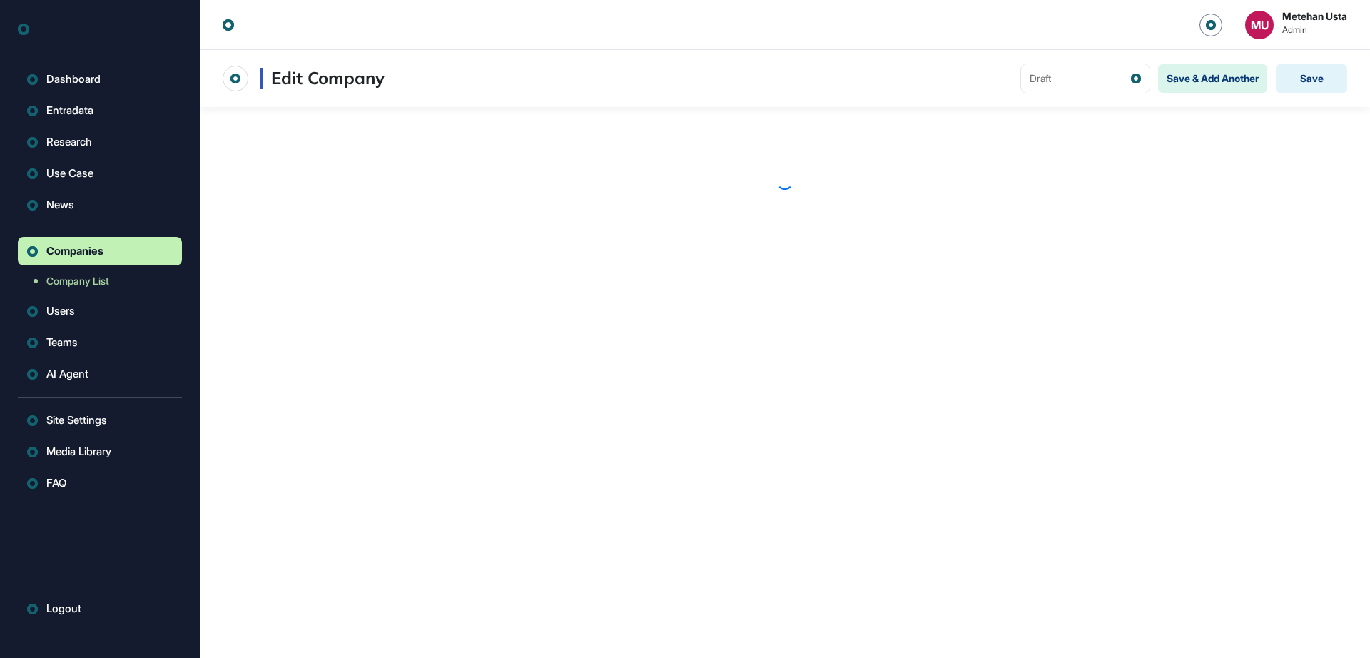
scroll to position [1, 1]
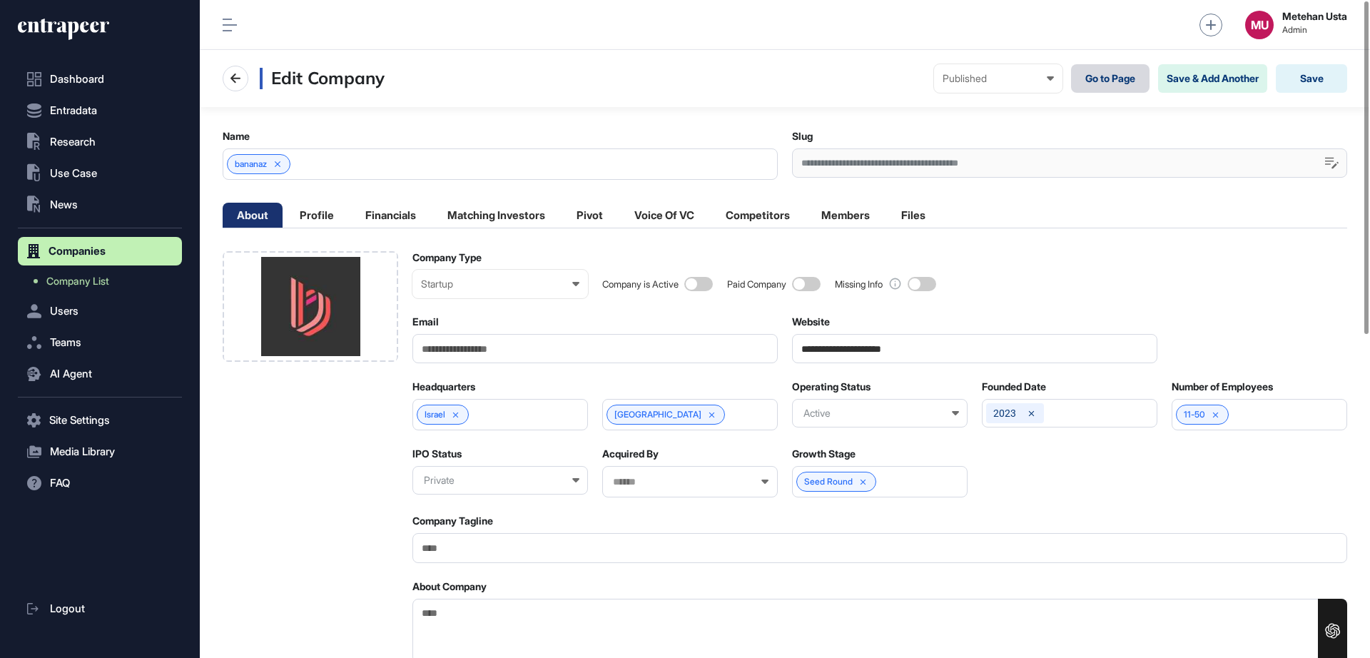
click at [1094, 83] on link "Go to Page" at bounding box center [1110, 78] width 78 height 29
